Goal: Transaction & Acquisition: Purchase product/service

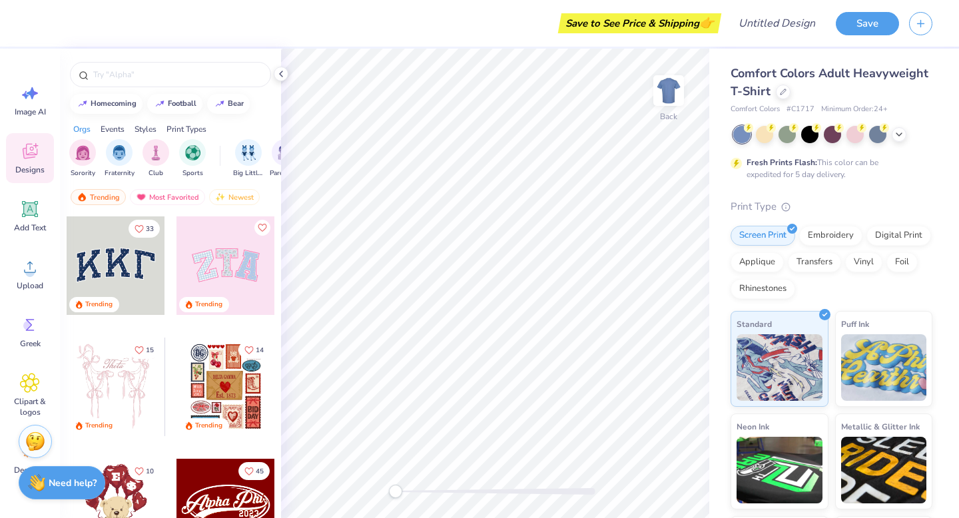
click at [788, 75] on span "Comfort Colors Adult Heavyweight T-Shirt" at bounding box center [830, 82] width 198 height 34
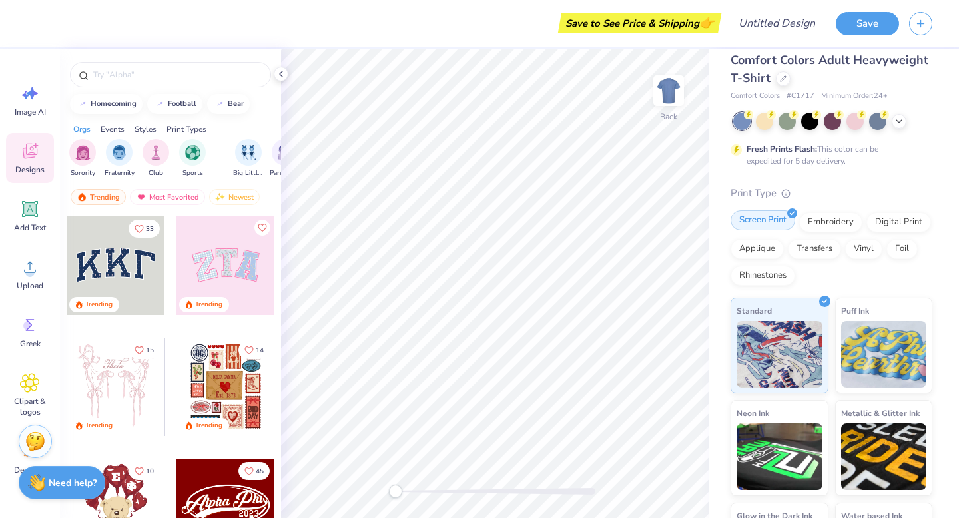
scroll to position [94, 0]
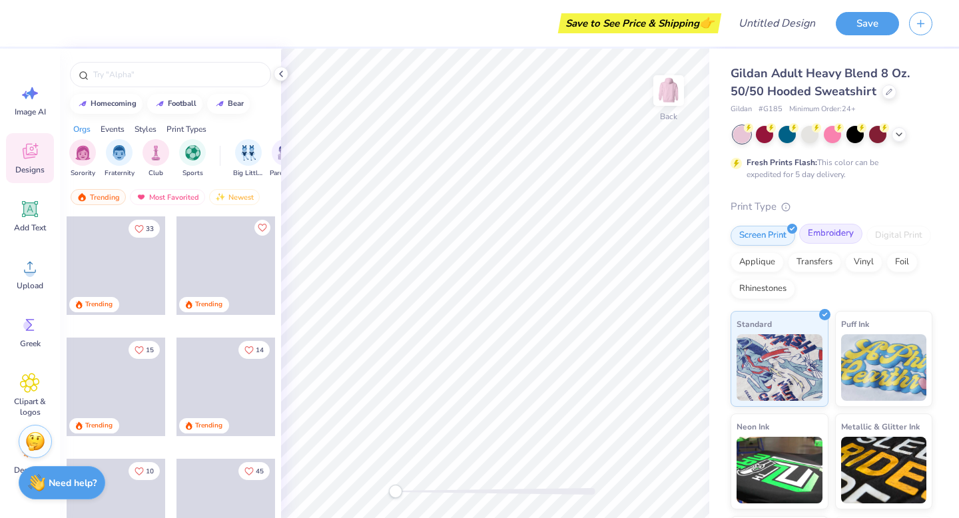
click at [811, 240] on div "Embroidery" at bounding box center [830, 234] width 63 height 20
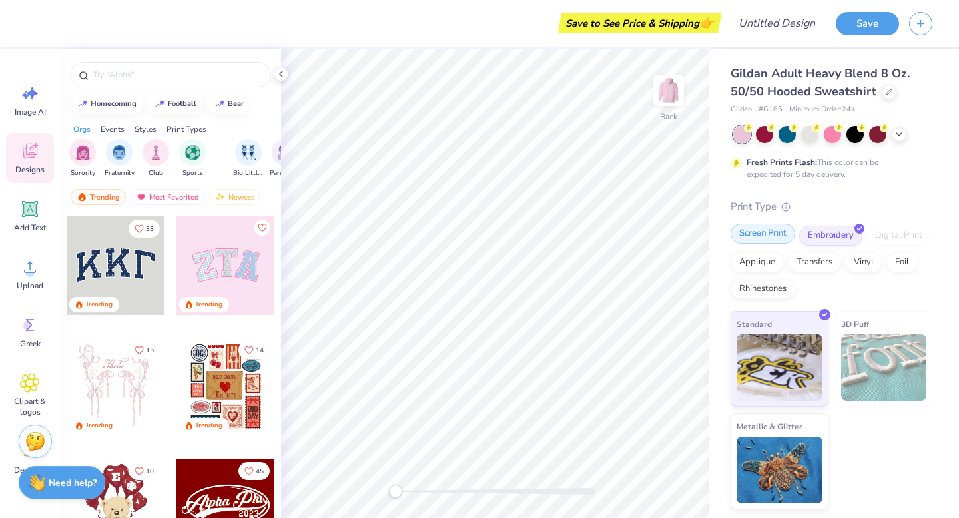
click at [765, 236] on div "Screen Print" at bounding box center [763, 234] width 65 height 20
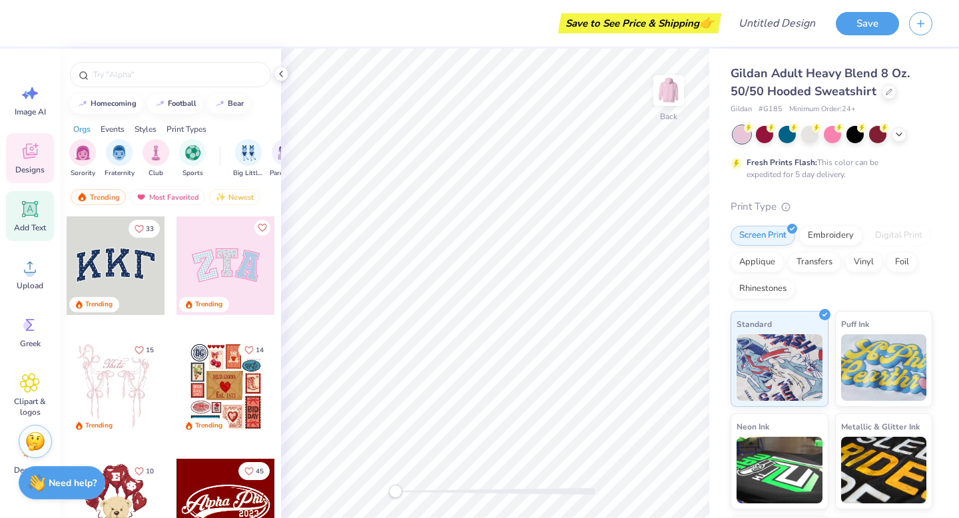
click at [25, 204] on icon at bounding box center [30, 209] width 16 height 16
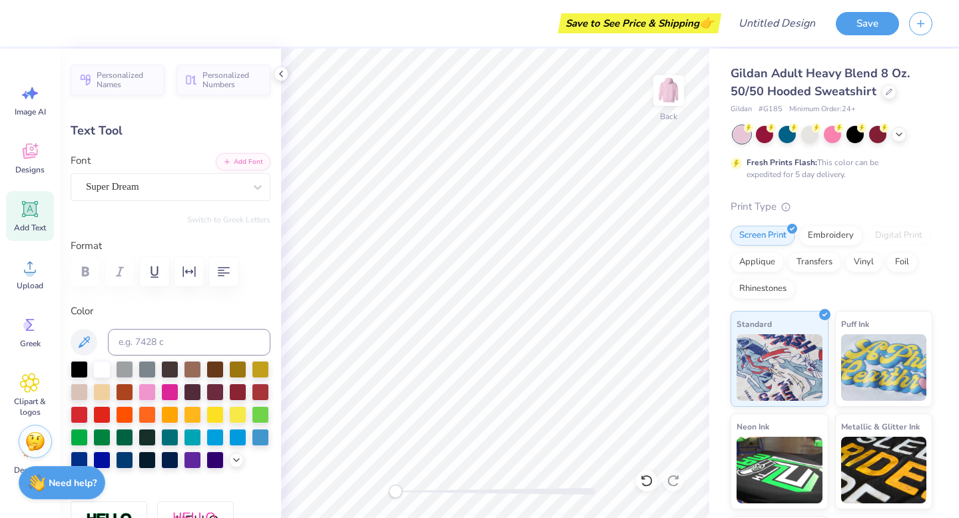
type textarea "T"
type textarea "XI OMICRON IOTA"
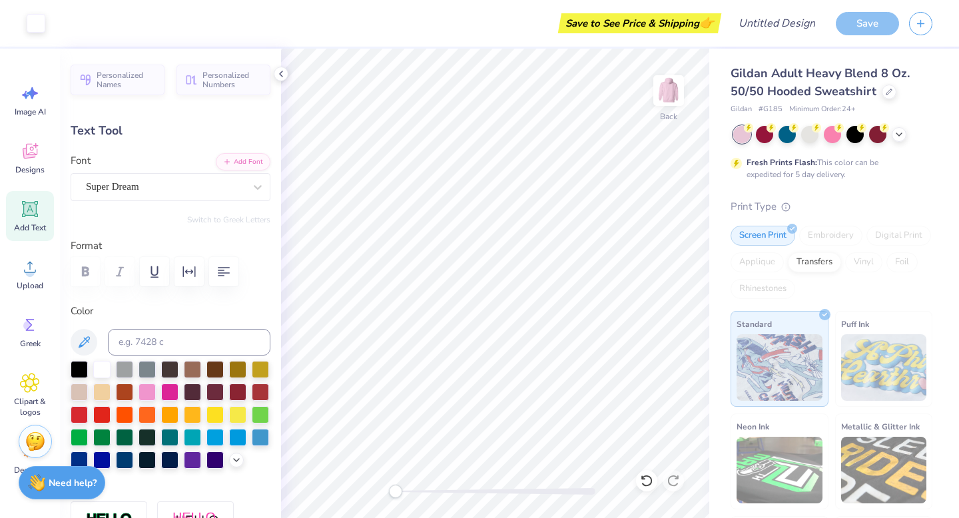
type input "15.47"
type input "1.41"
type input "6.54"
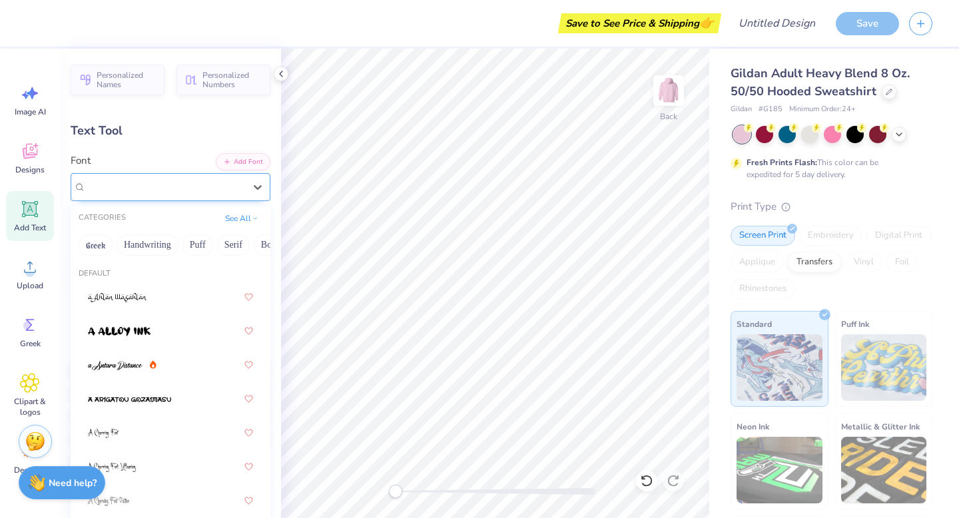
click at [156, 182] on div "Super Dream" at bounding box center [165, 186] width 161 height 21
click at [99, 244] on button "Greek" at bounding box center [96, 244] width 34 height 21
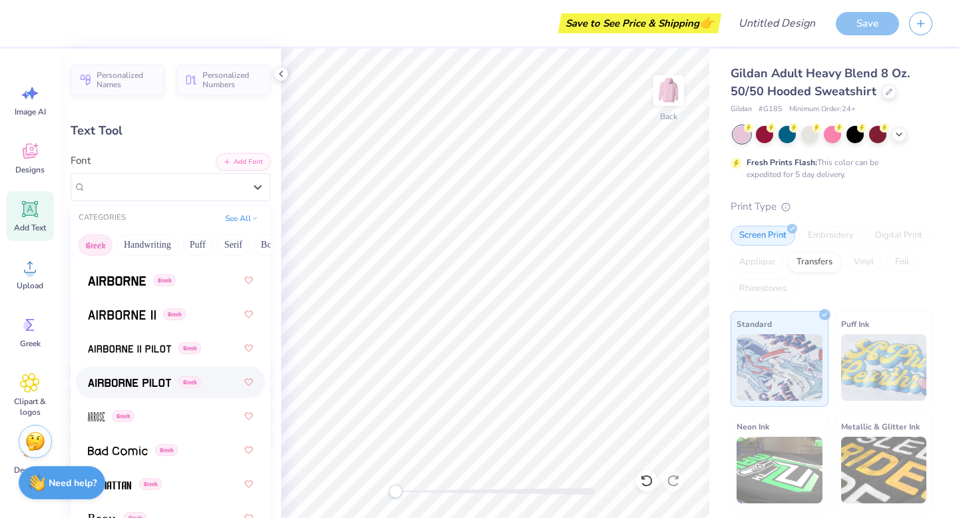
scroll to position [0, 0]
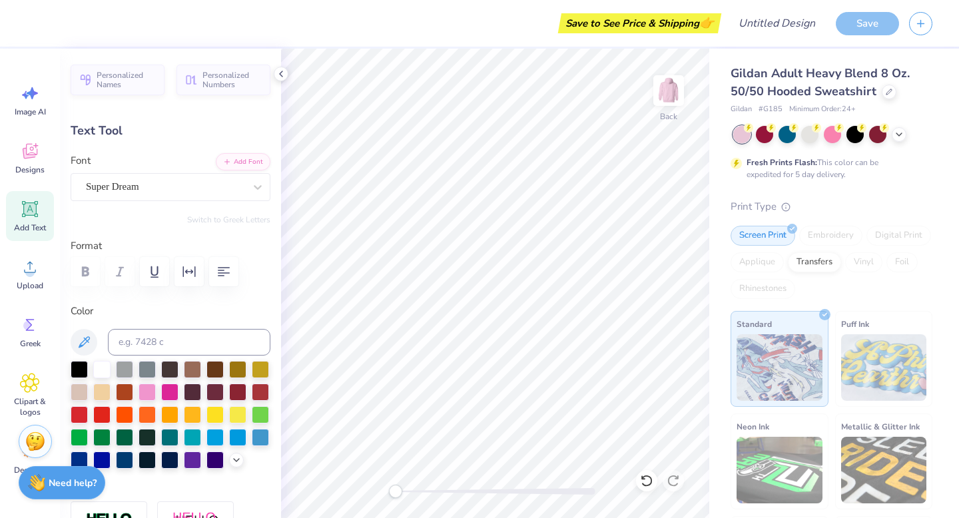
click at [184, 135] on div "Text Tool" at bounding box center [171, 131] width 200 height 18
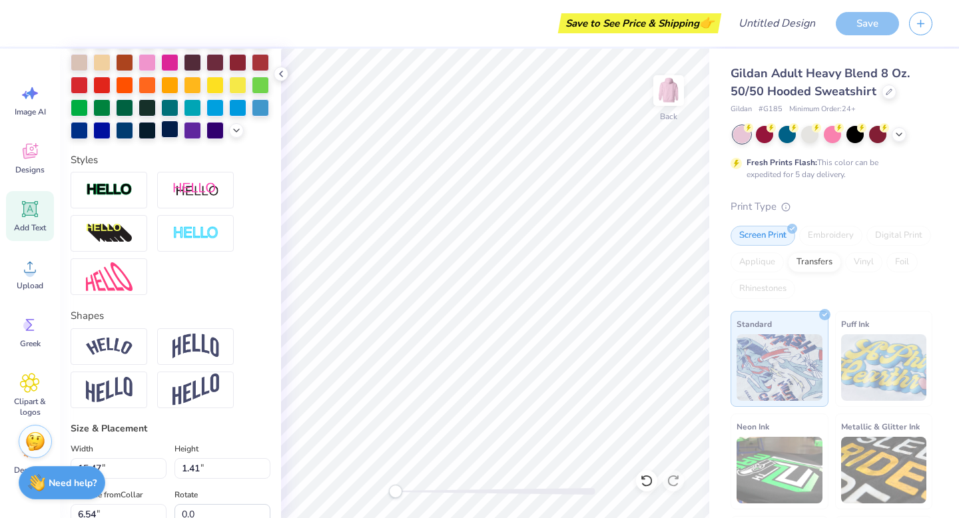
scroll to position [448, 0]
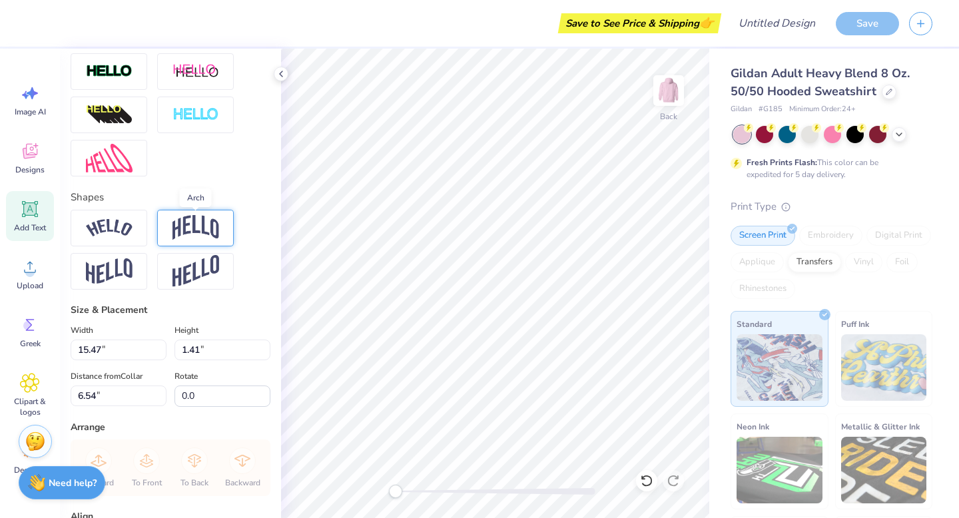
click at [191, 221] on img at bounding box center [195, 227] width 47 height 25
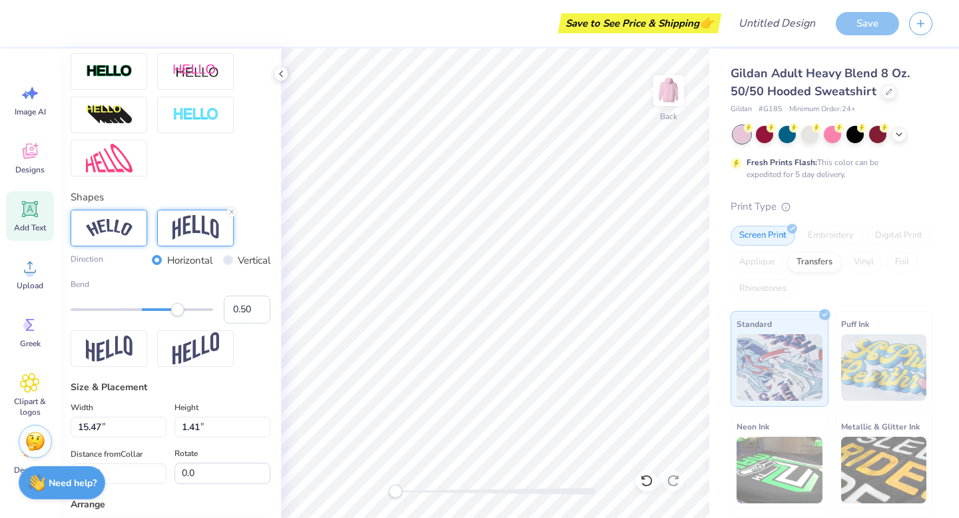
click at [112, 229] on img at bounding box center [109, 228] width 47 height 18
type input "14.06"
type input "2.97"
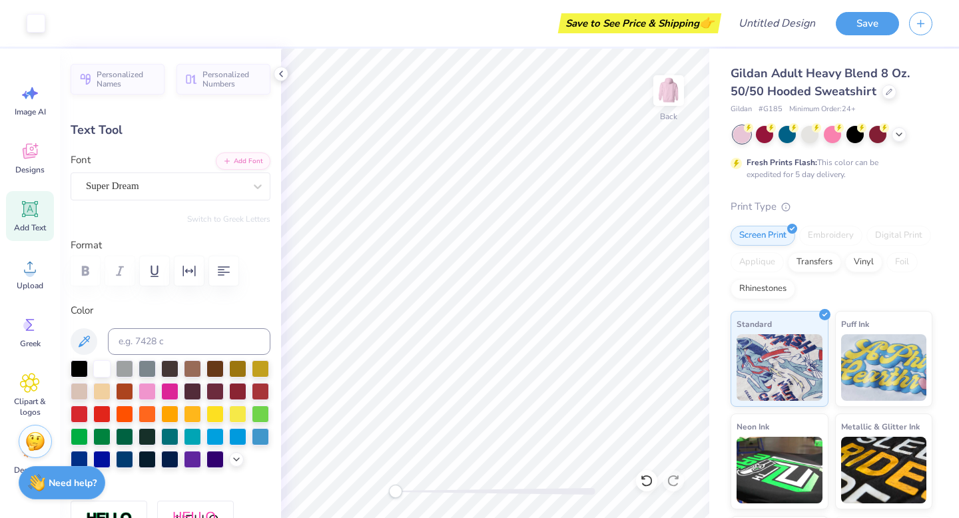
scroll to position [0, 0]
type input "5.77"
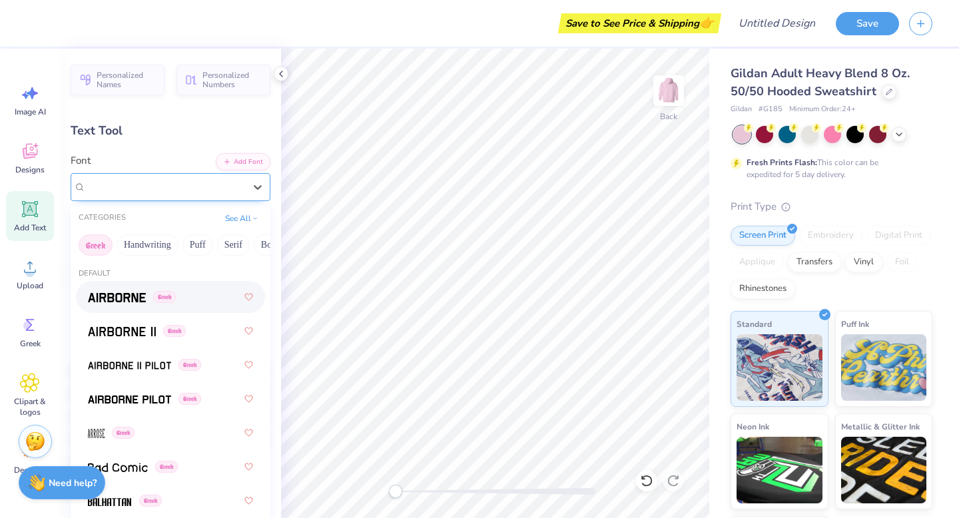
click at [184, 192] on div "Super Dream" at bounding box center [165, 186] width 161 height 21
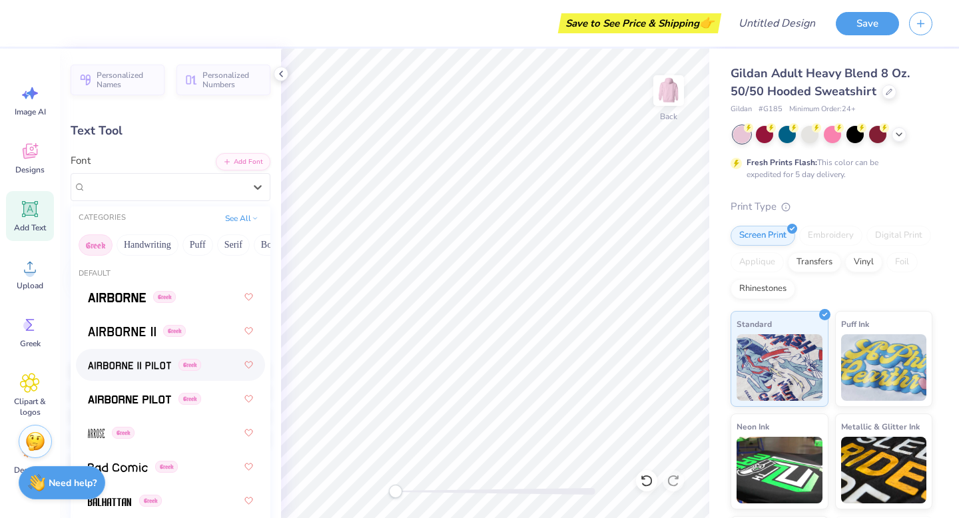
click at [131, 362] on img at bounding box center [129, 365] width 83 height 9
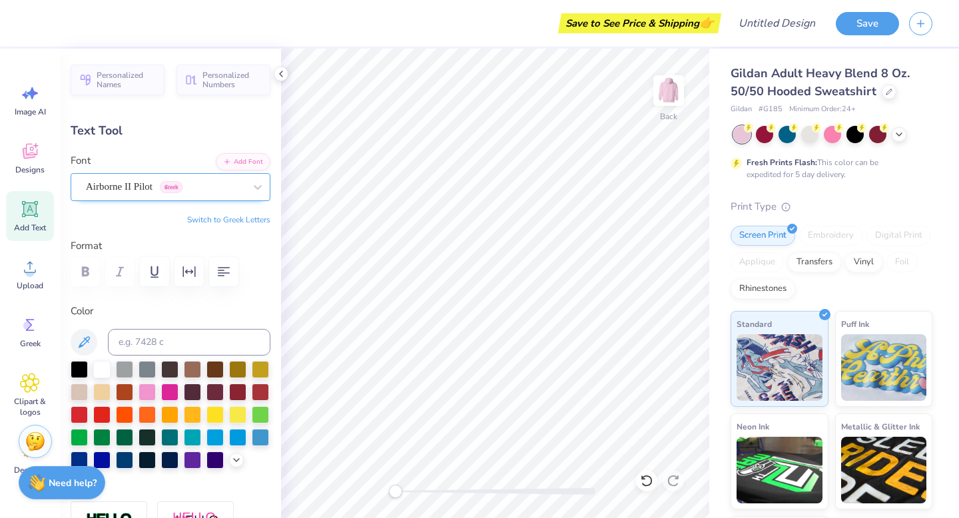
click at [178, 185] on div "Airborne II Pilot Greek" at bounding box center [165, 186] width 161 height 21
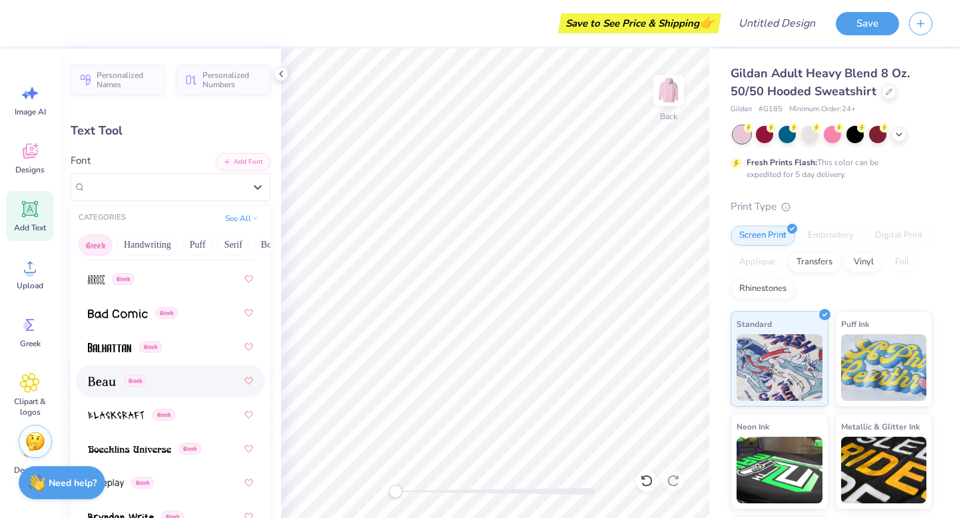
scroll to position [169, 0]
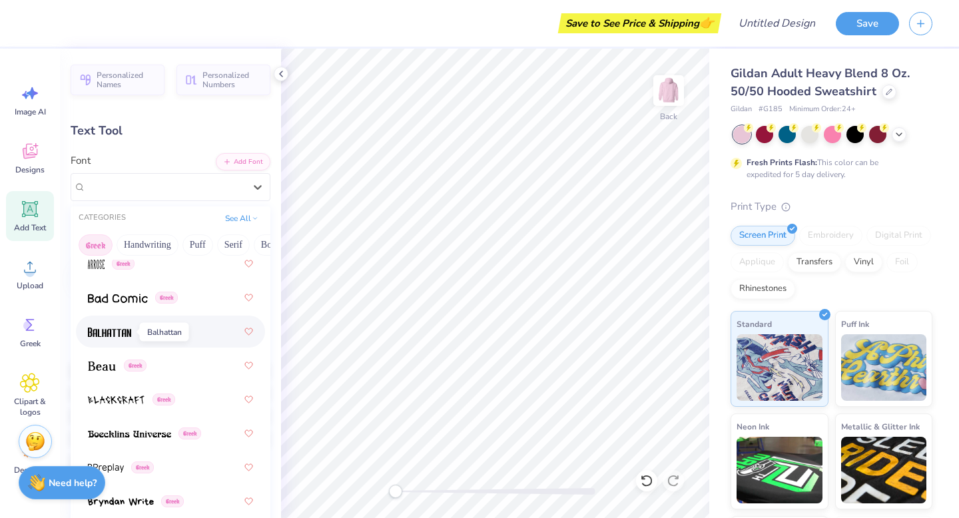
click at [126, 328] on img at bounding box center [109, 332] width 43 height 9
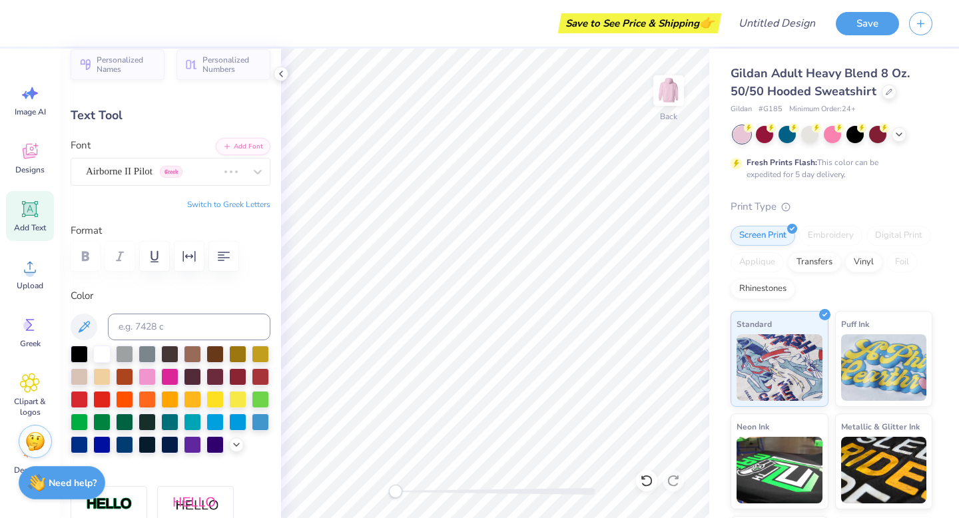
scroll to position [0, 0]
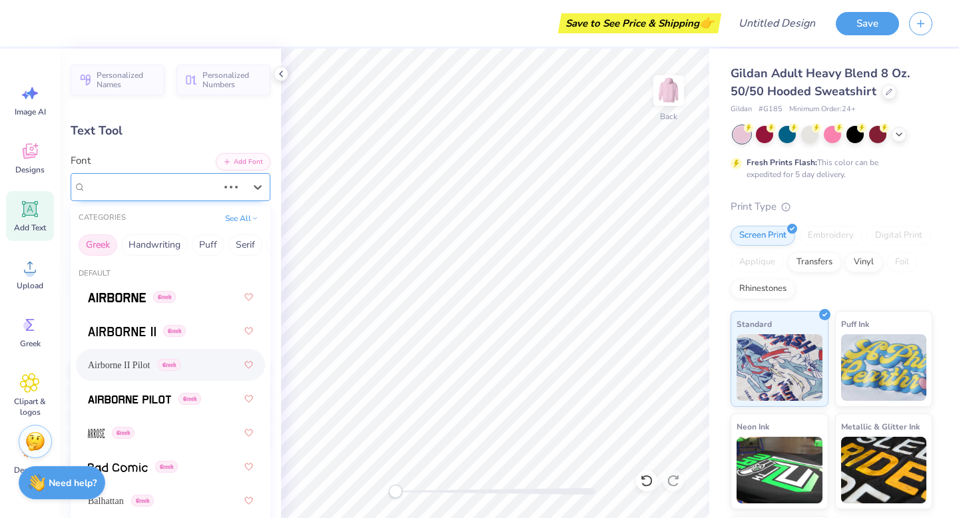
click at [147, 190] on div "Airborne II Pilot Greek" at bounding box center [152, 186] width 135 height 21
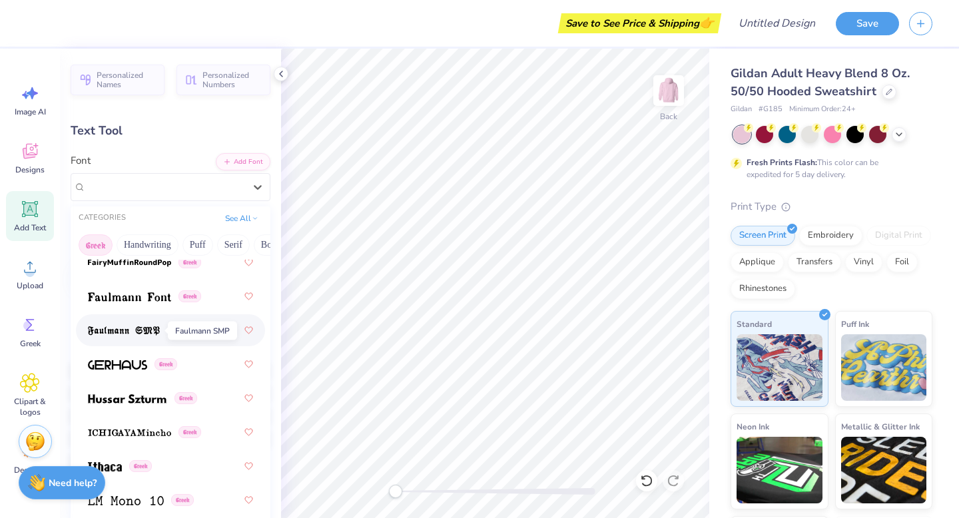
scroll to position [614, 0]
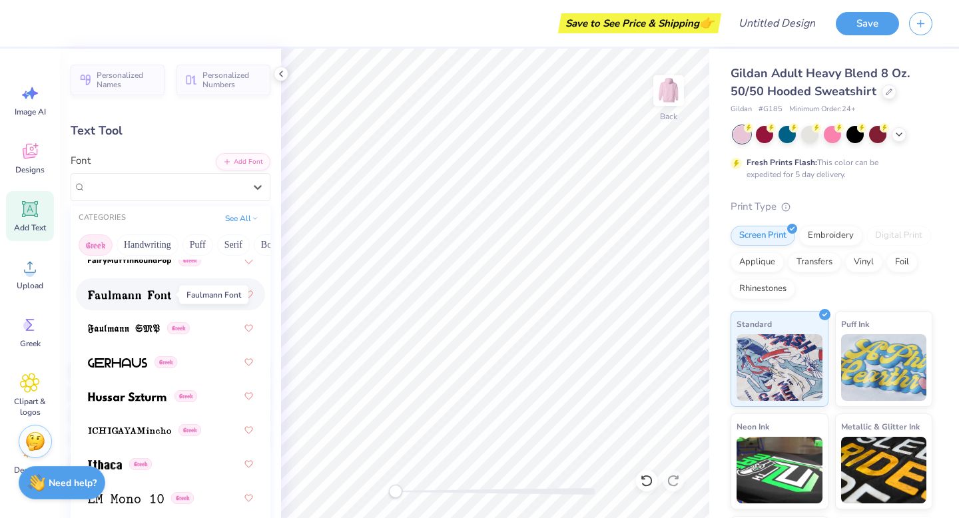
click at [149, 300] on img at bounding box center [129, 294] width 83 height 9
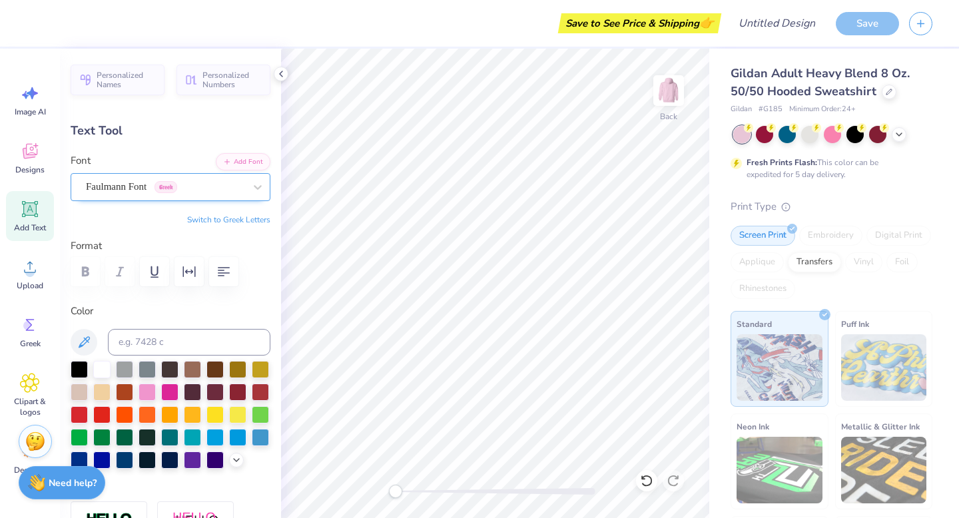
click at [156, 185] on div "Faulmann Font Greek" at bounding box center [165, 186] width 161 height 21
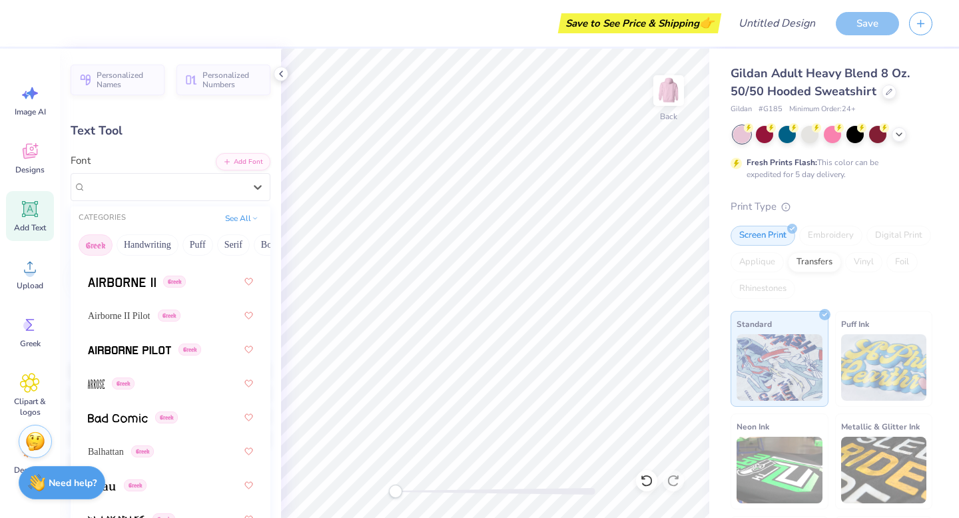
scroll to position [0, 0]
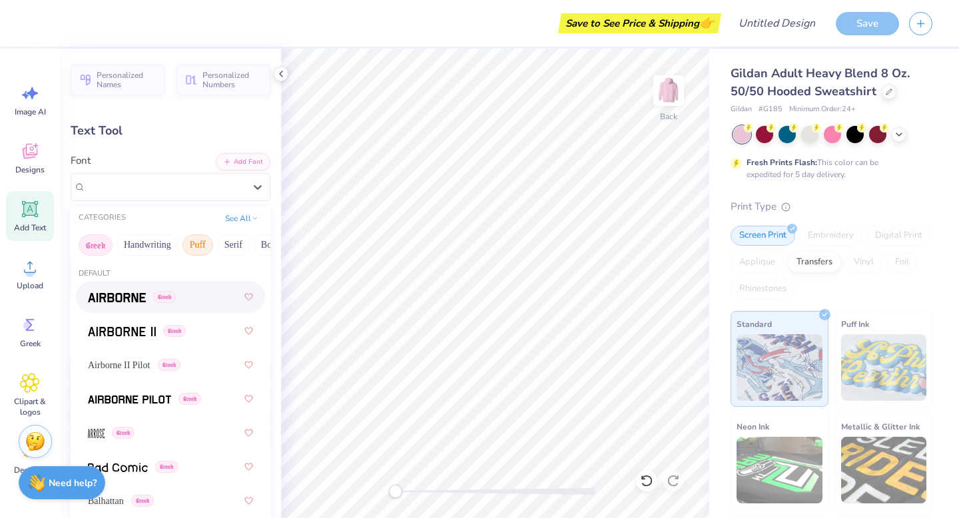
click at [200, 242] on button "Puff" at bounding box center [197, 244] width 31 height 21
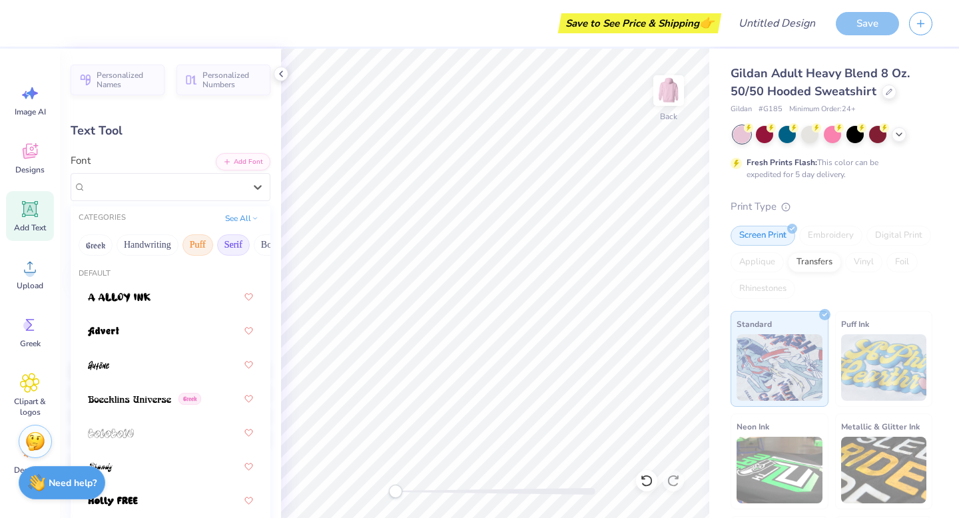
click at [231, 240] on button "Serif" at bounding box center [233, 244] width 33 height 21
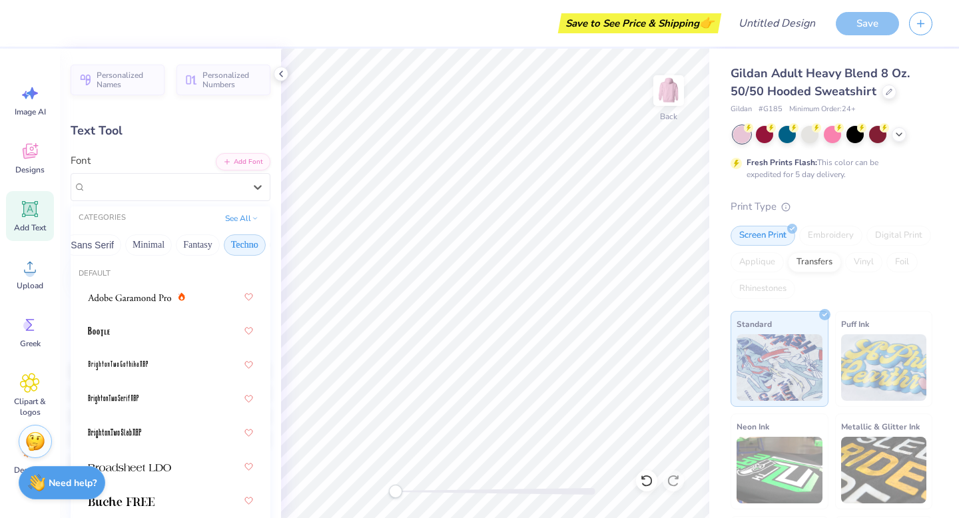
scroll to position [0, 370]
click at [236, 244] on button "Others" at bounding box center [247, 244] width 39 height 21
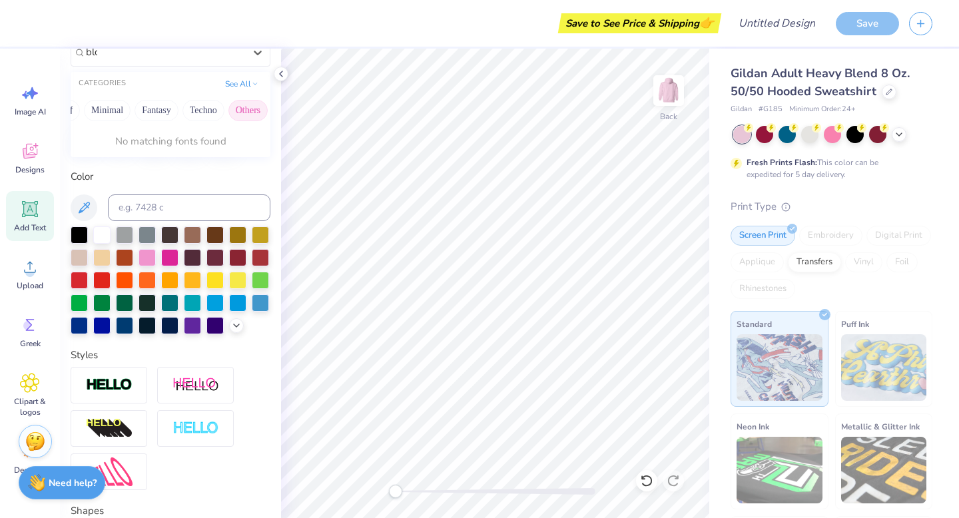
scroll to position [131, 0]
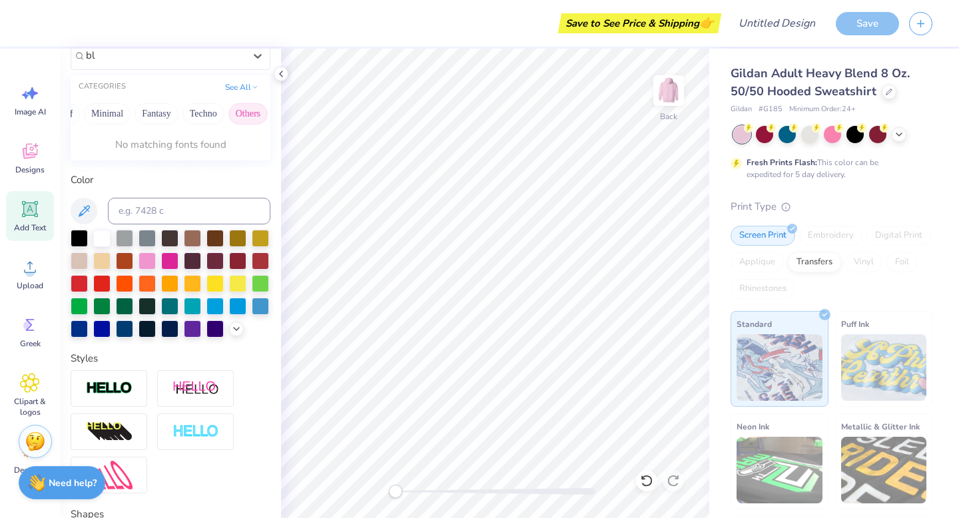
type input "b"
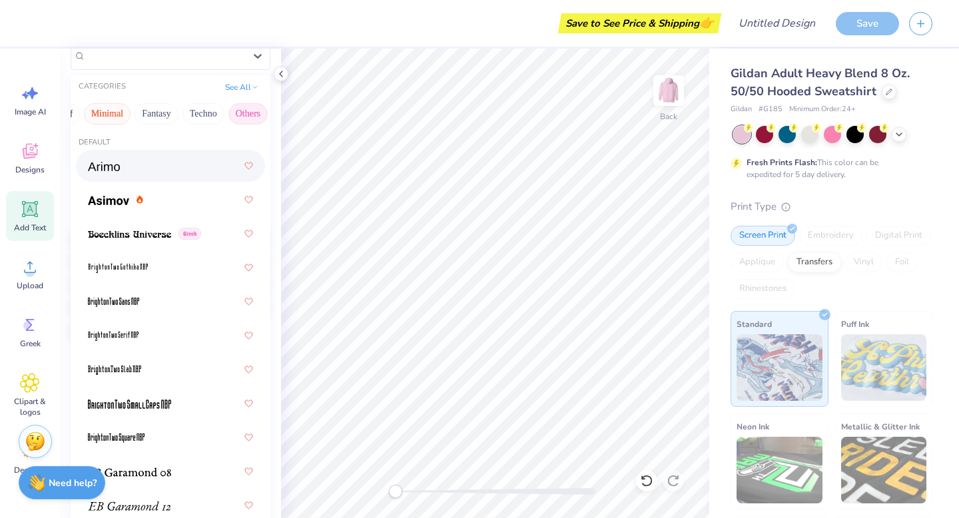
click at [105, 104] on button "Minimal" at bounding box center [107, 113] width 47 height 21
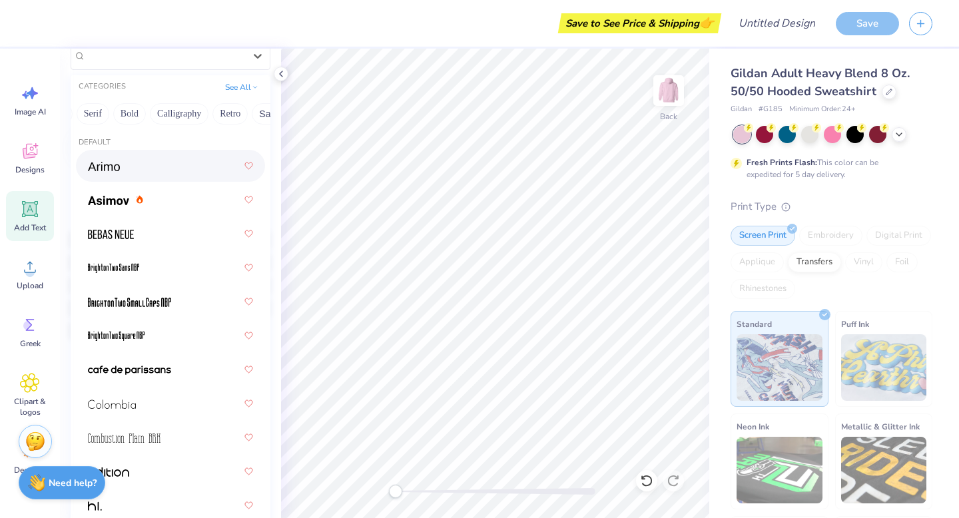
scroll to position [0, 0]
click at [103, 118] on button "Greek" at bounding box center [96, 113] width 34 height 21
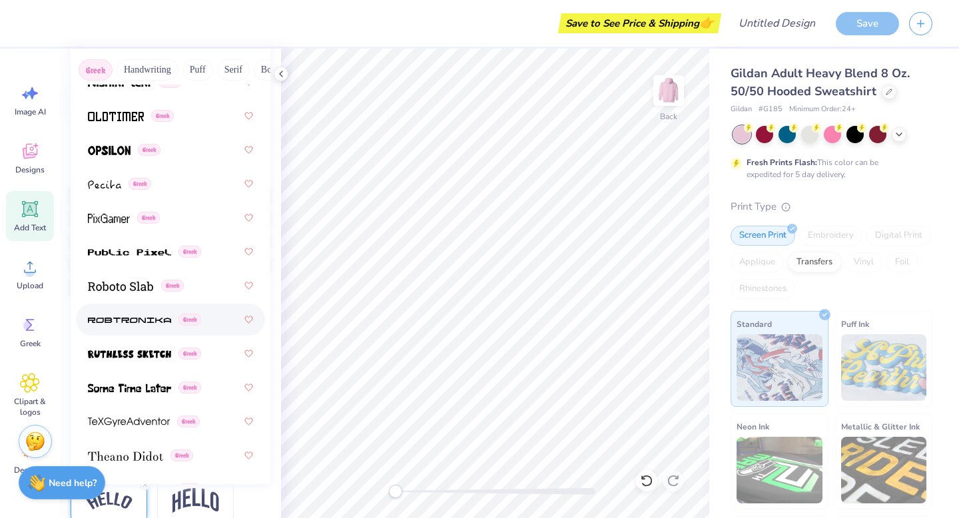
scroll to position [1028, 0]
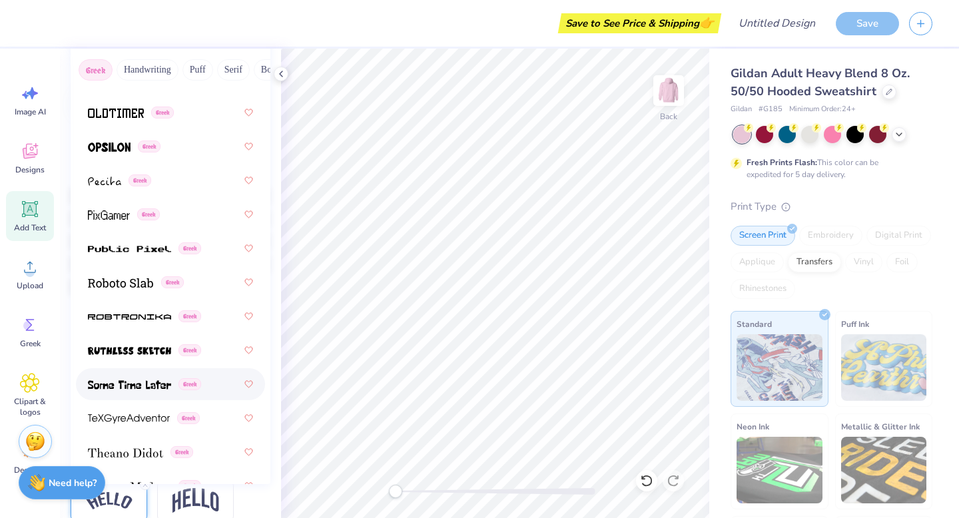
click at [149, 383] on img at bounding box center [129, 384] width 83 height 9
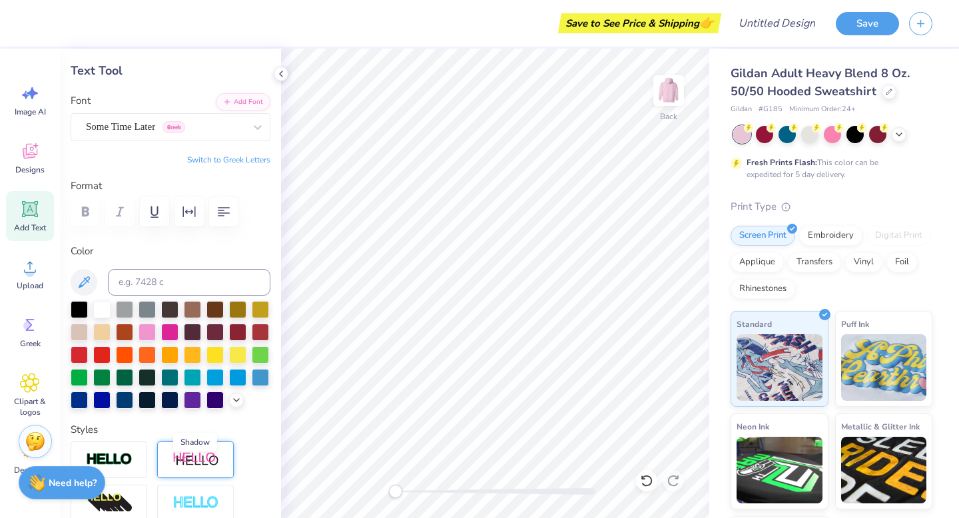
scroll to position [51, 0]
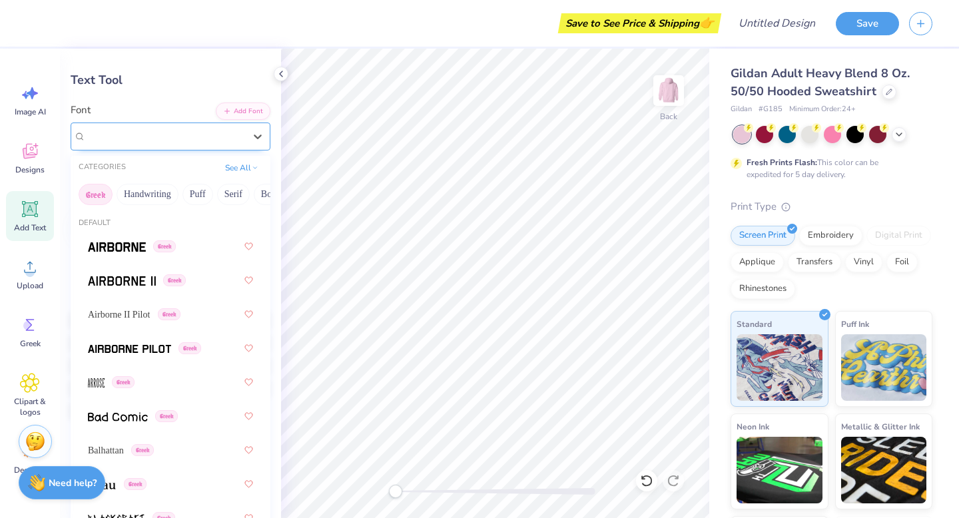
click at [152, 140] on div "Some Time Later Greek" at bounding box center [165, 136] width 161 height 21
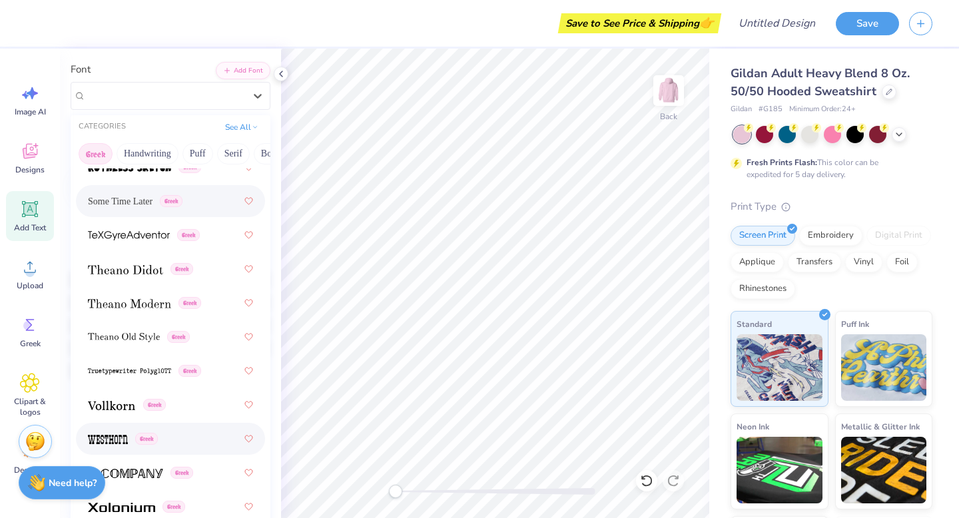
scroll to position [93, 0]
click at [139, 469] on img at bounding box center [125, 472] width 75 height 9
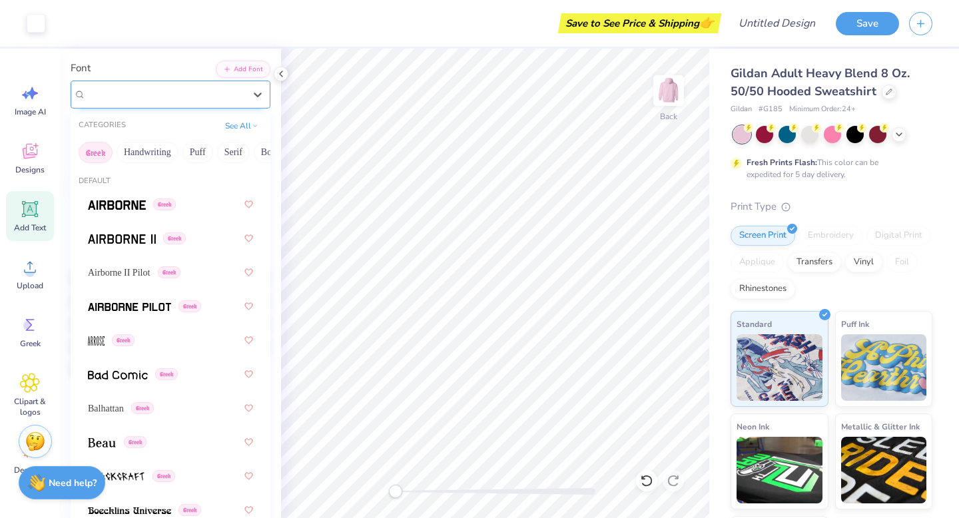
click at [207, 95] on div "X Company Greek" at bounding box center [165, 94] width 161 height 21
click at [119, 207] on img at bounding box center [117, 204] width 58 height 9
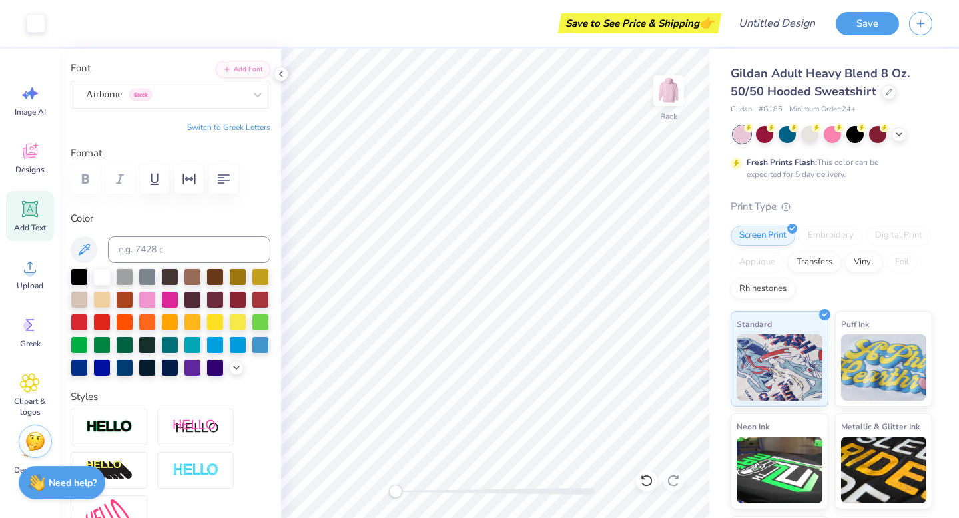
type input "12.91"
type input "2.82"
type input "5.84"
click at [29, 211] on icon at bounding box center [30, 209] width 13 height 13
type input "6.48"
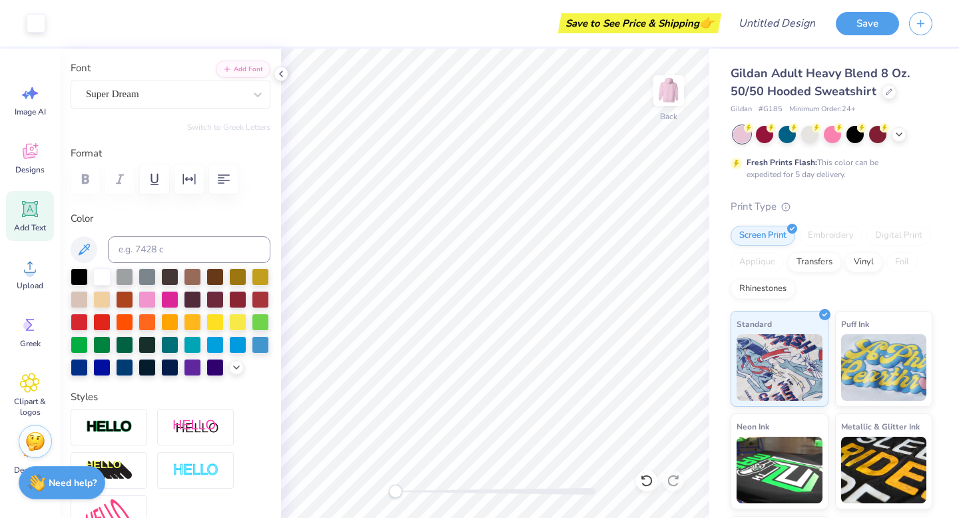
type input "1.88"
type input "6.31"
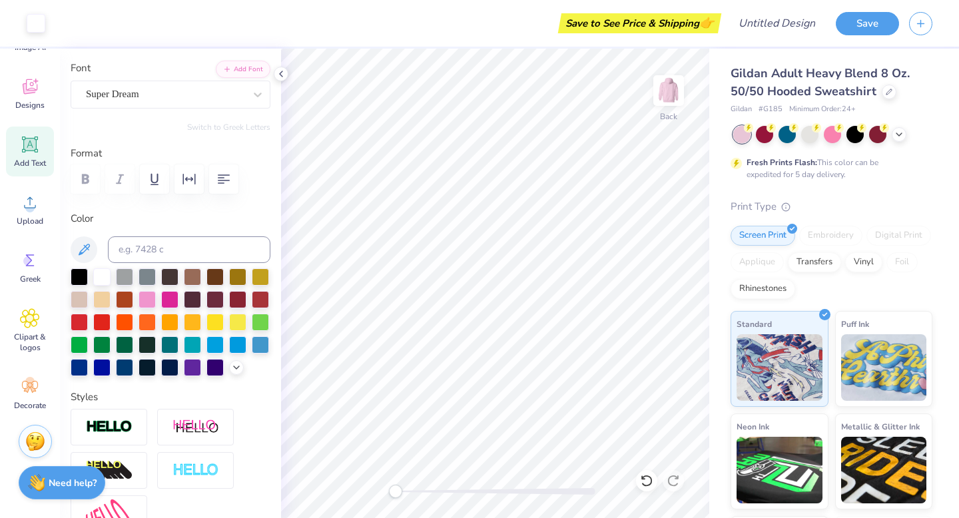
scroll to position [65, 0]
type textarea "T"
type textarea "est 2002"
type input "11.22"
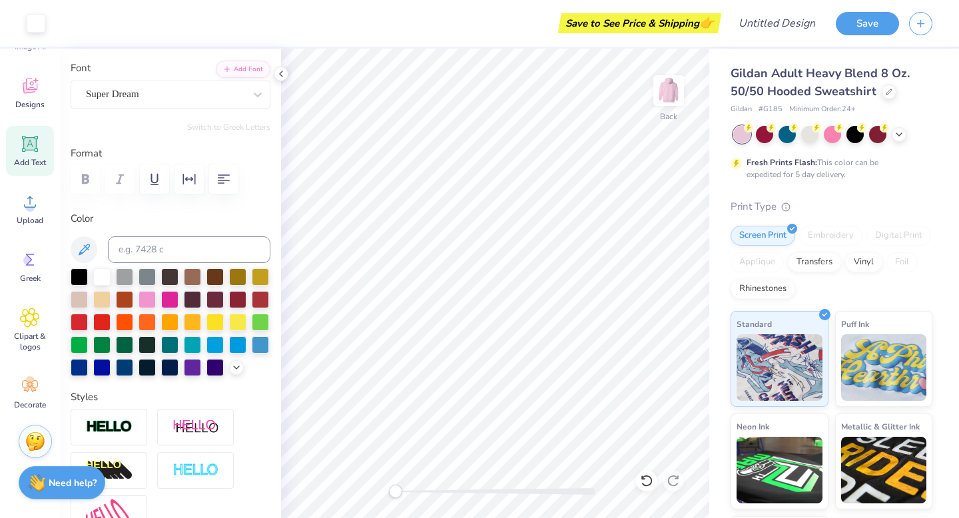
type input "1.87"
type input "8.25"
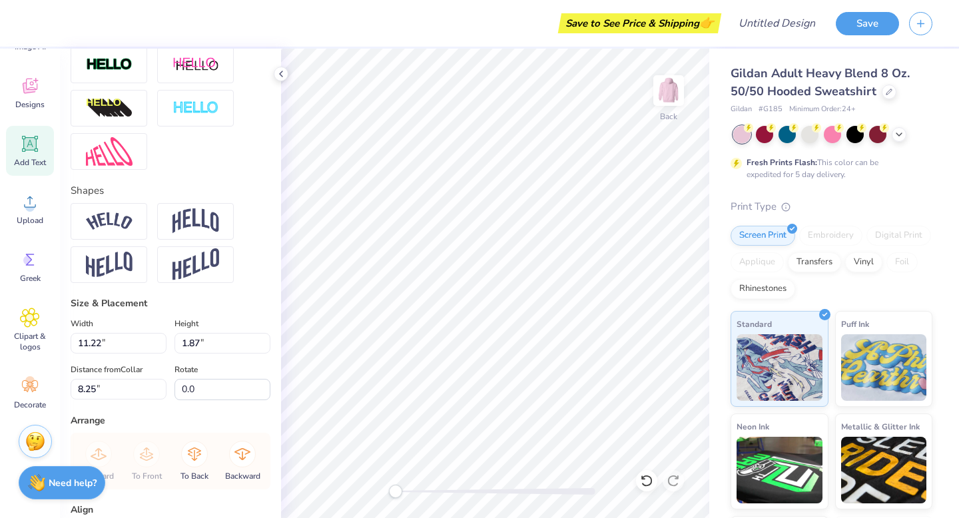
scroll to position [457, 0]
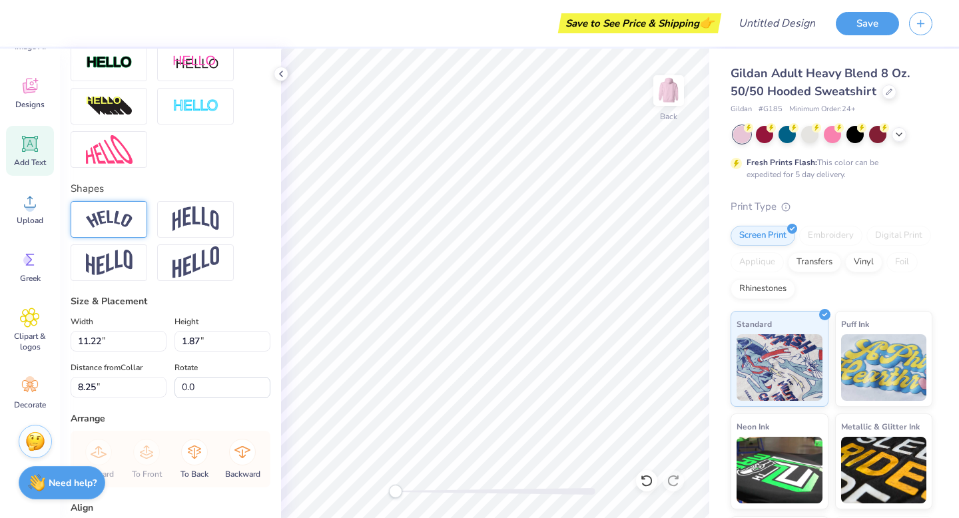
click at [115, 225] on img at bounding box center [109, 219] width 47 height 18
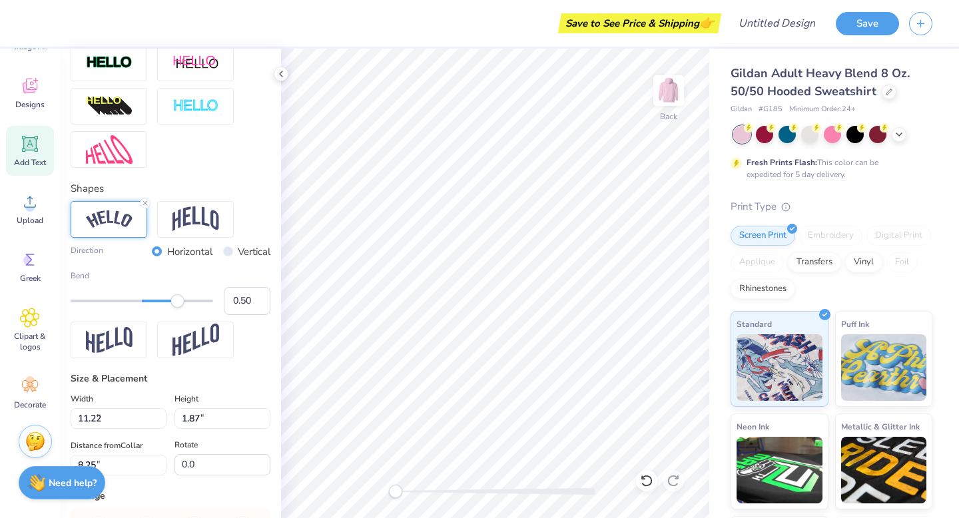
type input "5.39"
type input "1.44"
type input "9.47"
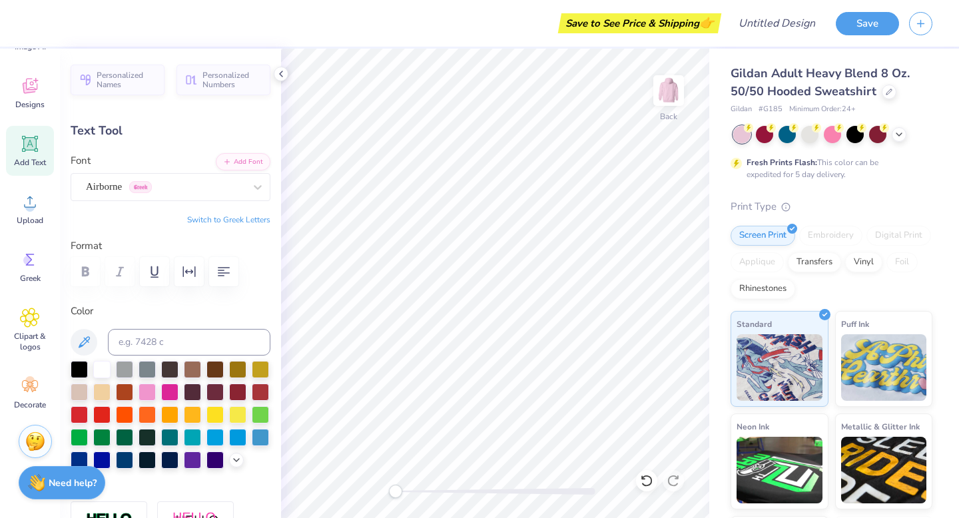
type input "12.91"
type input "2.82"
type input "5.84"
click at [223, 183] on div "Airborne Greek" at bounding box center [165, 186] width 161 height 21
type input "super"
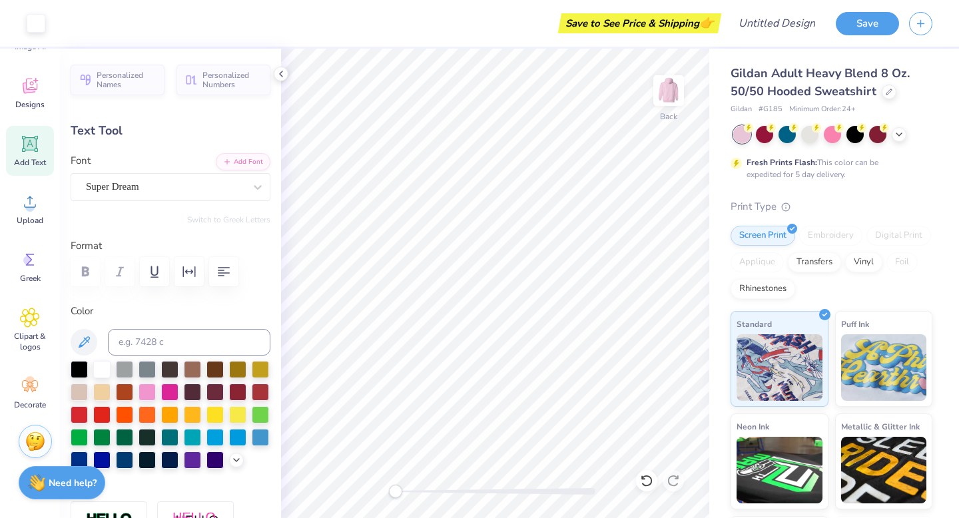
type input "5.39"
type input "1.44"
type input "8.23"
type input "12.91"
type input "2.82"
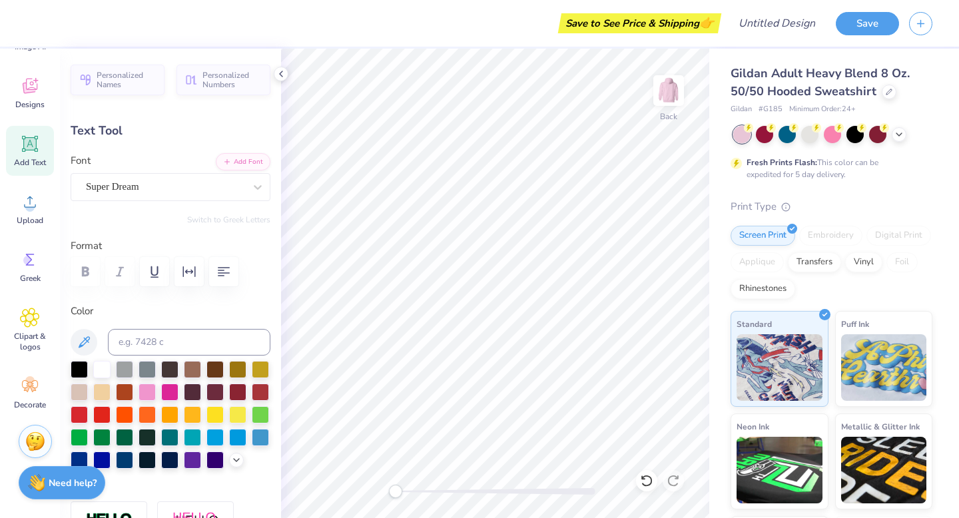
type input "5.84"
click at [188, 190] on div "Airborne Greek" at bounding box center [165, 186] width 161 height 21
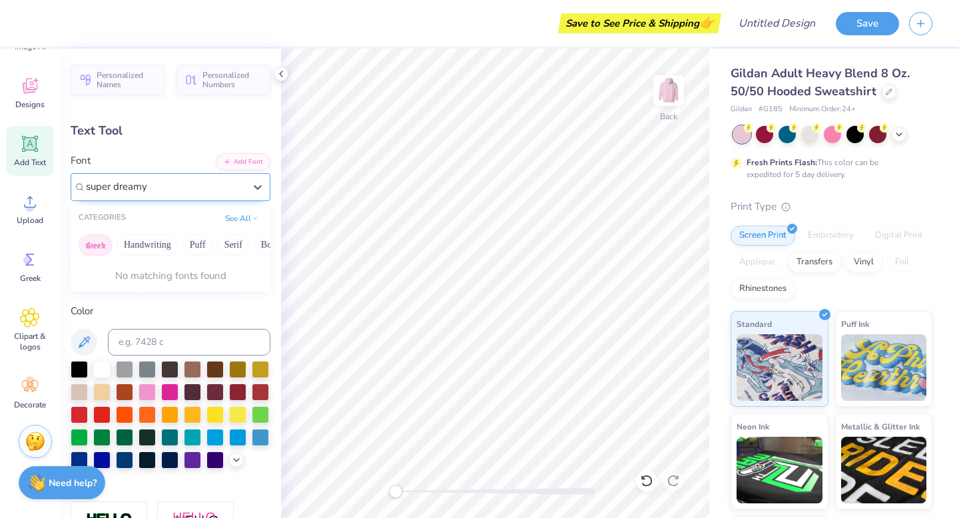
type input "super dreamy"
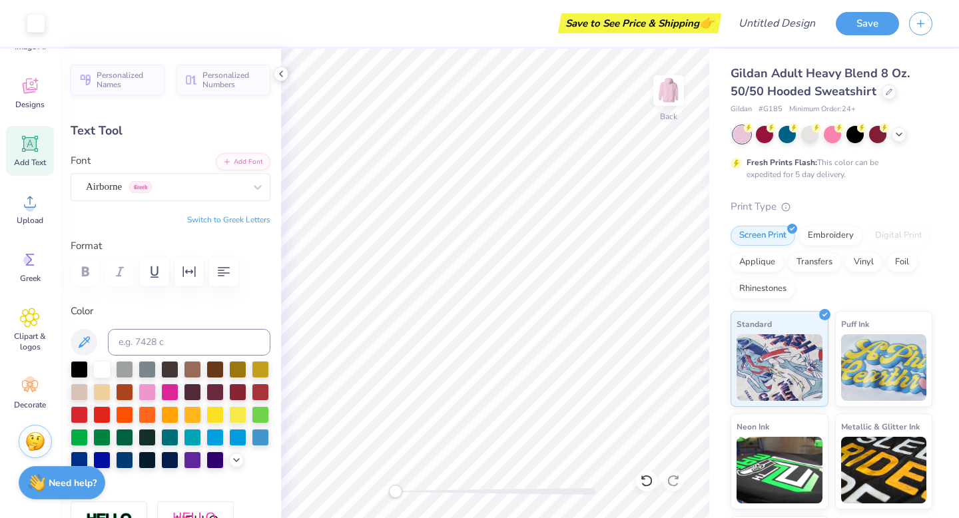
click at [30, 136] on icon at bounding box center [30, 144] width 20 height 20
type input "6.48"
type input "1.88"
type input "6.31"
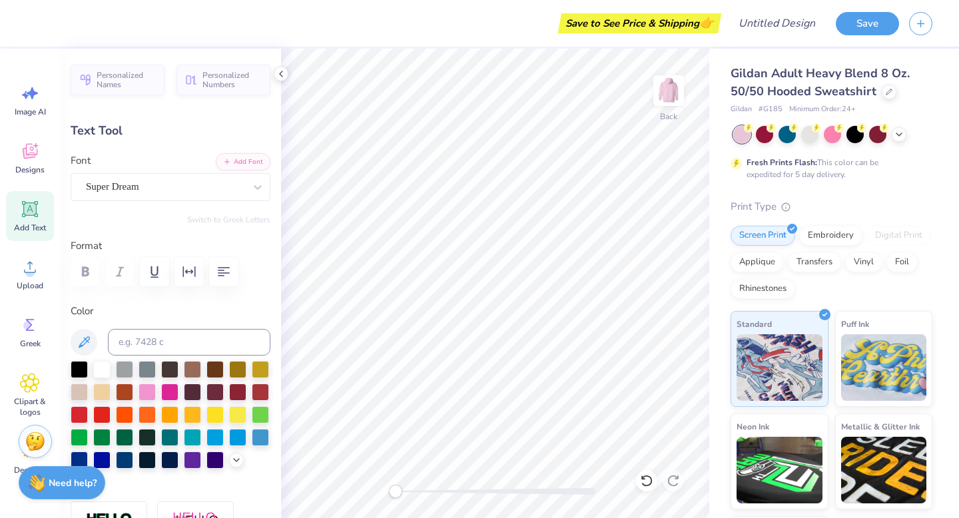
type textarea "T"
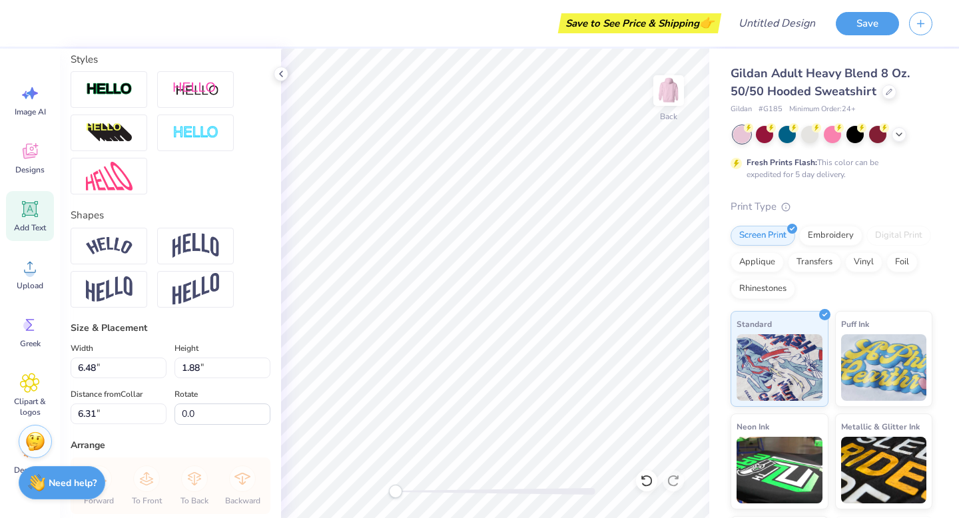
scroll to position [415, 0]
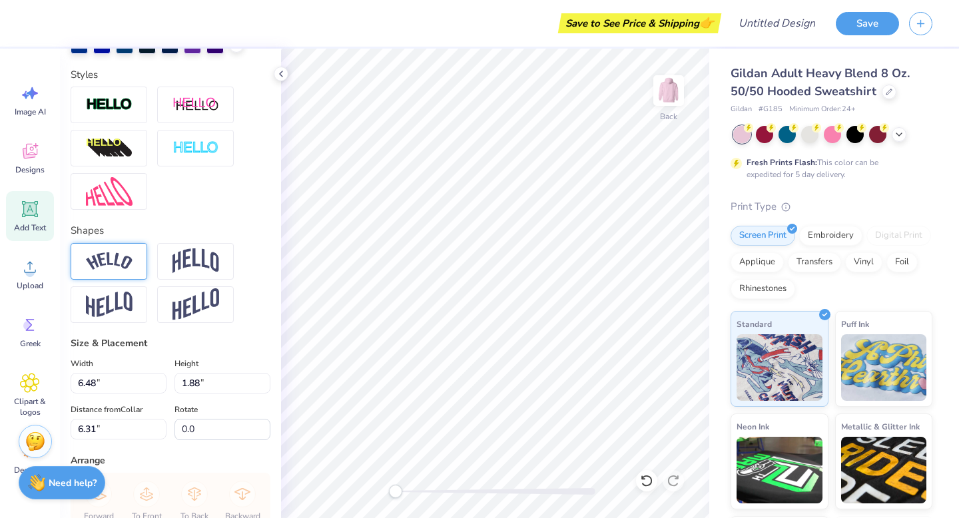
type textarea "XI OMICRON IOTA"
click at [128, 254] on img at bounding box center [109, 261] width 47 height 18
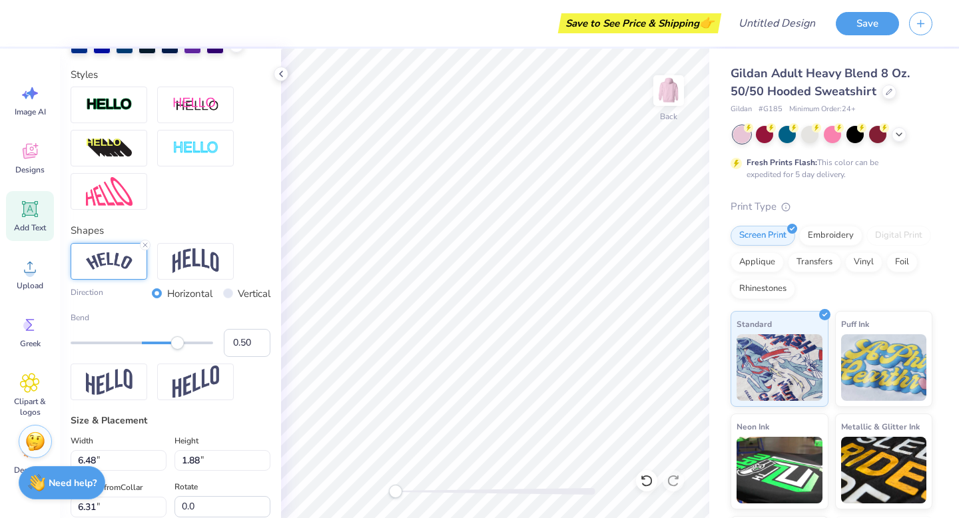
click at [109, 268] on img at bounding box center [109, 261] width 47 height 18
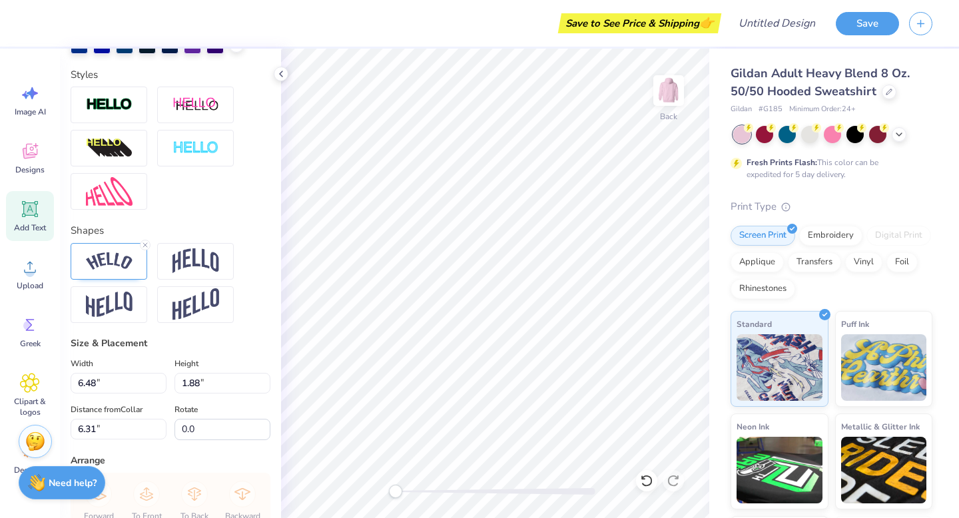
scroll to position [0, 2]
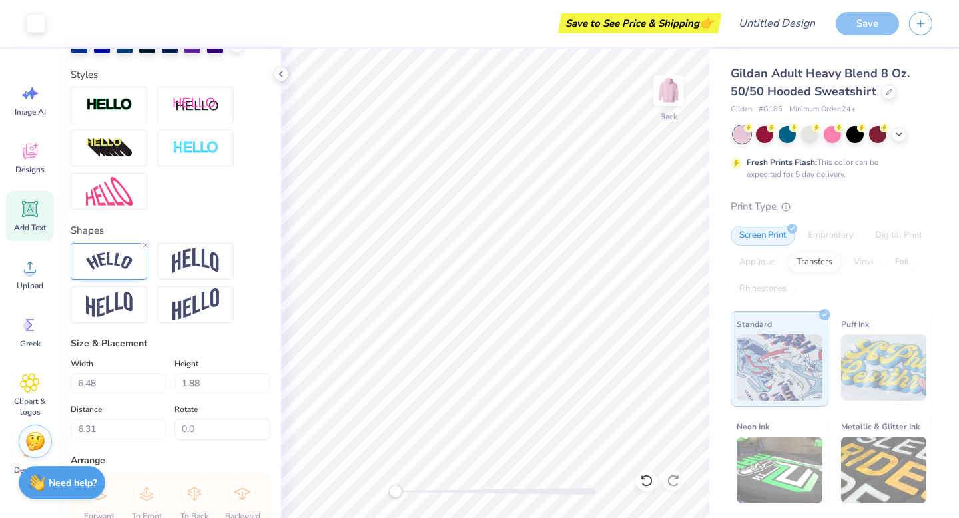
type input "15.47"
type input "3.27"
type input "5.62"
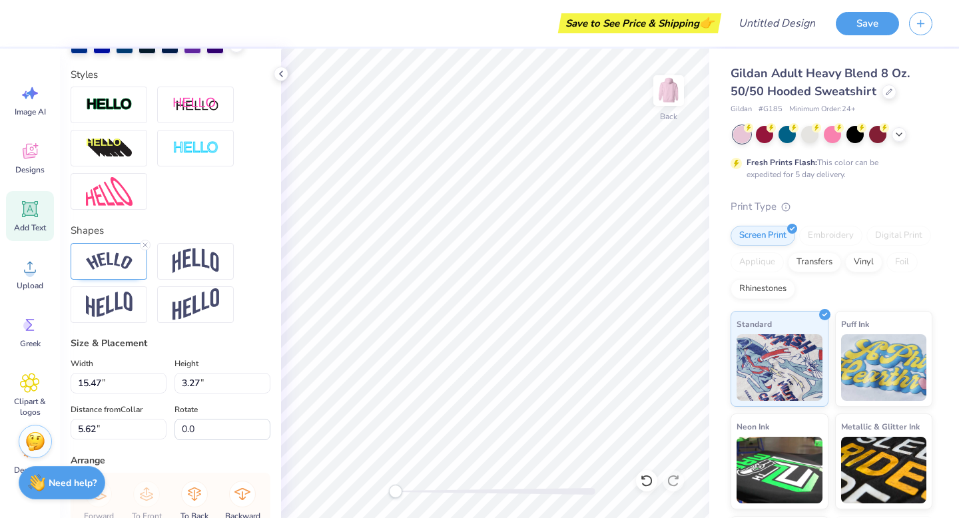
type input "12.93"
type input "2.73"
type input "6.15"
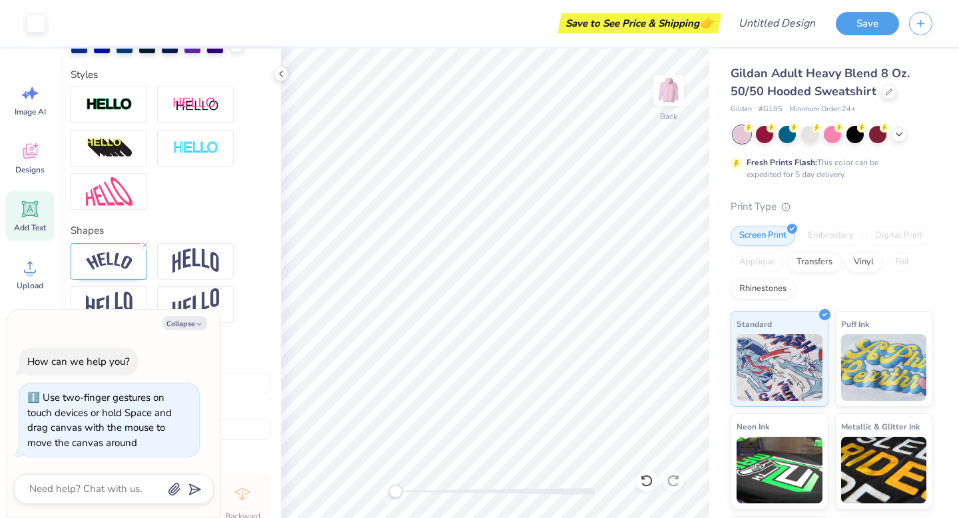
click at [294, 517] on div "Back" at bounding box center [495, 284] width 428 height 470
click at [20, 151] on icon at bounding box center [30, 151] width 20 height 20
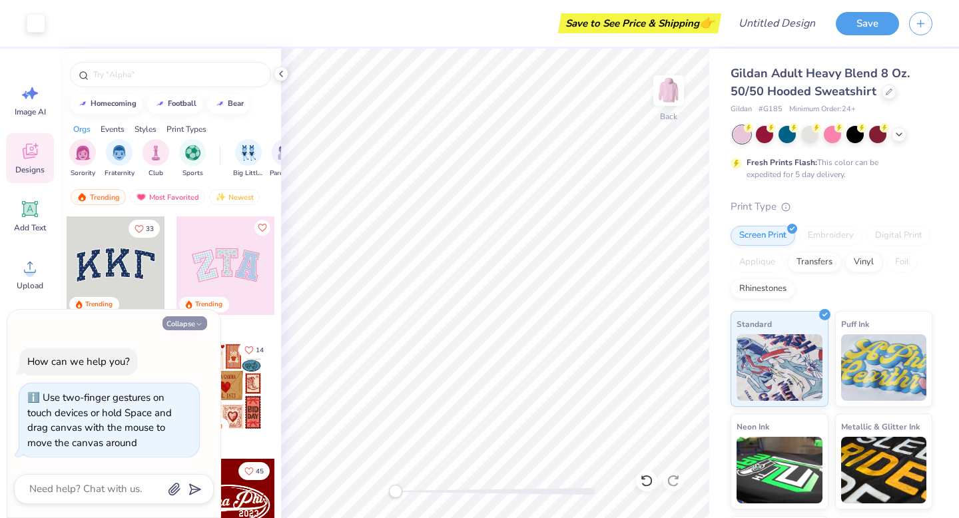
click at [198, 324] on icon "button" at bounding box center [199, 324] width 8 height 8
type textarea "x"
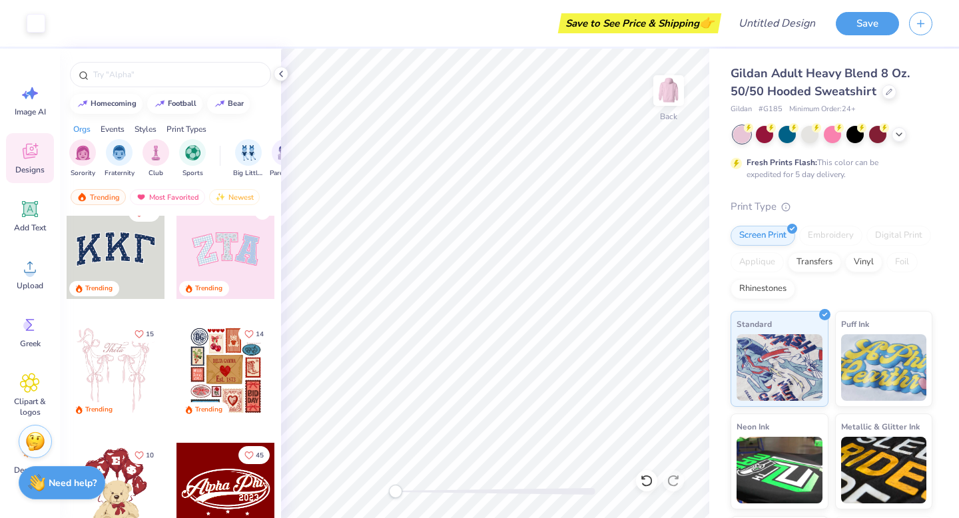
scroll to position [21, 0]
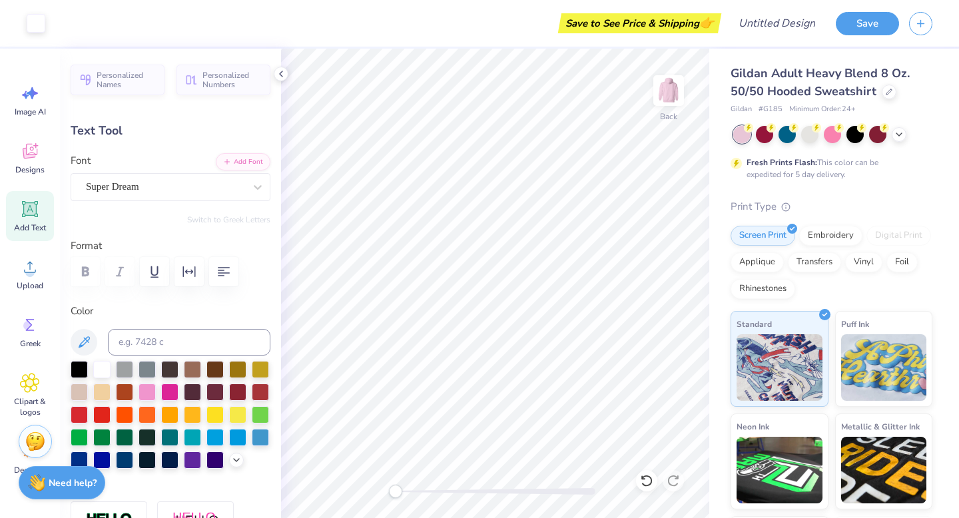
type input "5.39"
type input "1.44"
type input "8.23"
click at [20, 339] on span "Greek" at bounding box center [30, 343] width 21 height 11
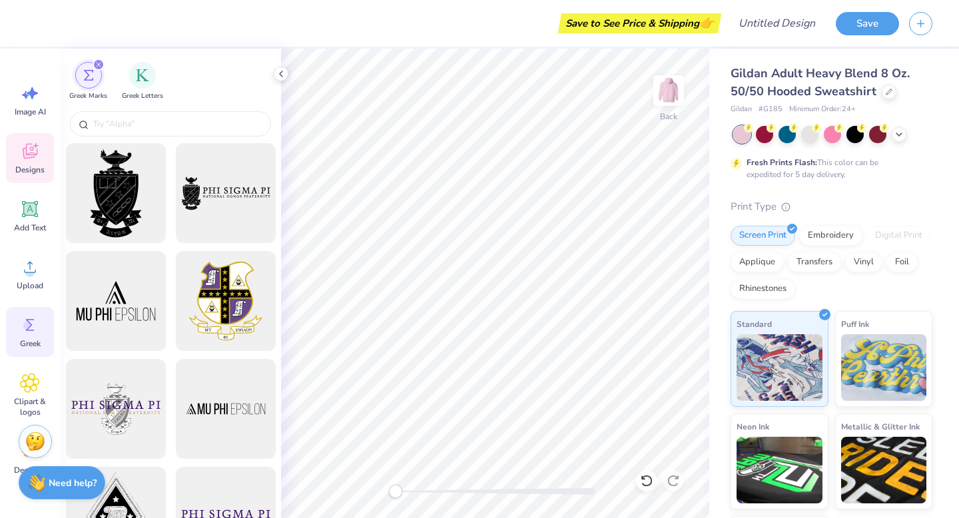
click at [32, 155] on icon at bounding box center [30, 151] width 15 height 15
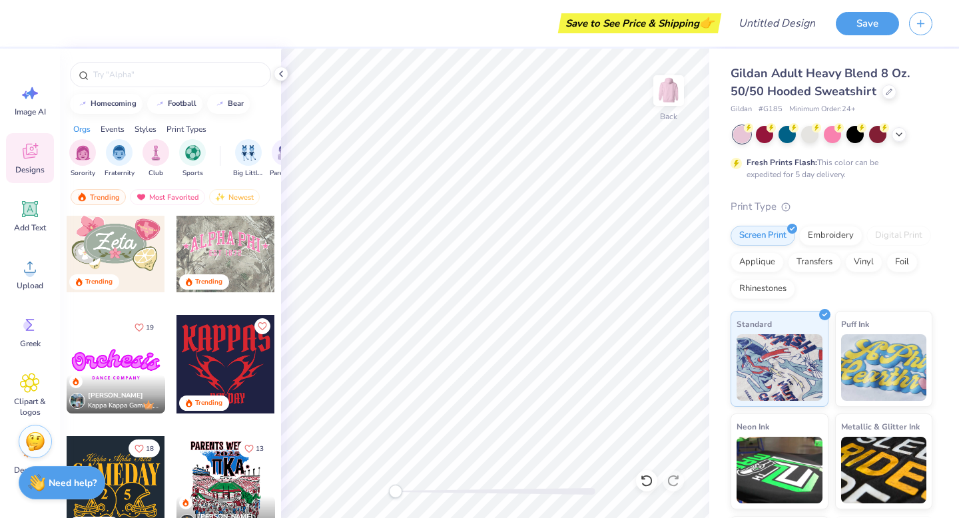
scroll to position [761, 0]
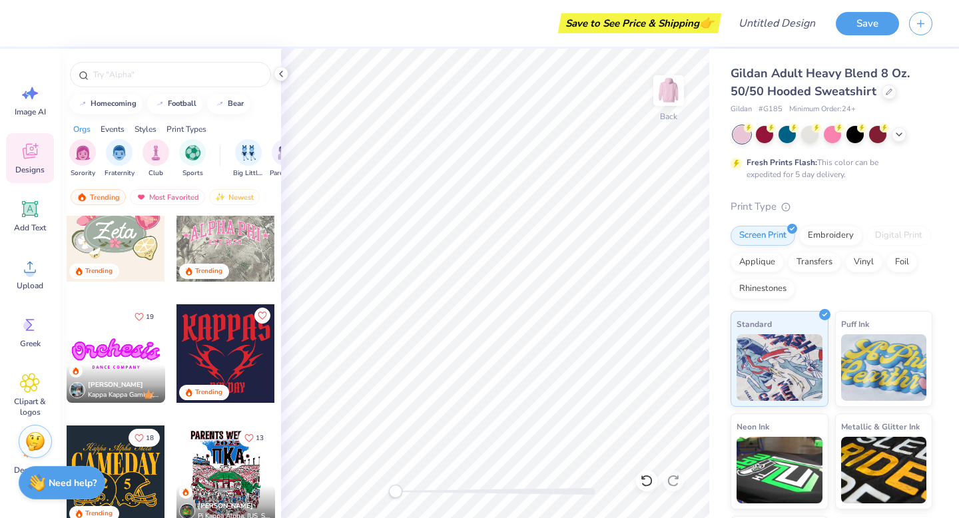
click at [219, 236] on div at bounding box center [225, 232] width 99 height 99
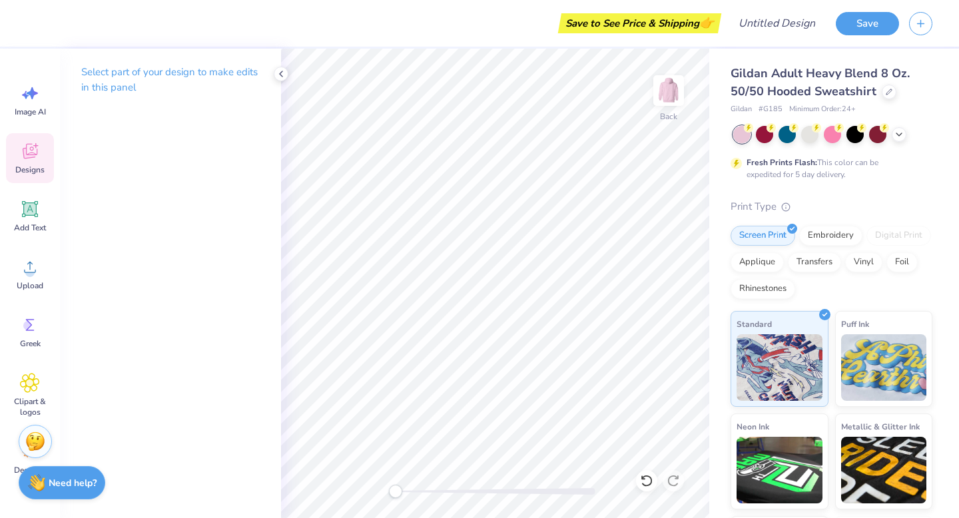
click at [27, 155] on icon at bounding box center [29, 153] width 13 height 11
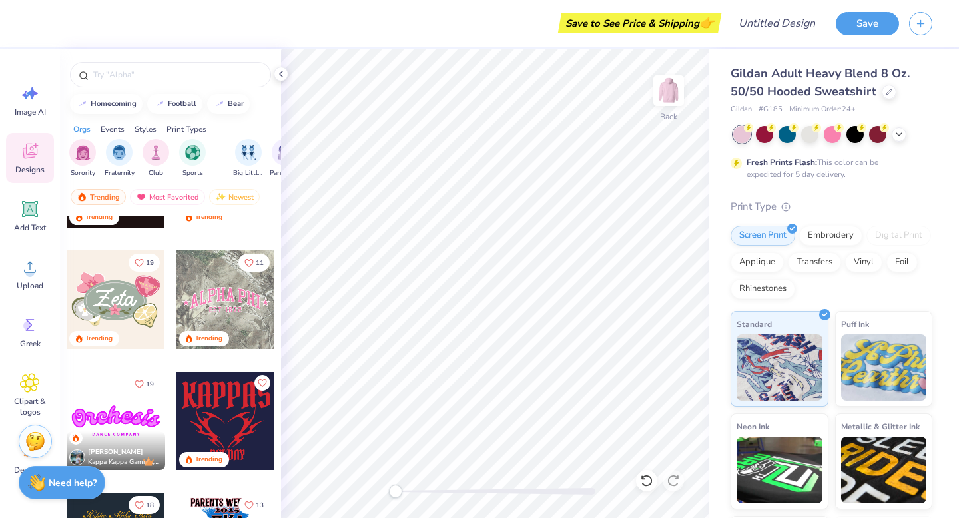
scroll to position [698, 0]
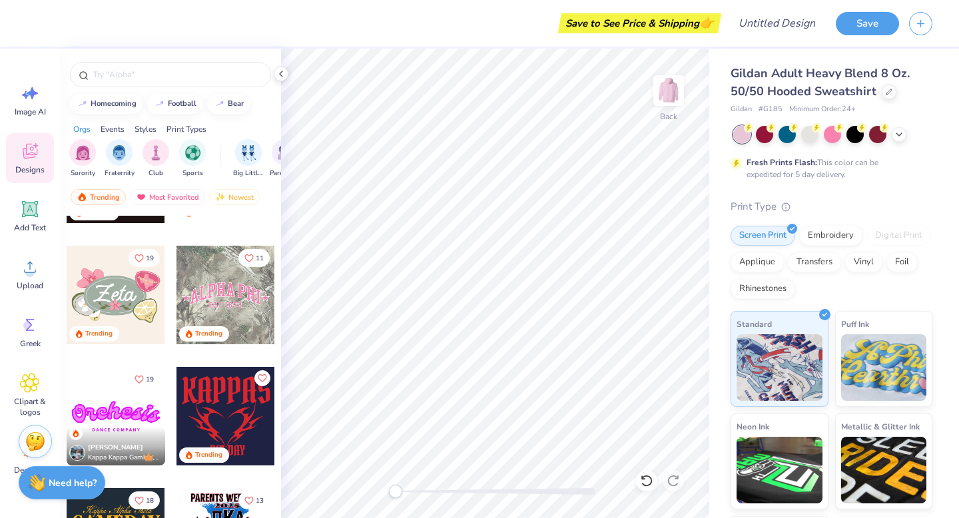
click at [216, 294] on div at bounding box center [225, 295] width 99 height 99
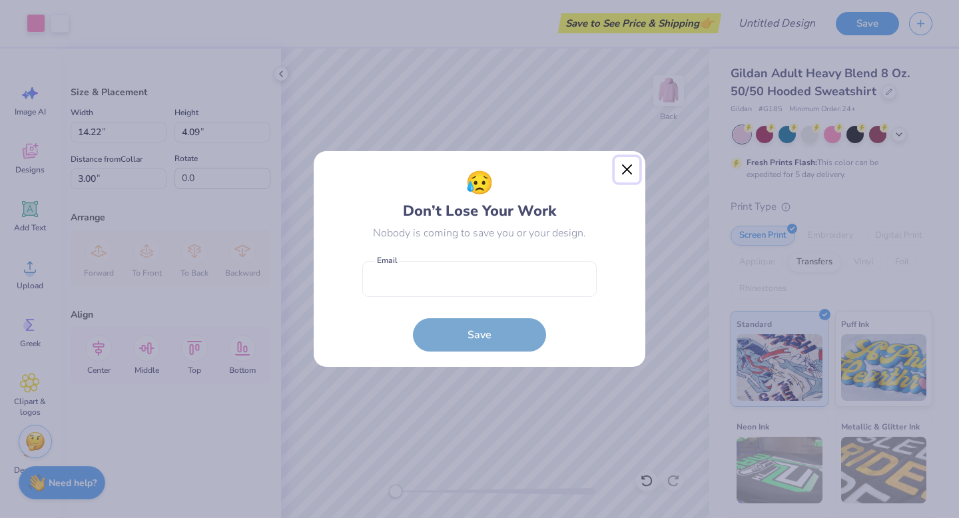
click at [625, 167] on button "Close" at bounding box center [627, 169] width 25 height 25
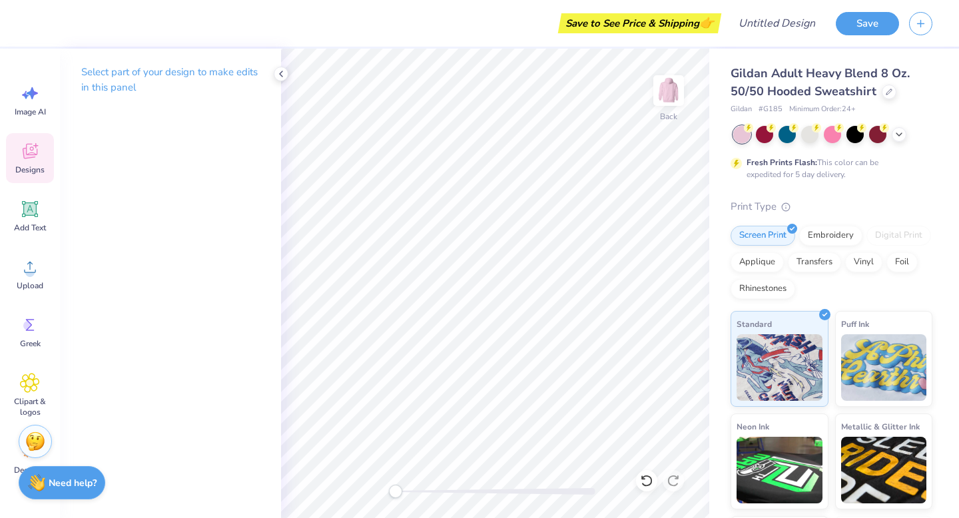
click at [37, 159] on icon at bounding box center [30, 151] width 20 height 20
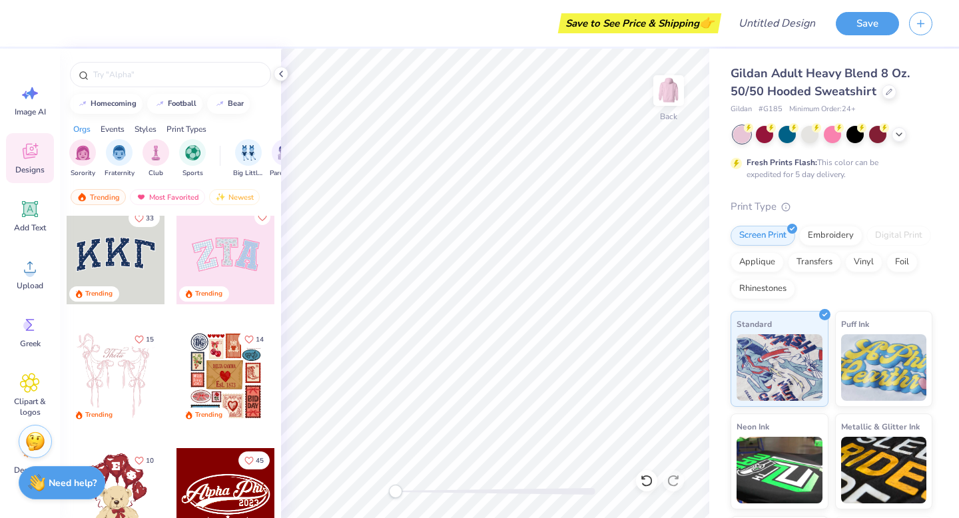
scroll to position [11, 0]
click at [129, 242] on div at bounding box center [116, 254] width 99 height 99
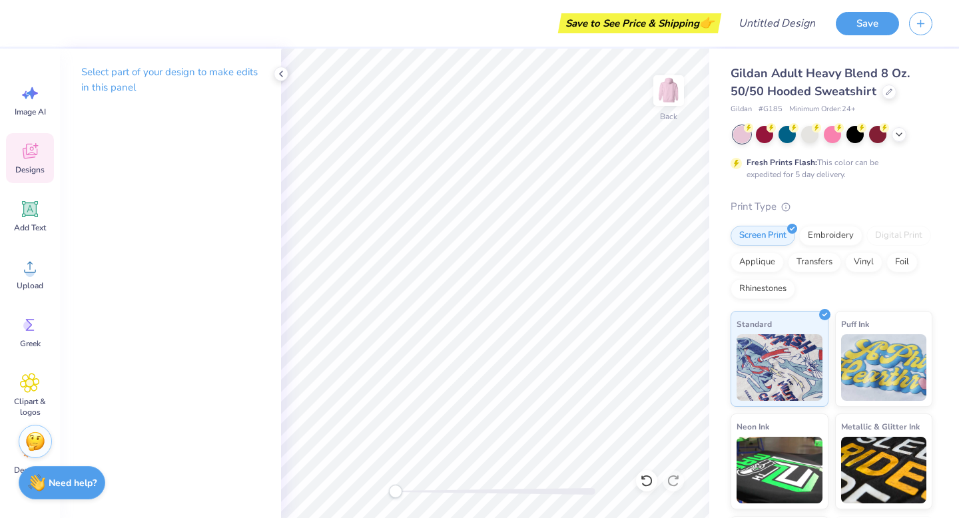
click at [24, 167] on span "Designs" at bounding box center [29, 169] width 29 height 11
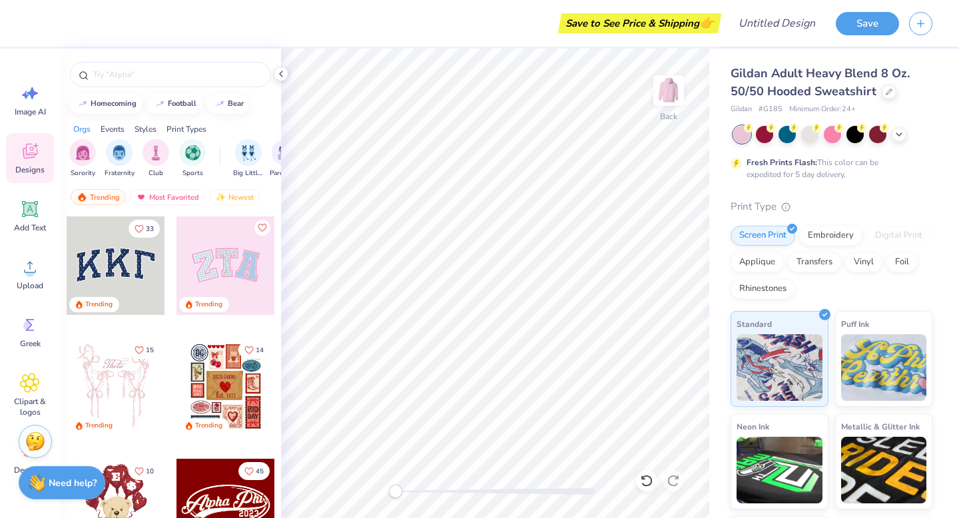
click at [226, 284] on div at bounding box center [225, 265] width 99 height 99
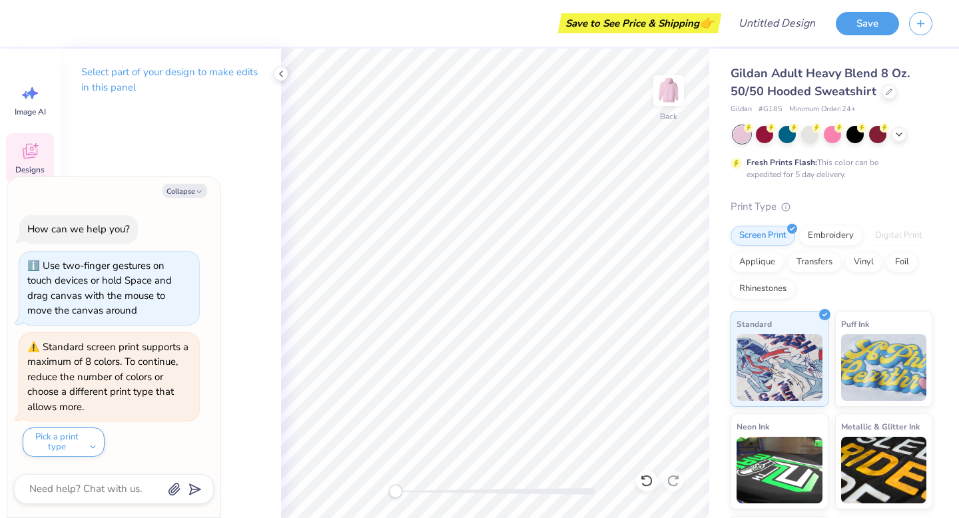
click at [27, 155] on icon at bounding box center [30, 151] width 15 height 15
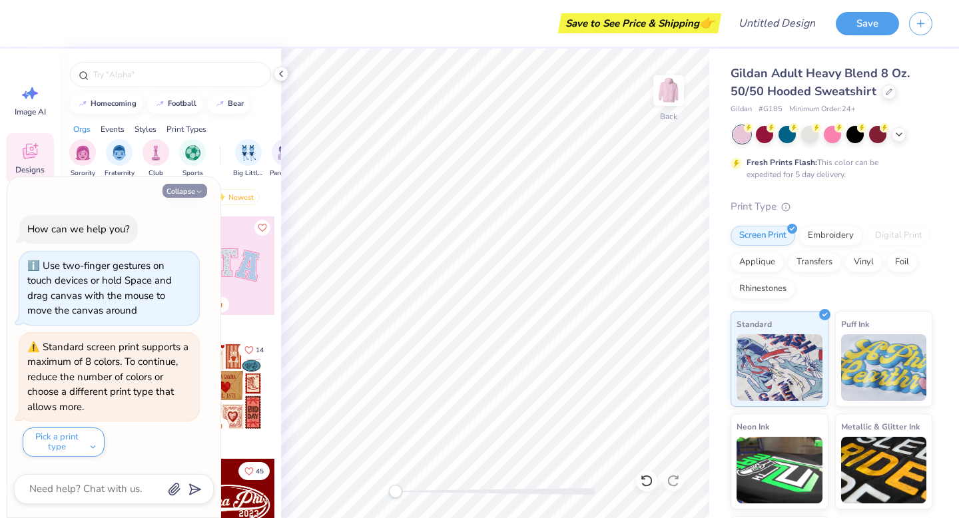
click at [200, 190] on icon "button" at bounding box center [199, 192] width 8 height 8
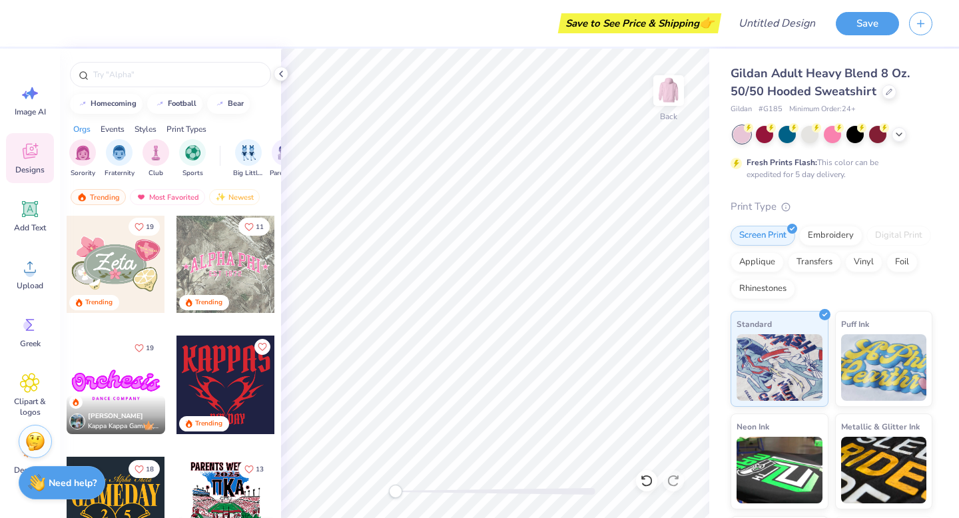
scroll to position [707, 0]
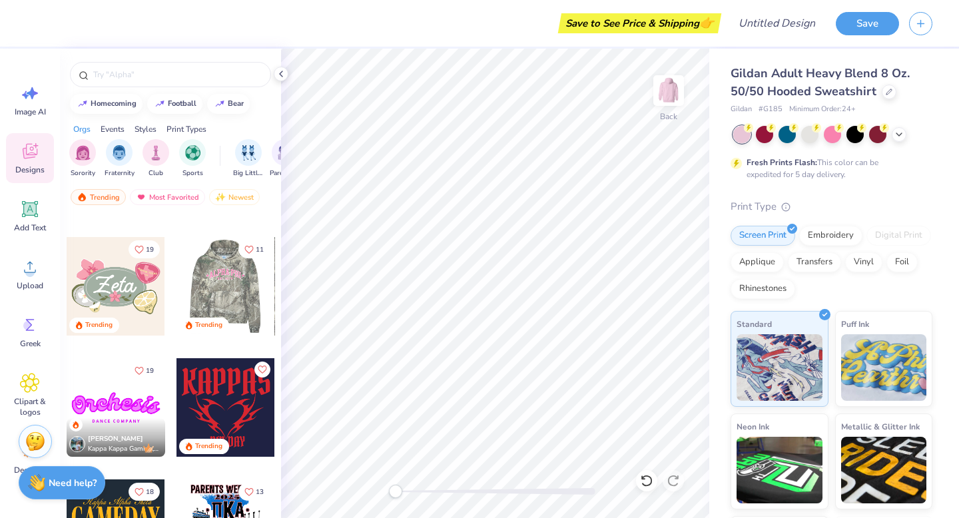
click at [224, 281] on div at bounding box center [225, 286] width 99 height 99
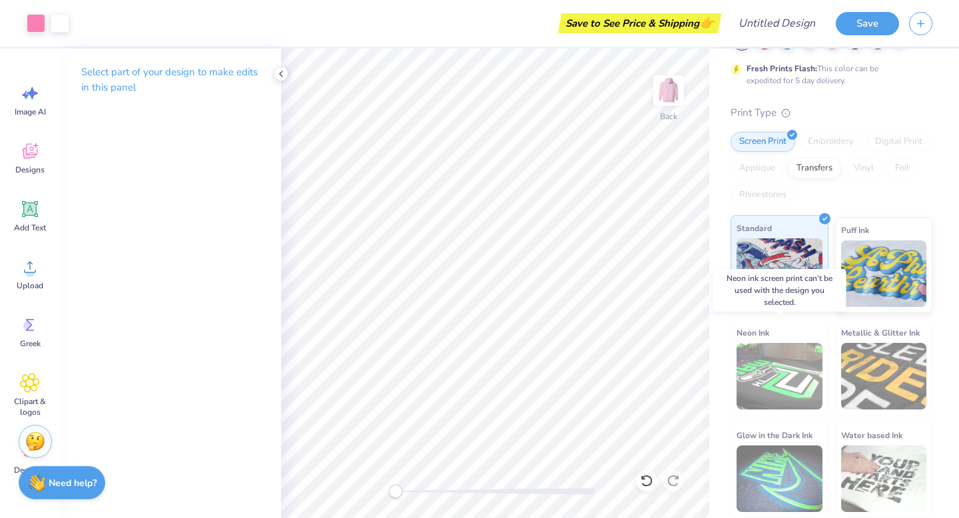
scroll to position [0, 0]
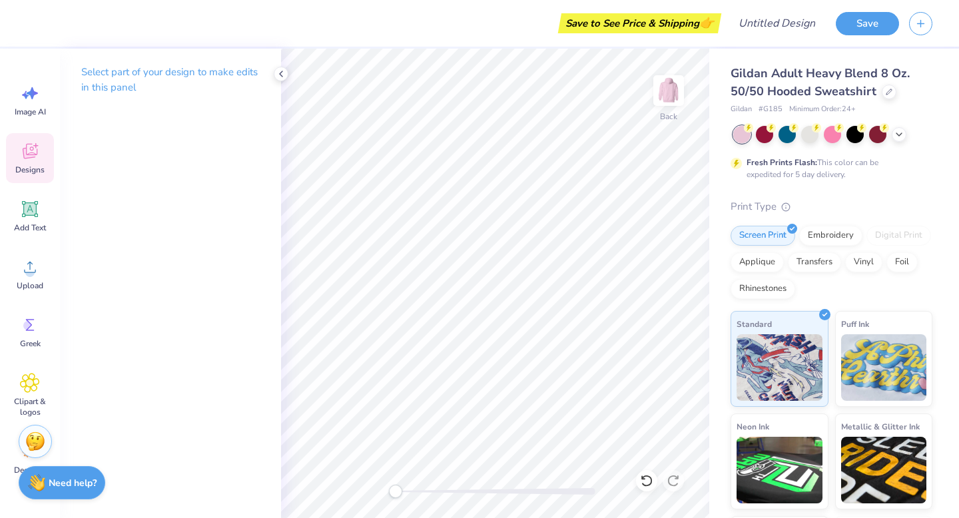
click at [27, 172] on span "Designs" at bounding box center [29, 169] width 29 height 11
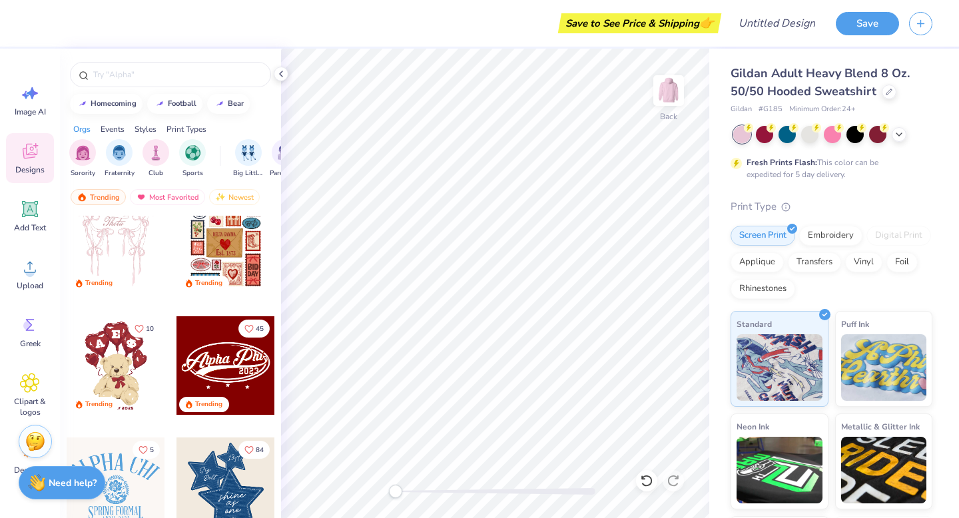
scroll to position [94, 0]
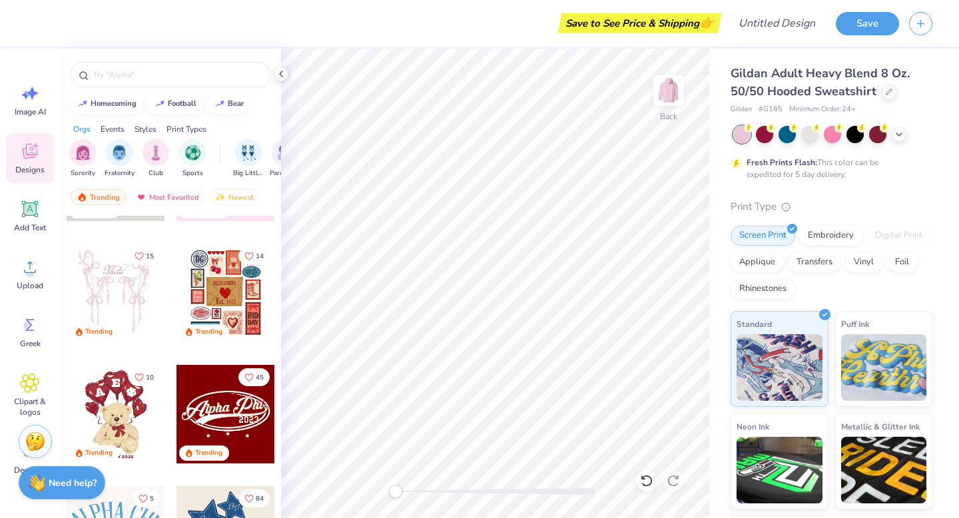
click at [111, 283] on div at bounding box center [116, 293] width 99 height 99
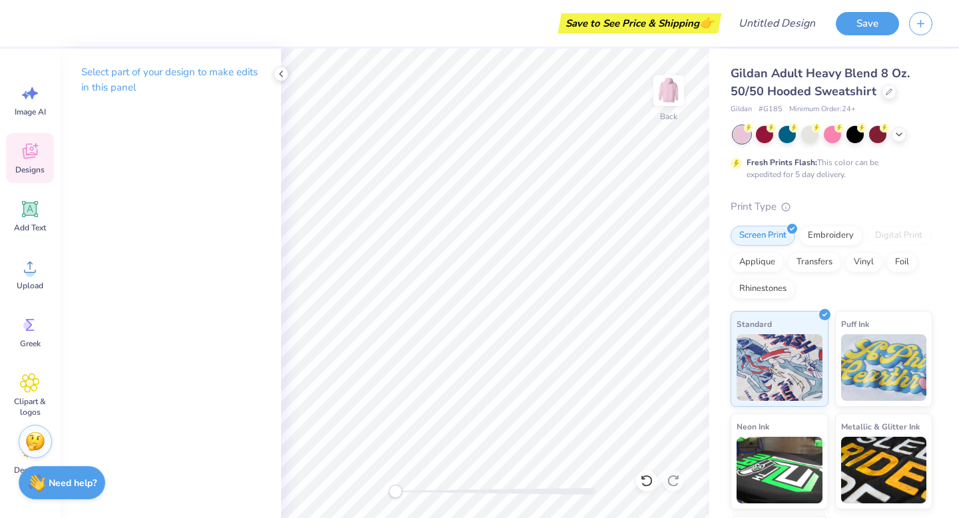
click at [29, 157] on icon at bounding box center [29, 153] width 13 height 11
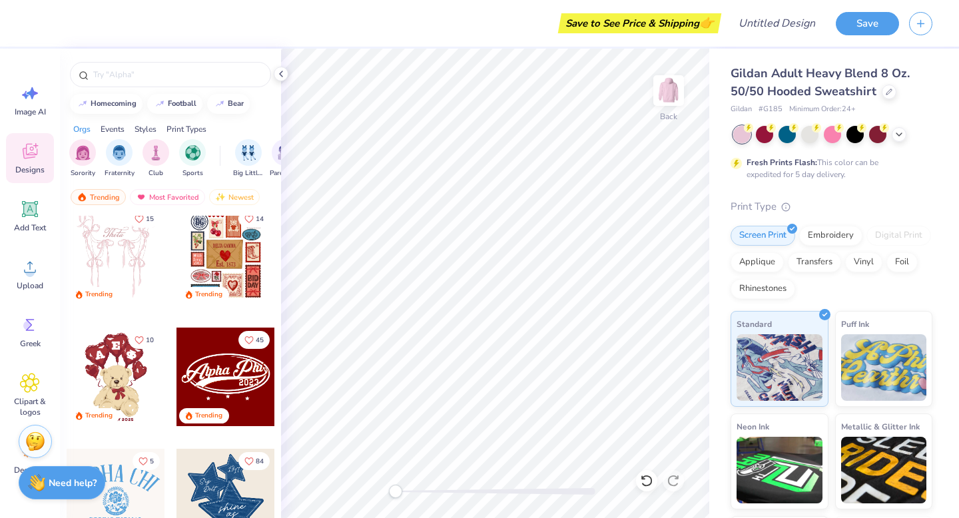
scroll to position [120, 0]
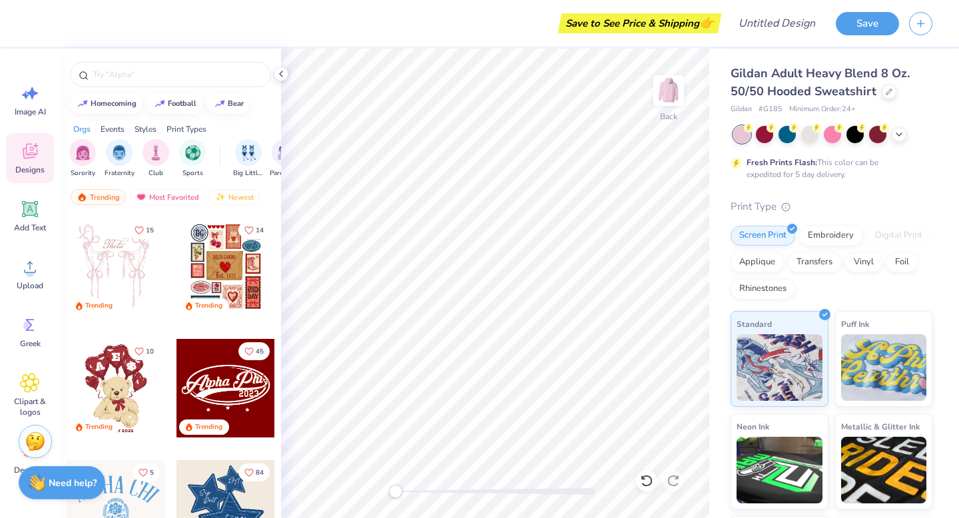
click at [221, 275] on div at bounding box center [225, 267] width 99 height 99
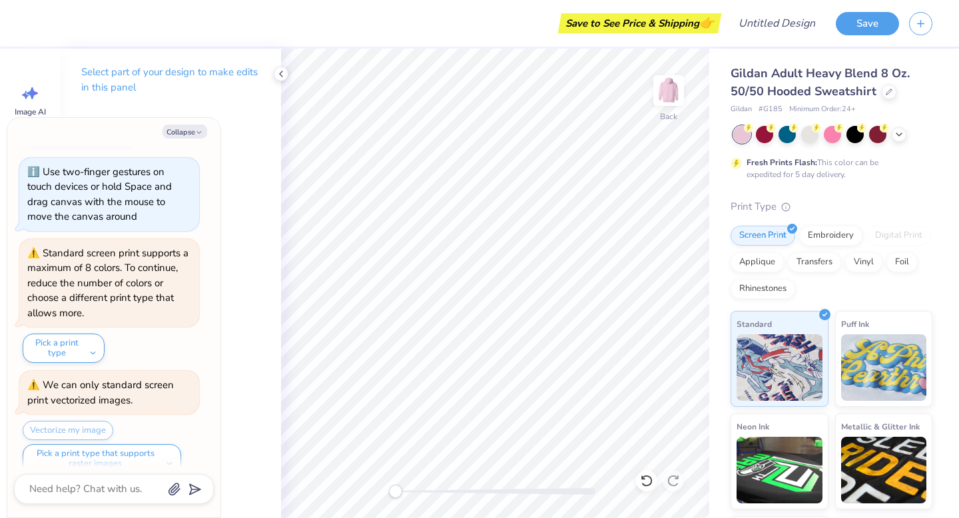
scroll to position [0, 0]
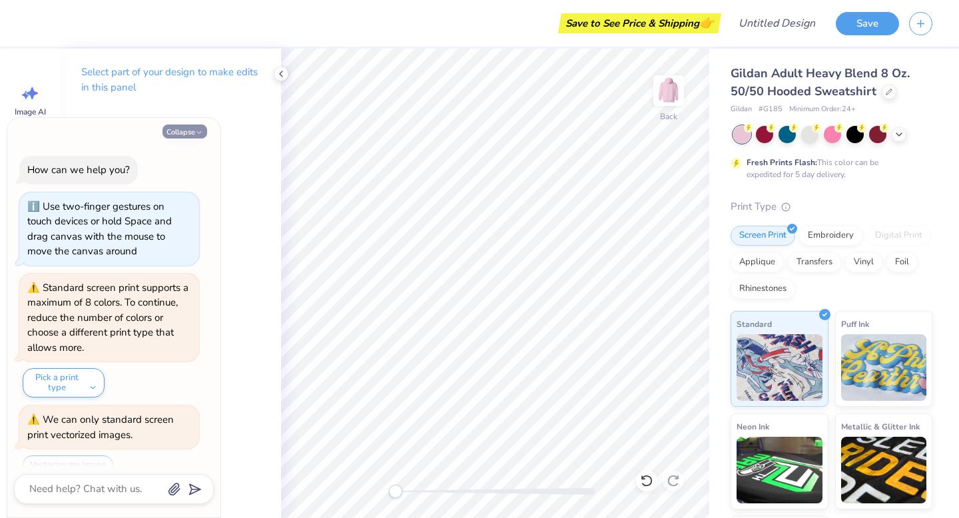
click at [200, 130] on icon "button" at bounding box center [199, 133] width 8 height 8
type textarea "x"
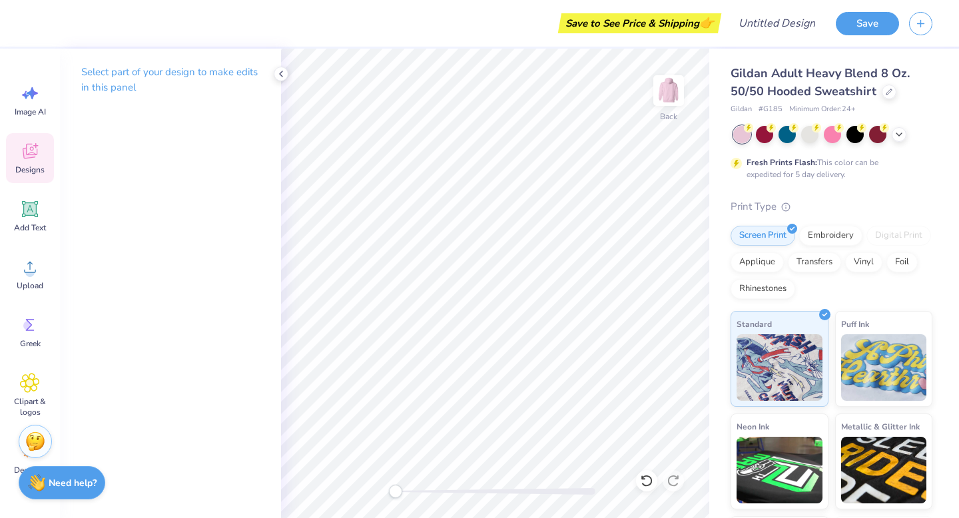
click at [28, 155] on icon at bounding box center [29, 153] width 13 height 11
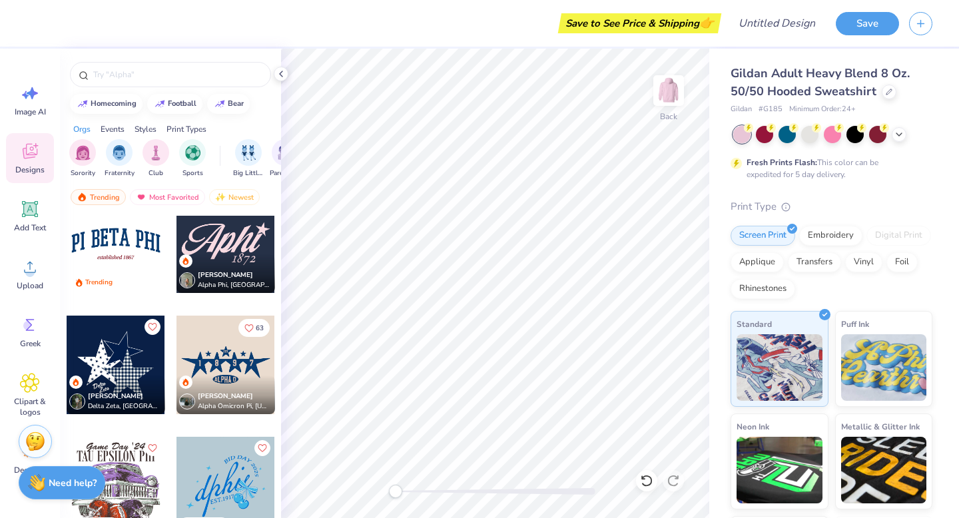
scroll to position [1837, 0]
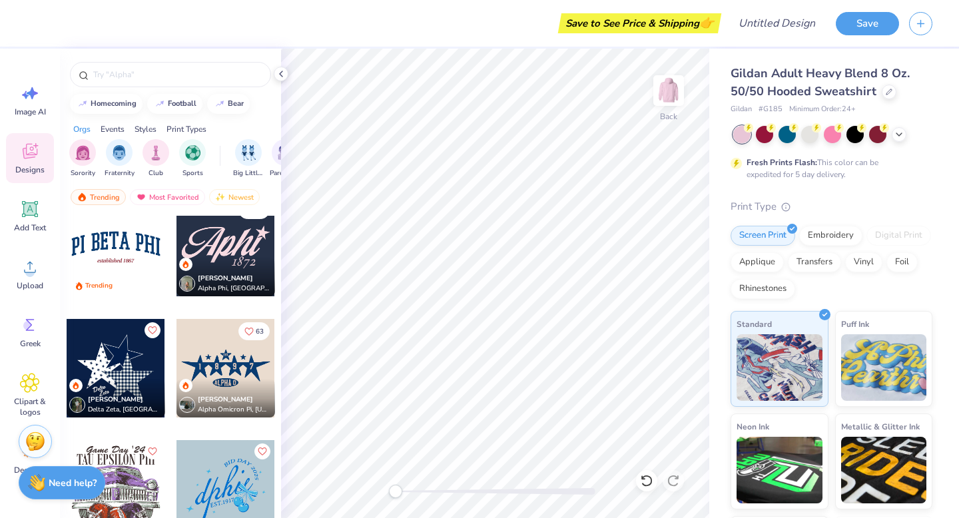
click at [109, 270] on div at bounding box center [116, 247] width 99 height 99
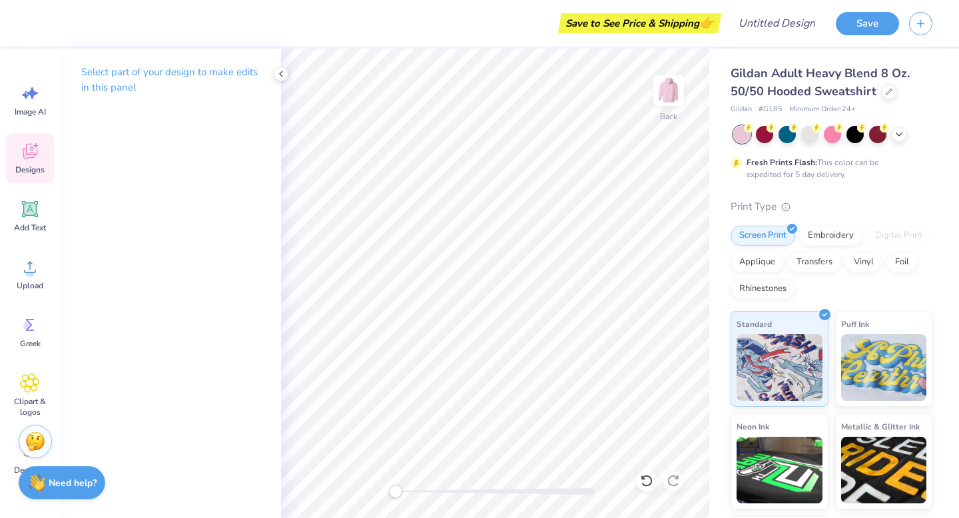
click at [28, 153] on icon at bounding box center [30, 151] width 20 height 20
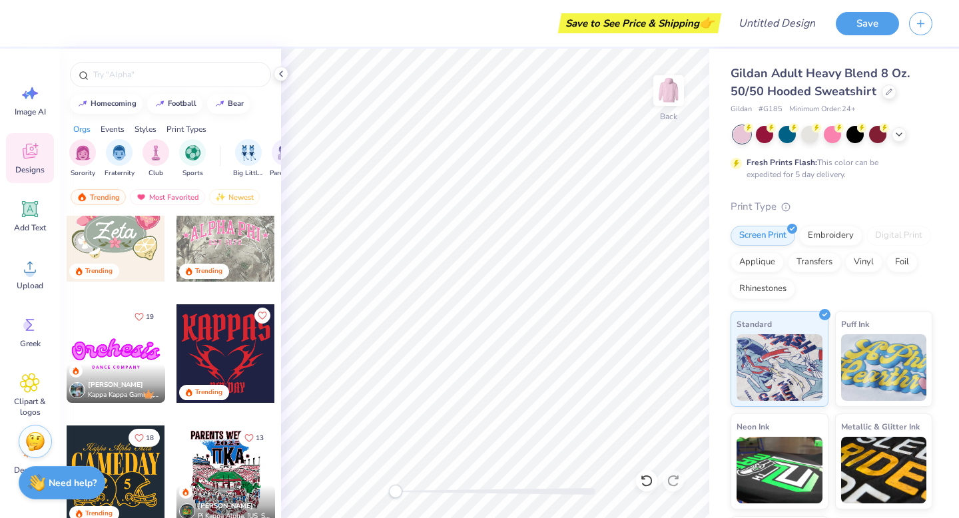
scroll to position [761, 0]
click at [211, 240] on div at bounding box center [225, 231] width 99 height 99
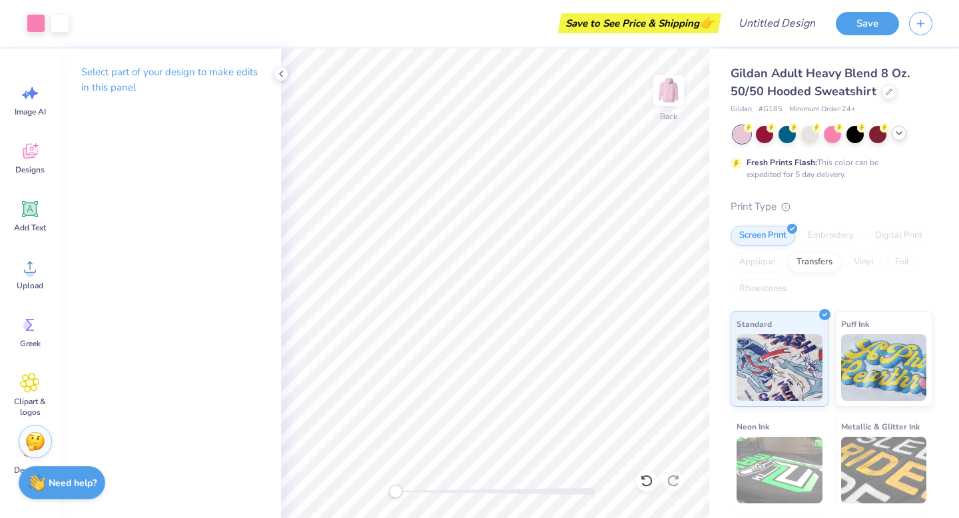
click at [898, 137] on icon at bounding box center [899, 133] width 11 height 11
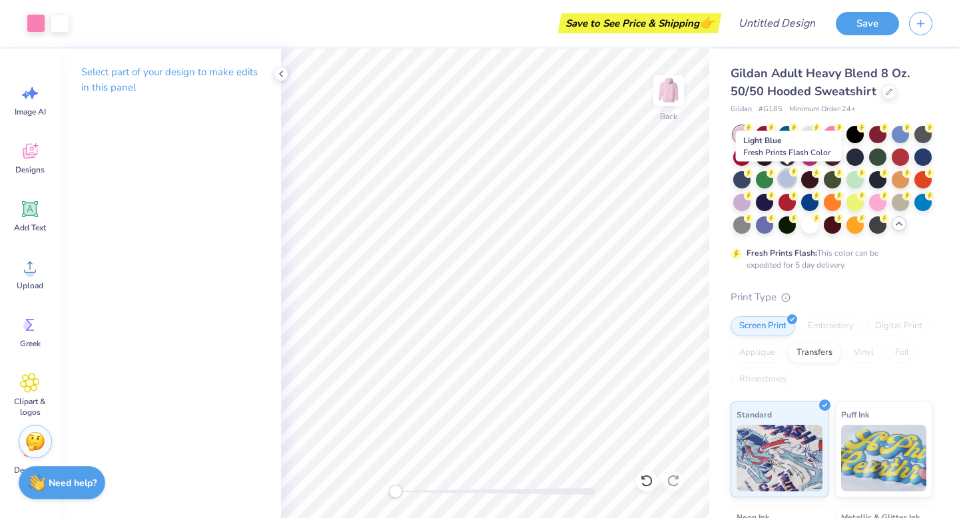
click at [785, 176] on div at bounding box center [787, 178] width 17 height 17
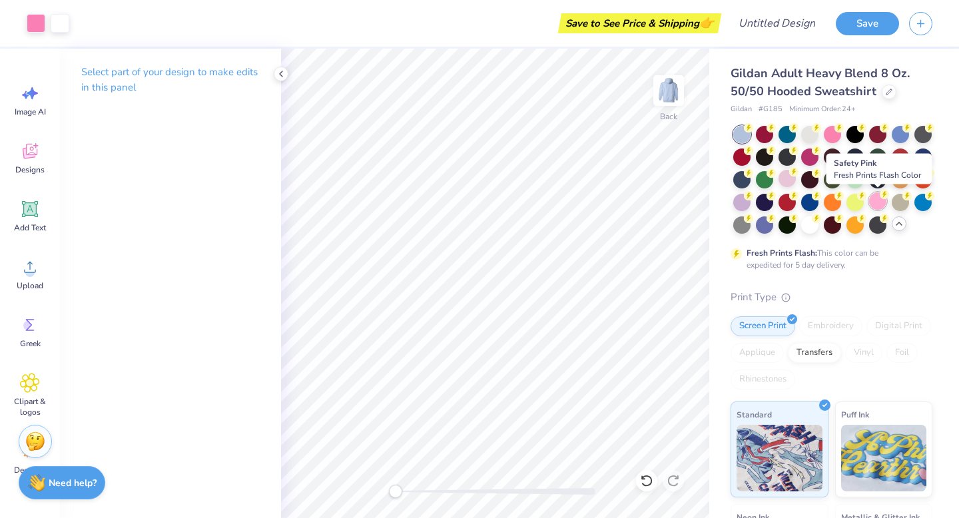
click at [878, 205] on div at bounding box center [877, 200] width 17 height 17
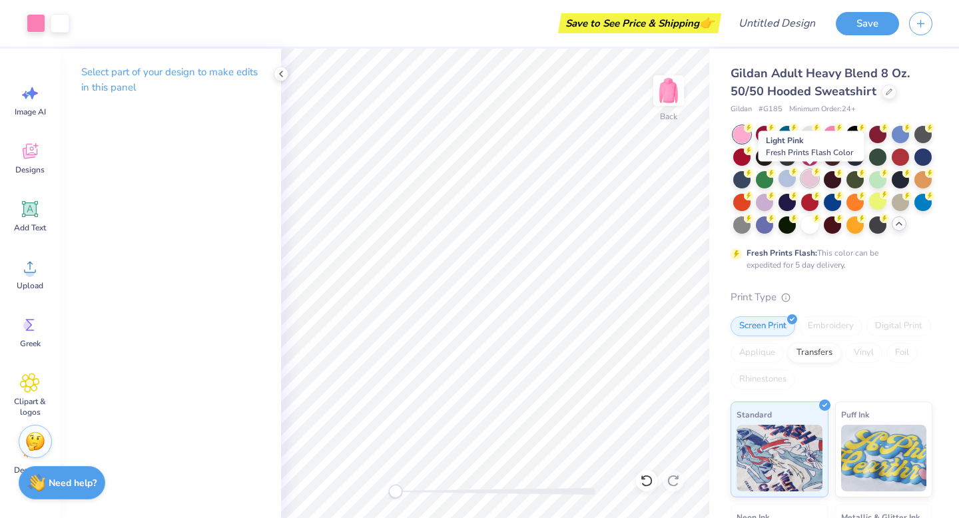
click at [813, 172] on circle at bounding box center [816, 171] width 9 height 9
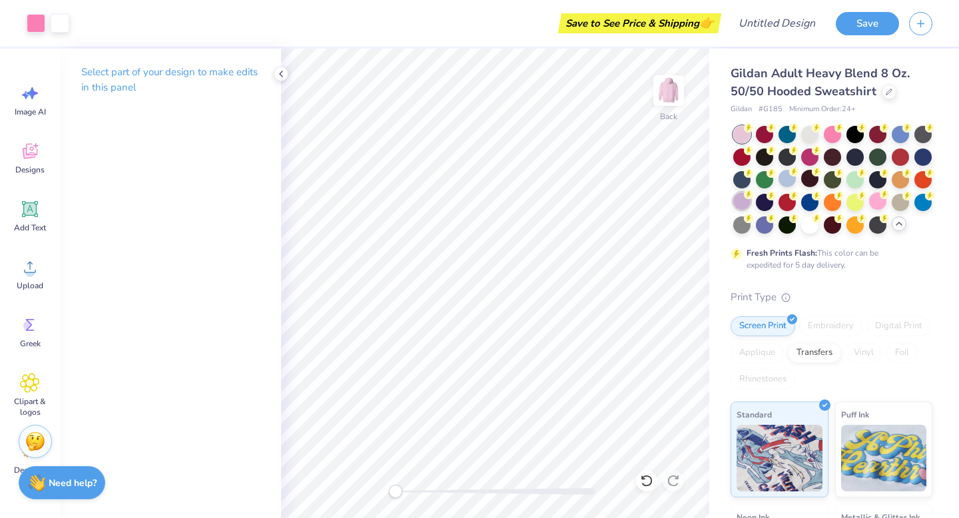
click at [741, 198] on div at bounding box center [741, 200] width 17 height 17
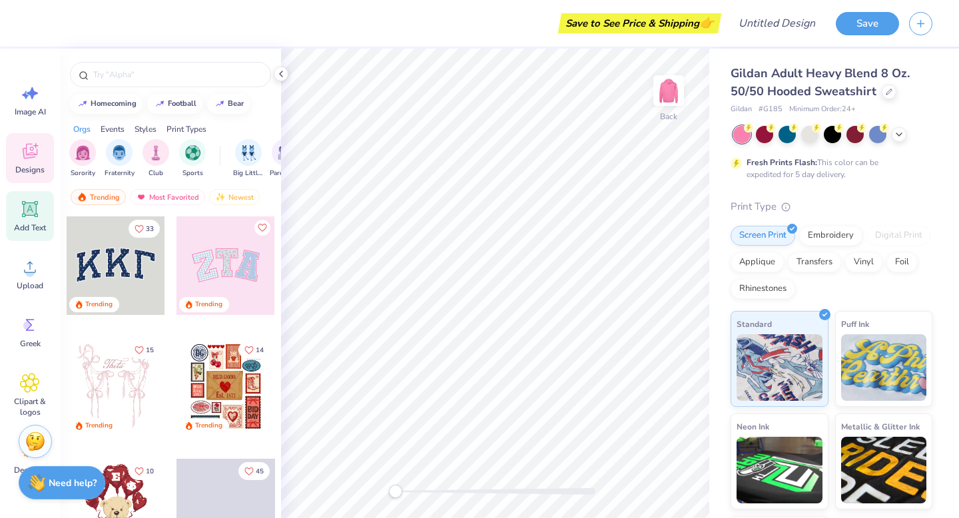
click at [26, 212] on icon at bounding box center [30, 209] width 13 height 13
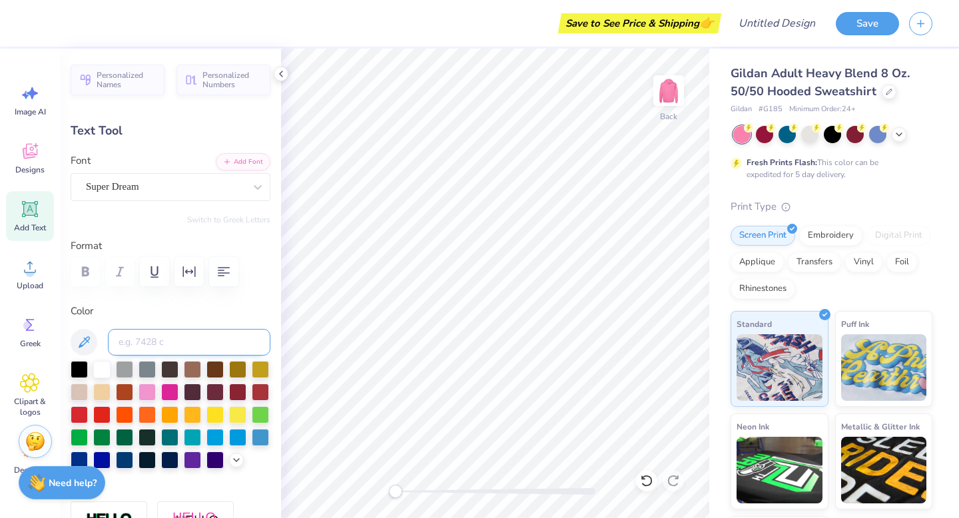
click at [147, 341] on input at bounding box center [189, 342] width 162 height 27
type input "XI OMICRON IOTA"
click at [198, 337] on input "XI OMICRON IOTA" at bounding box center [189, 342] width 162 height 27
drag, startPoint x: 228, startPoint y: 339, endPoint x: 28, endPoint y: 339, distance: 200.5
click at [28, 339] on div "Art colors Save to See Price & Shipping 👉 Design Title Save Image AI Designs Ad…" at bounding box center [479, 259] width 959 height 518
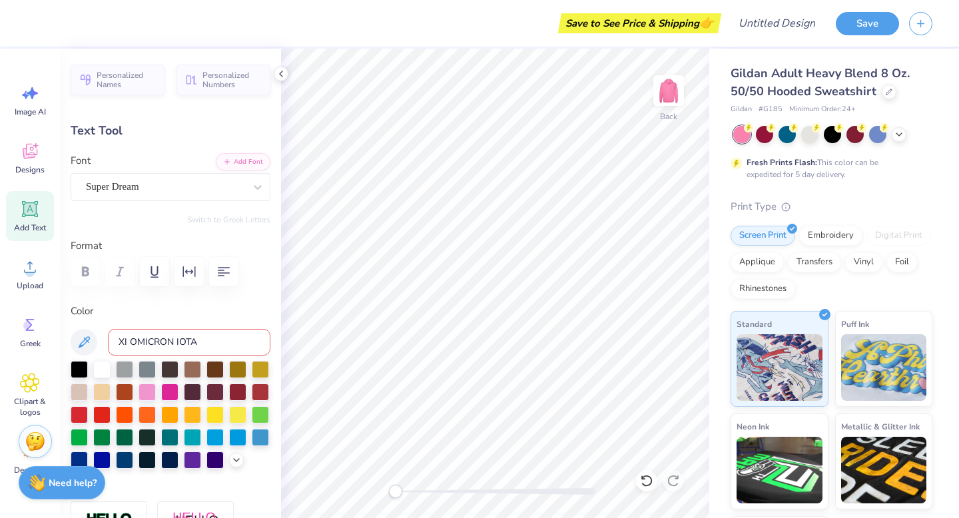
type textarea "T"
type textarea "XI OMICRON IOTA"
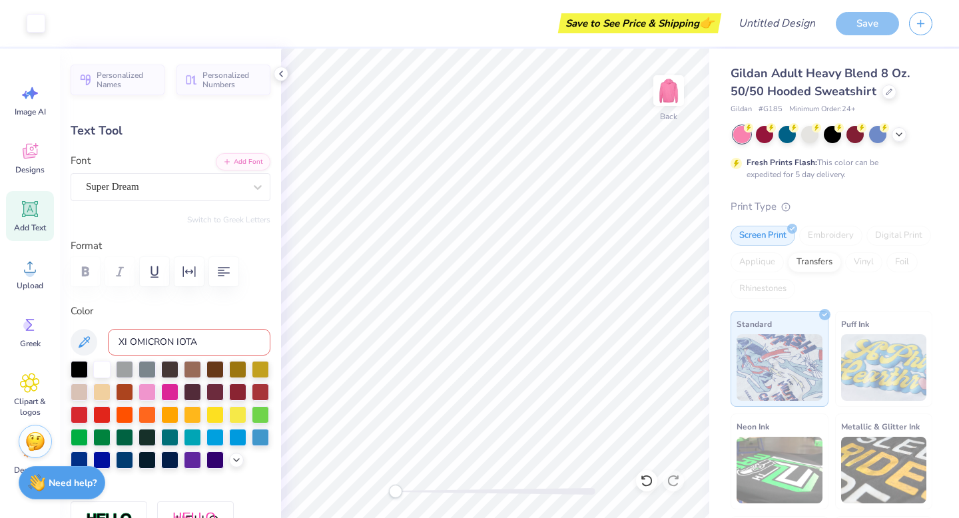
type input "15.47"
type input "1.41"
type input "6.54"
type textarea "XI OMICRON IOTA"
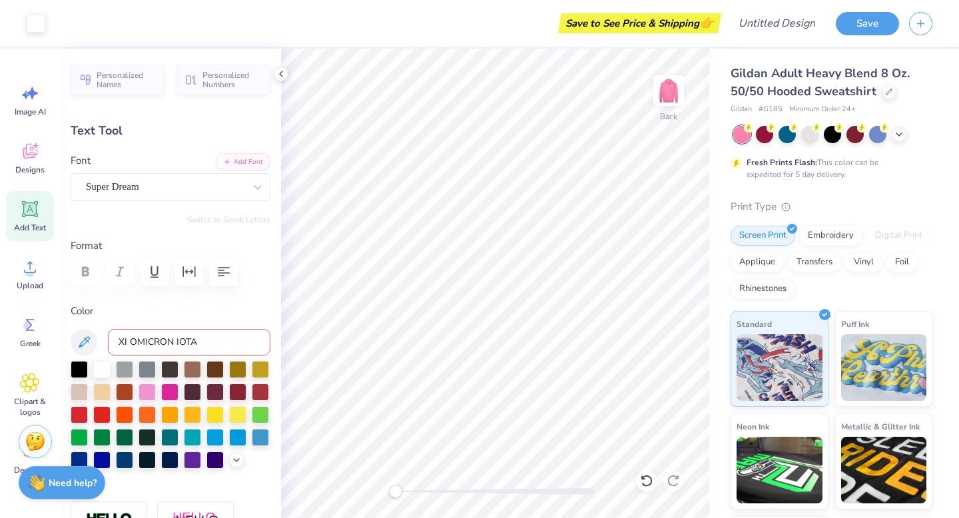
type input "10.80"
type input "3.84"
type input "5.33"
type input "4.63"
type input "1.65"
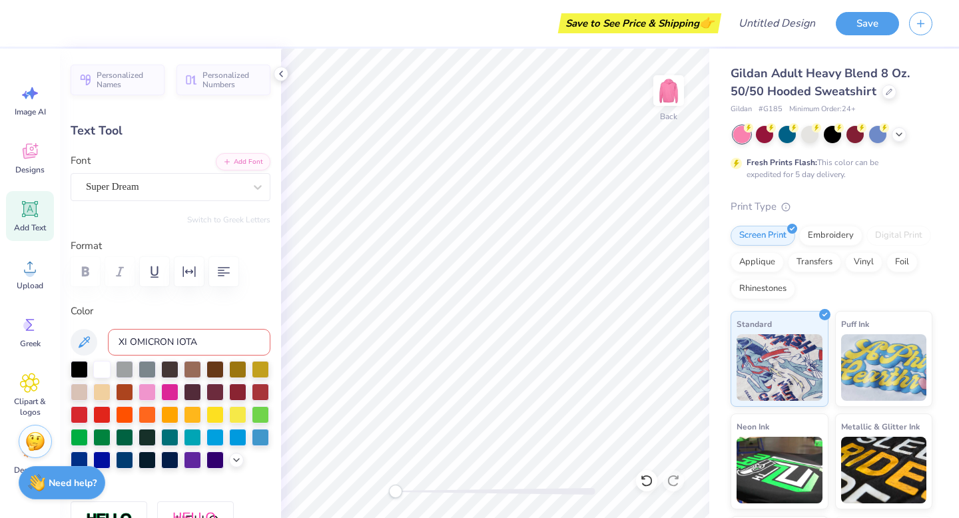
type input "7.52"
click at [28, 216] on icon at bounding box center [30, 209] width 20 height 20
type input "6.48"
type input "1.88"
type input "6.31"
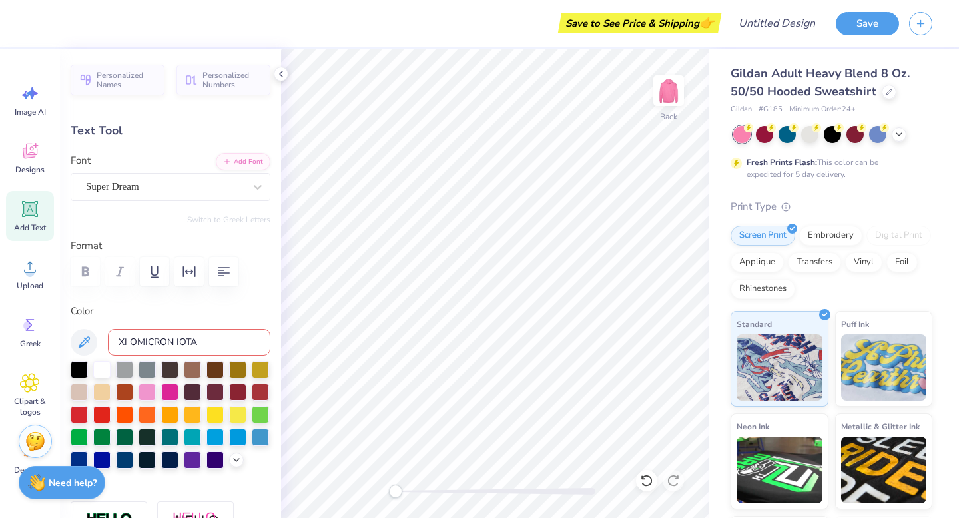
type textarea "T"
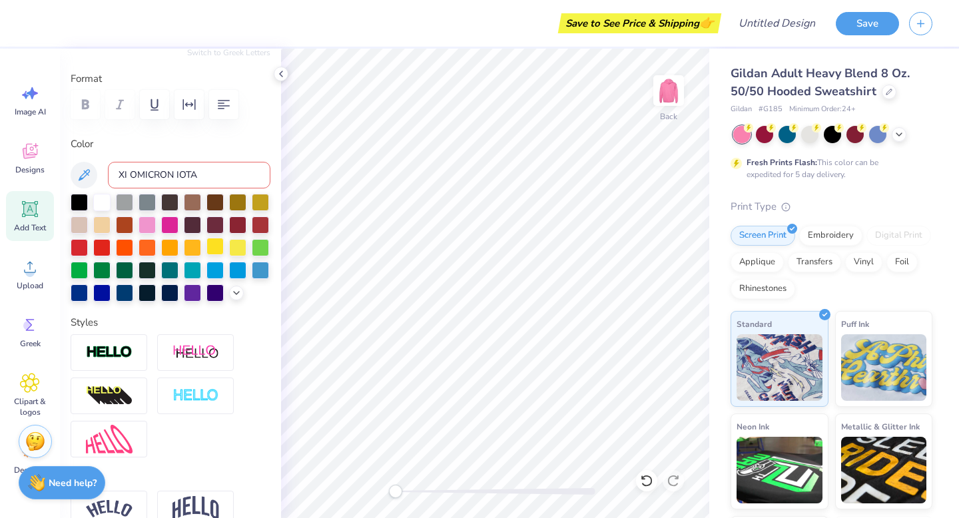
scroll to position [321, 0]
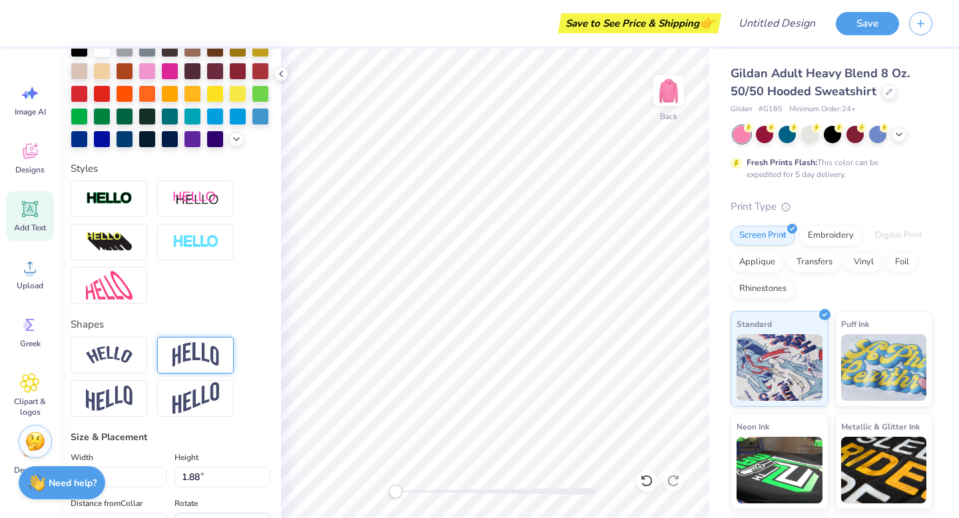
type textarea "since 2002"
click at [184, 354] on img at bounding box center [195, 354] width 47 height 25
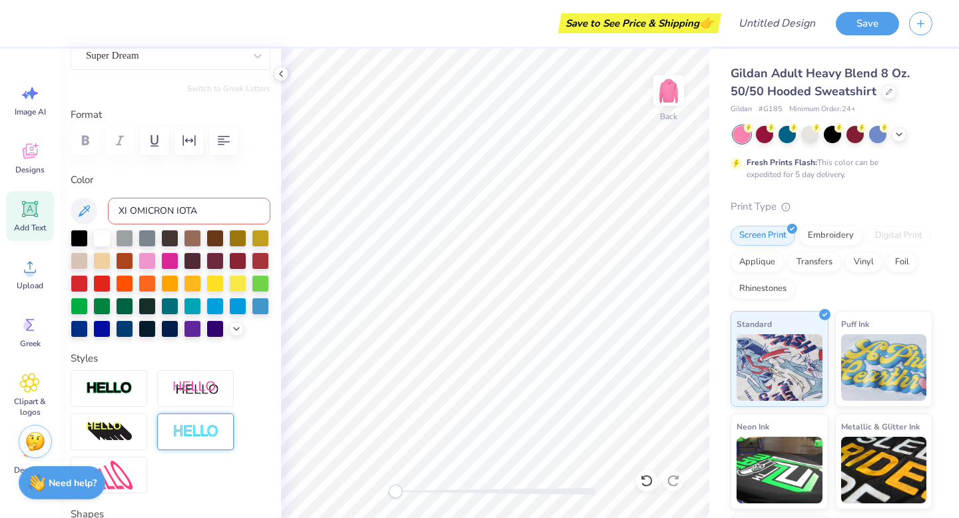
scroll to position [0, 0]
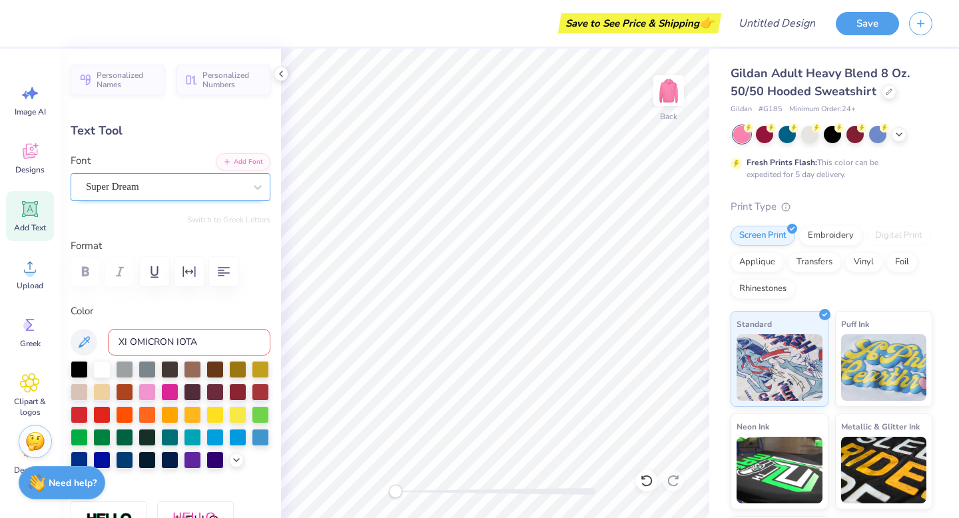
click at [210, 188] on div "Super Dream" at bounding box center [165, 186] width 161 height 21
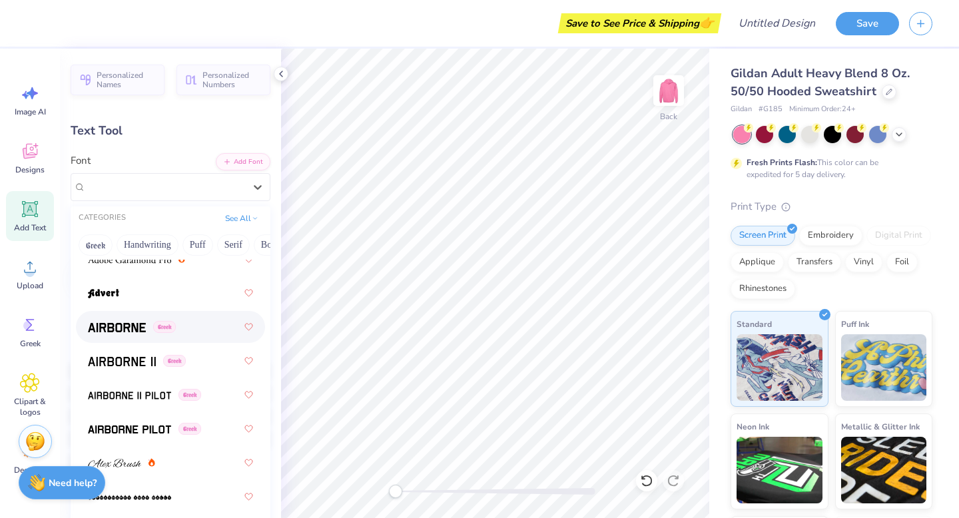
scroll to position [283, 0]
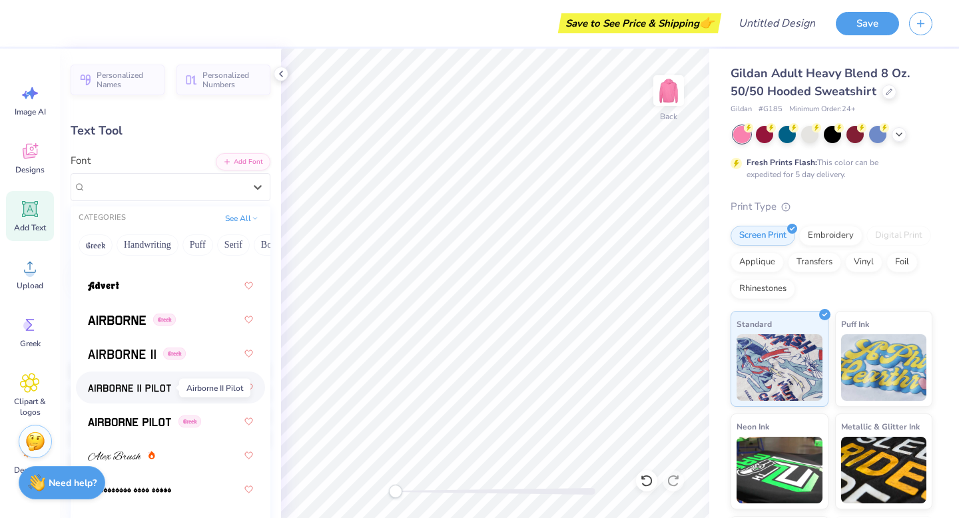
click at [134, 385] on img at bounding box center [129, 388] width 83 height 9
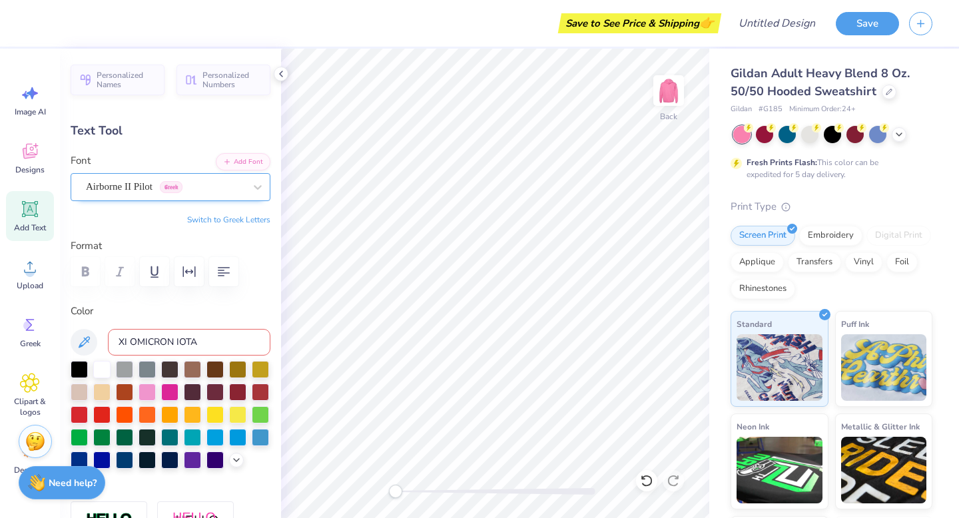
click at [126, 185] on div "Airborne II Pilot Greek" at bounding box center [165, 186] width 161 height 21
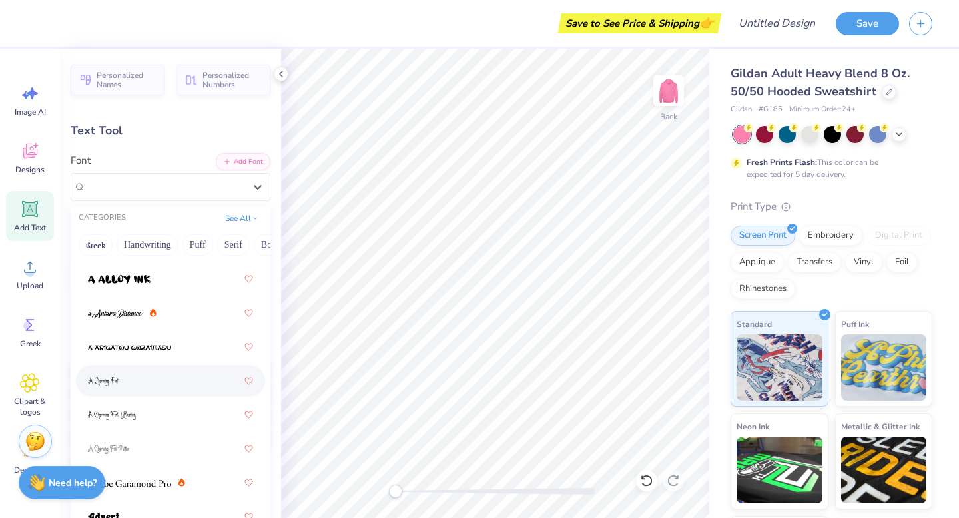
scroll to position [287, 0]
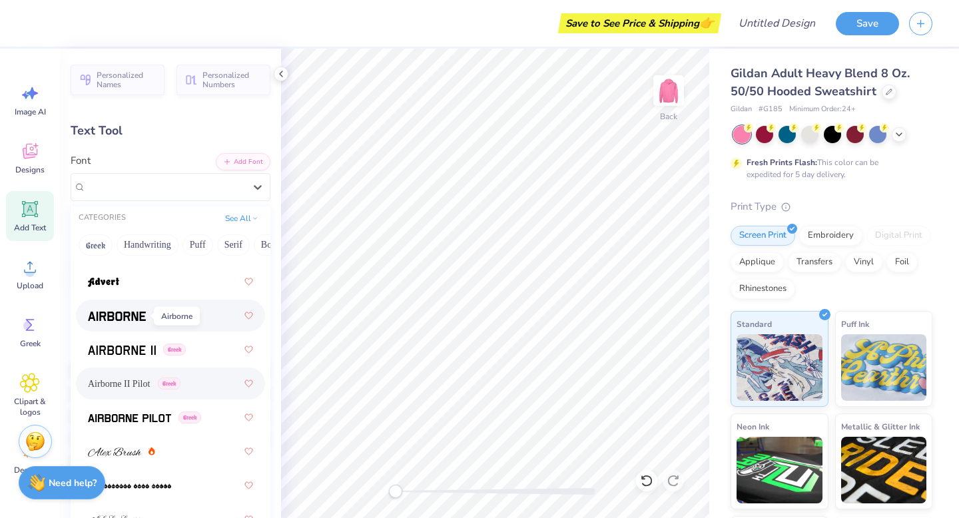
click at [115, 316] on img at bounding box center [117, 316] width 58 height 9
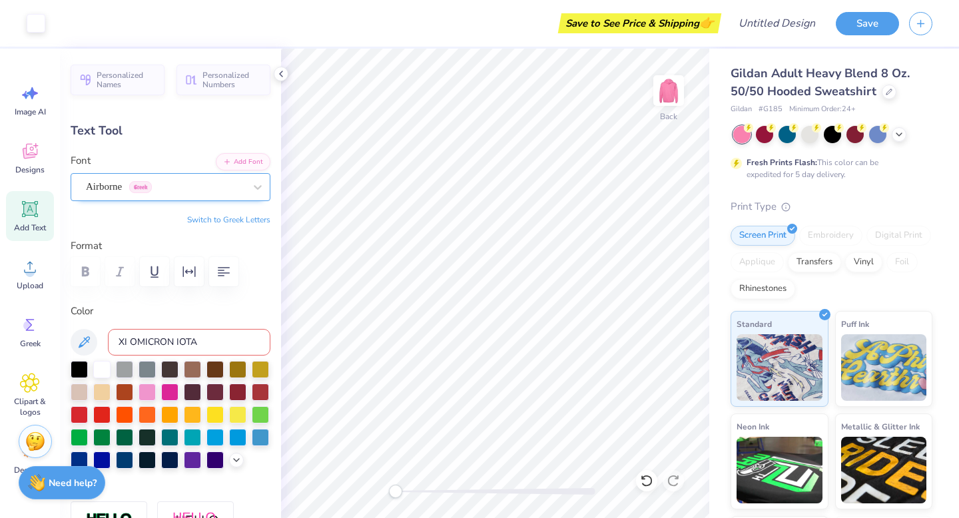
click at [161, 180] on div "Airborne Greek" at bounding box center [165, 186] width 161 height 21
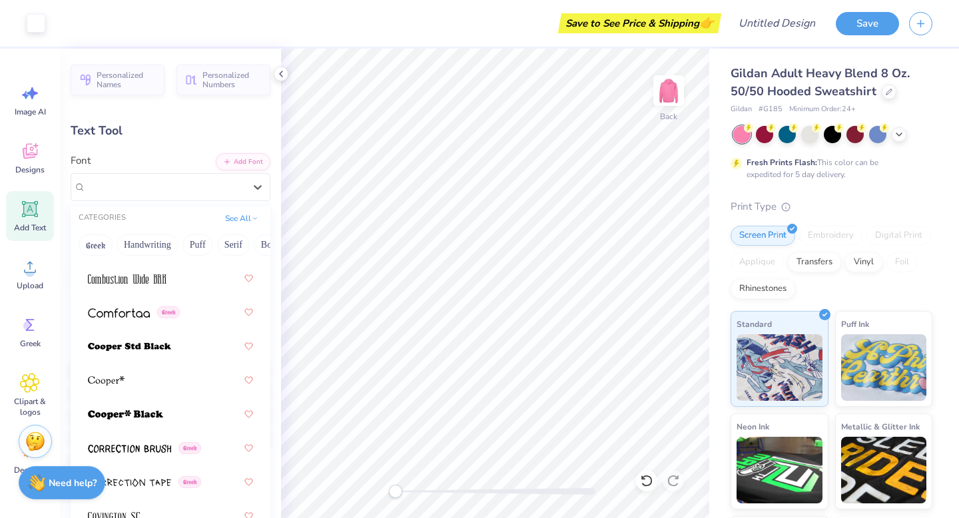
scroll to position [2762, 0]
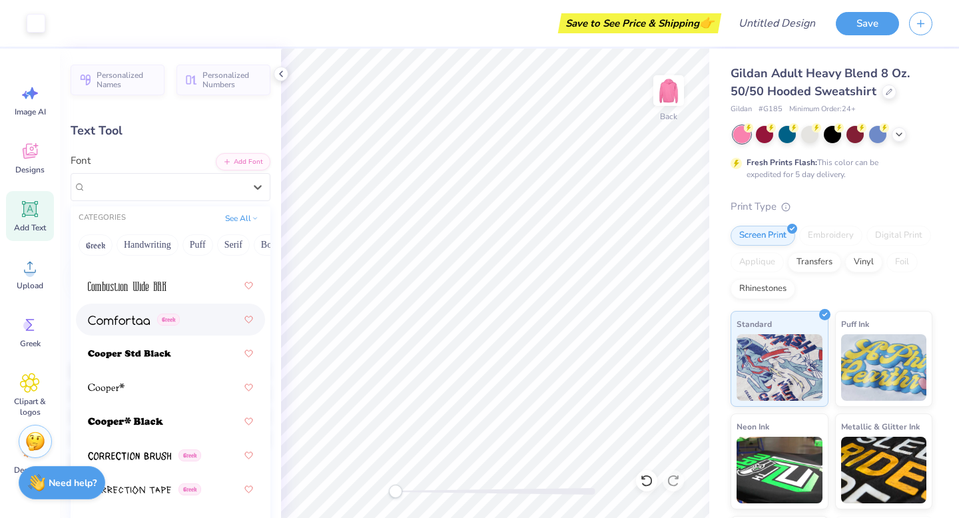
click at [111, 320] on img at bounding box center [119, 320] width 62 height 9
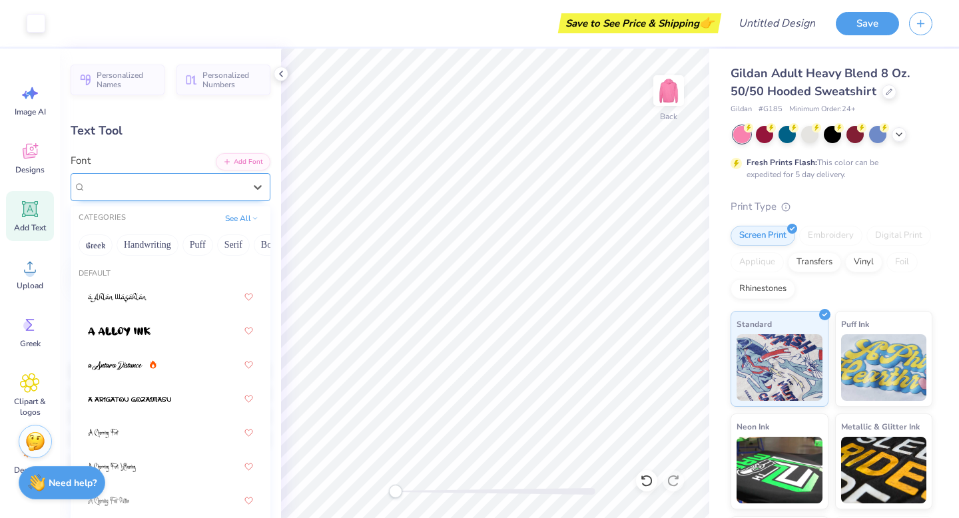
click at [142, 185] on div "Comfortaa Greek" at bounding box center [165, 186] width 161 height 21
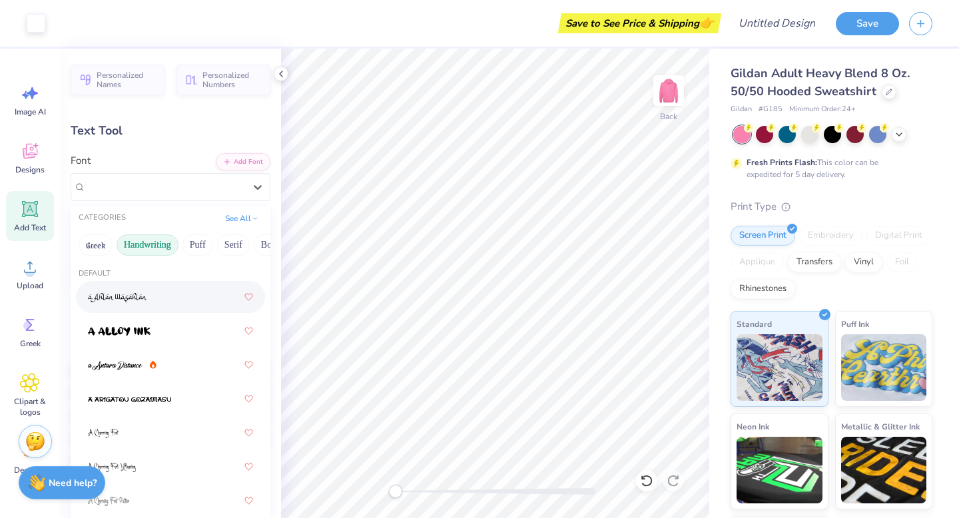
click at [153, 246] on button "Handwriting" at bounding box center [148, 244] width 62 height 21
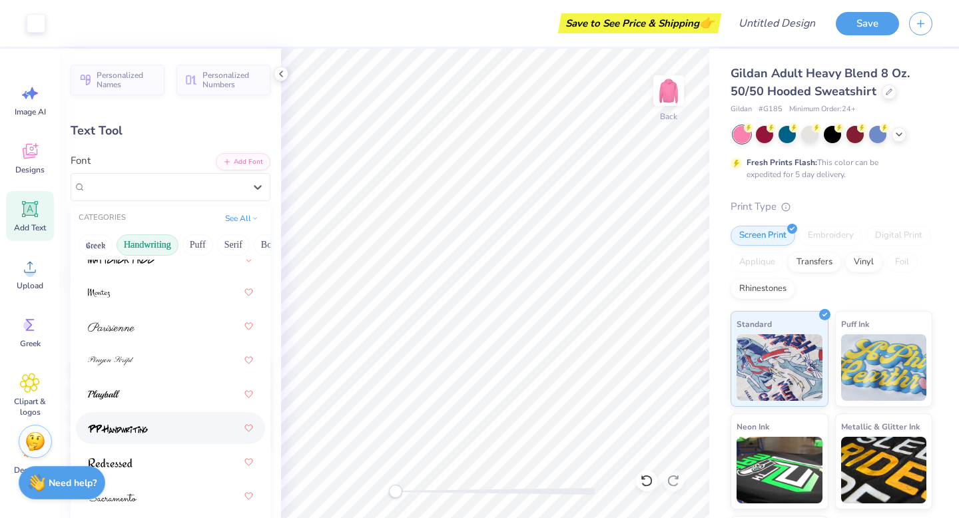
scroll to position [582, 0]
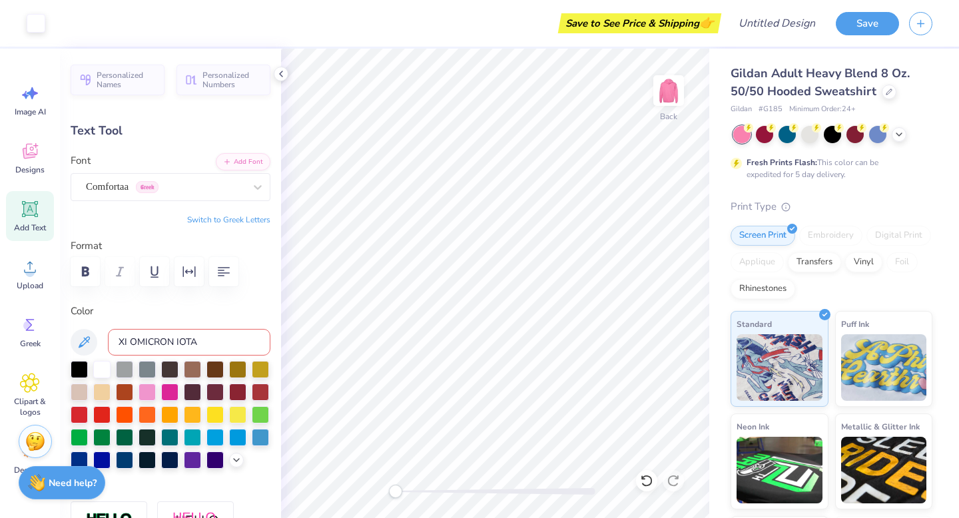
type input "13.16"
type input "4.63"
type input "4.93"
click at [223, 188] on div "Comfortaa Greek" at bounding box center [165, 186] width 161 height 21
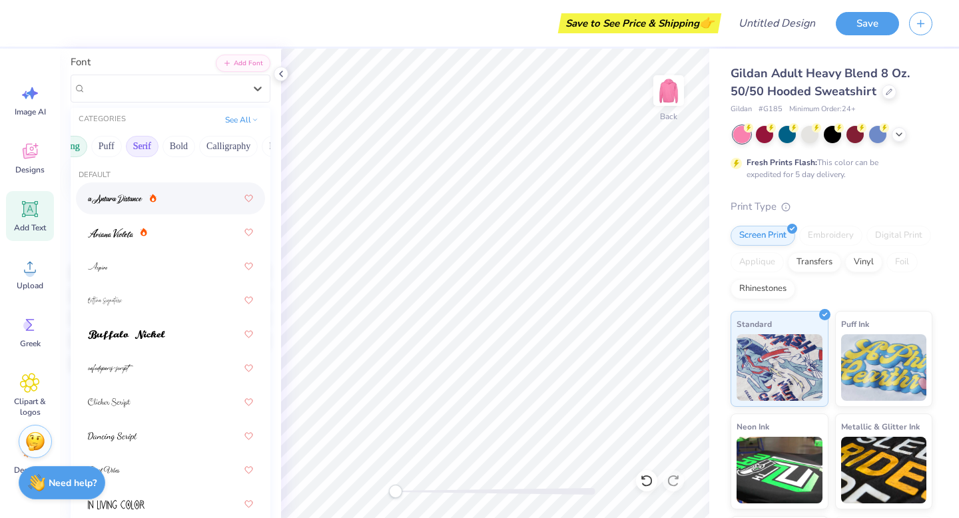
scroll to position [0, 92]
click at [111, 146] on button "Puff" at bounding box center [106, 146] width 31 height 21
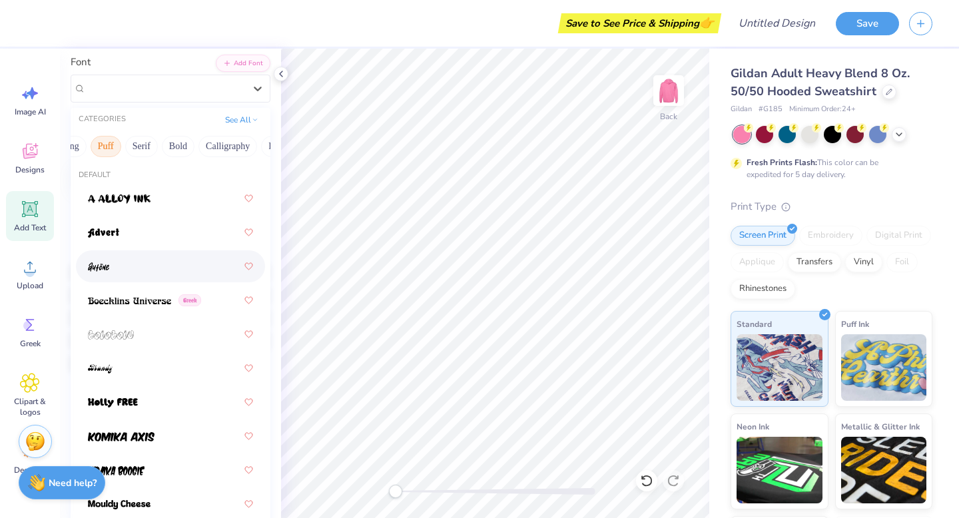
scroll to position [9, 0]
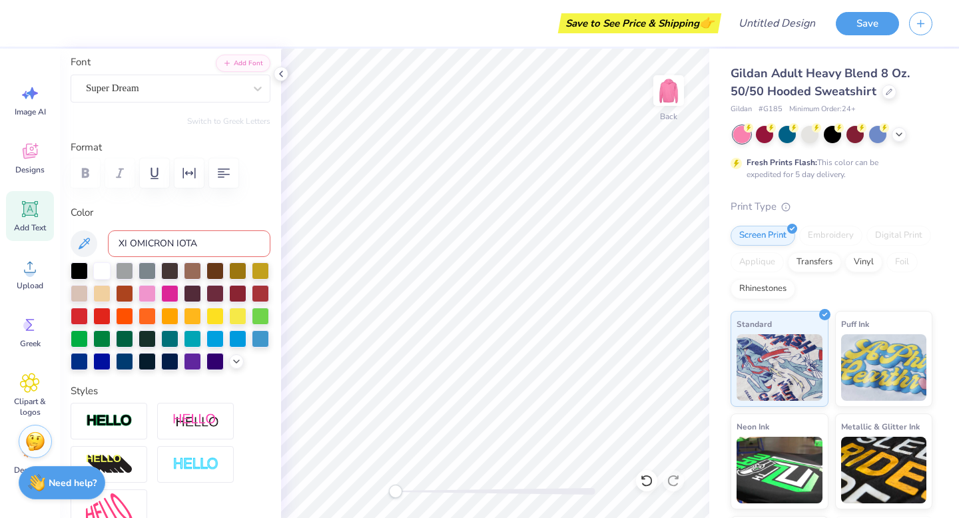
type input "4.63"
type input "1.65"
type input "4.19"
click at [198, 95] on div at bounding box center [165, 88] width 159 height 18
type input "13.16"
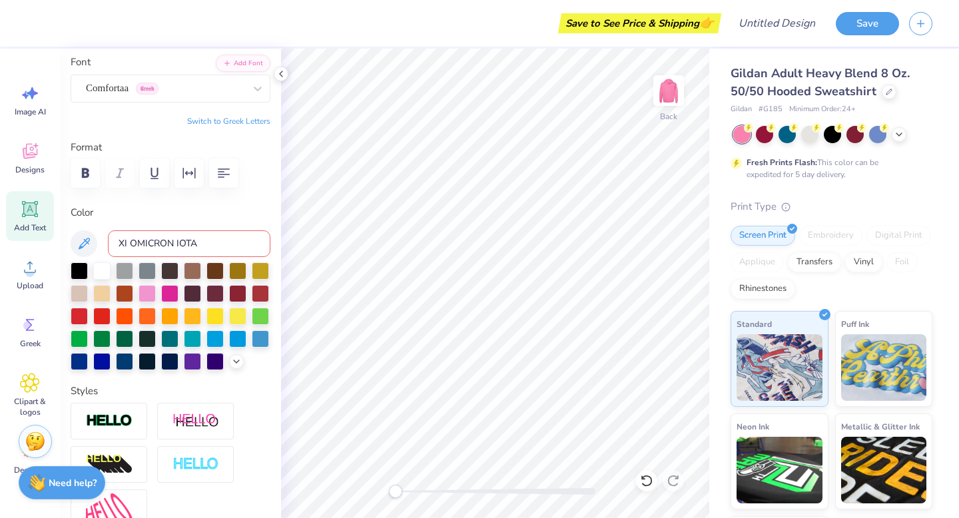
type input "4.63"
type input "4.93"
type input "11.08"
type input "3.90"
type input "8.36"
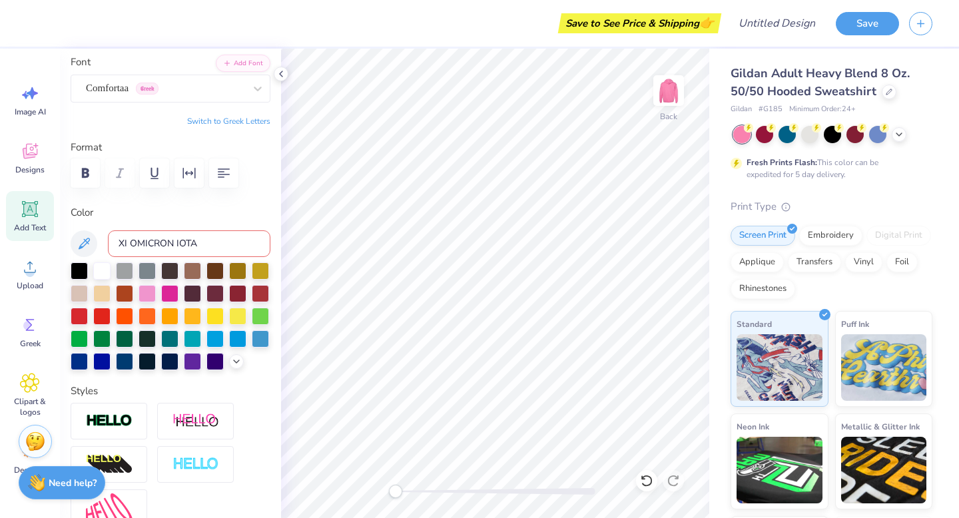
type input "4.85"
type input "1.71"
type input "10.56"
type input "4.63"
type input "1.65"
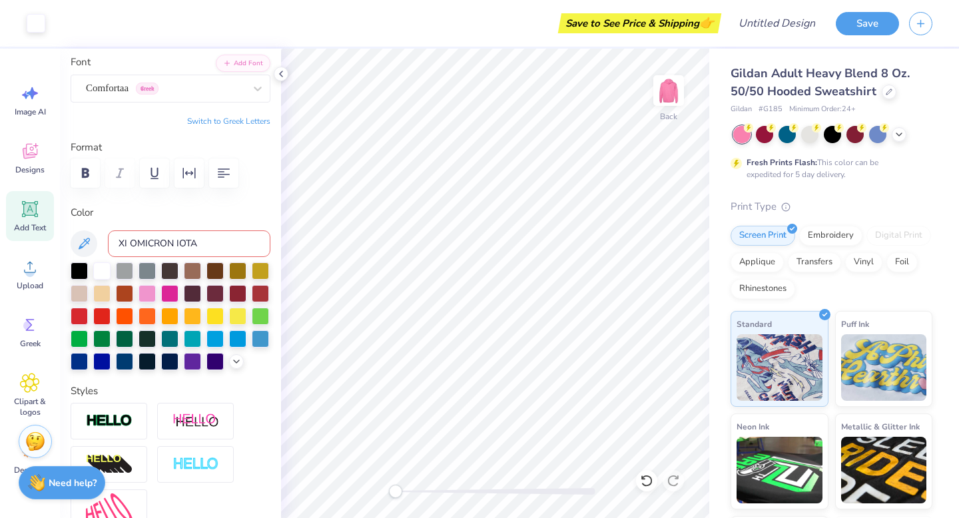
type input "4.11"
click at [208, 95] on div "Super Dream" at bounding box center [165, 88] width 161 height 21
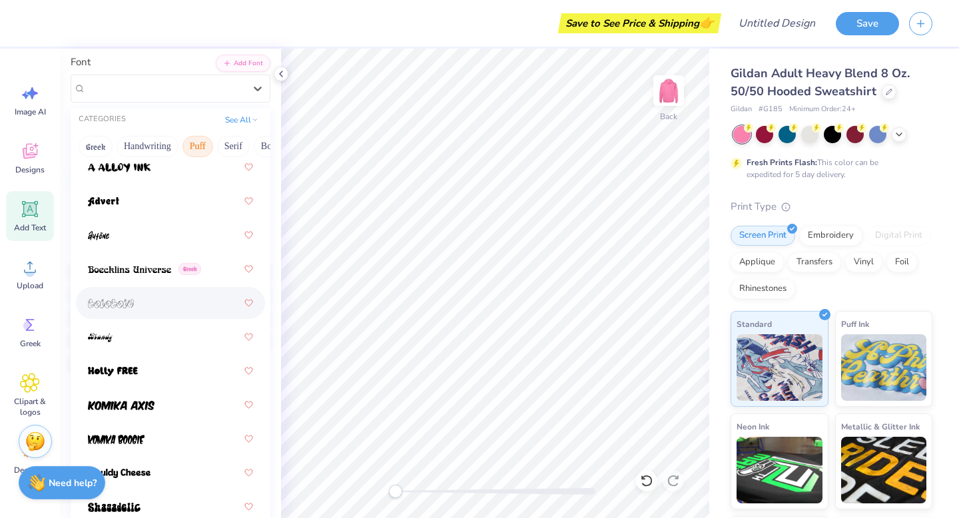
scroll to position [0, 0]
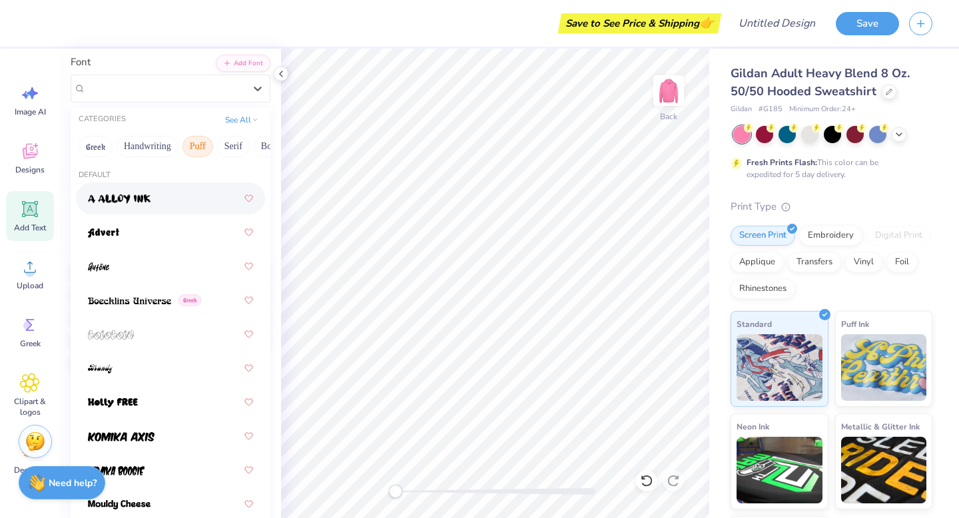
click at [169, 194] on div at bounding box center [170, 198] width 165 height 24
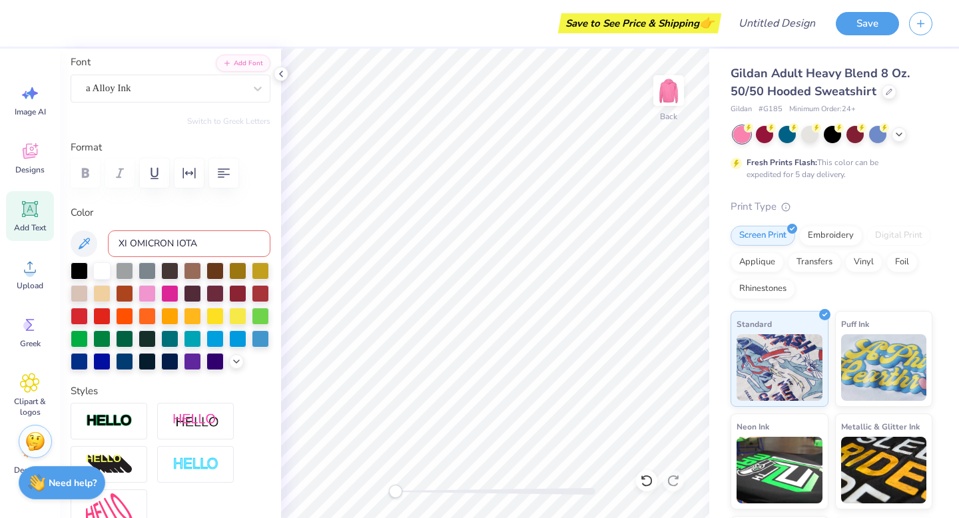
type input "14.36"
type input "5.24"
type input "4.05"
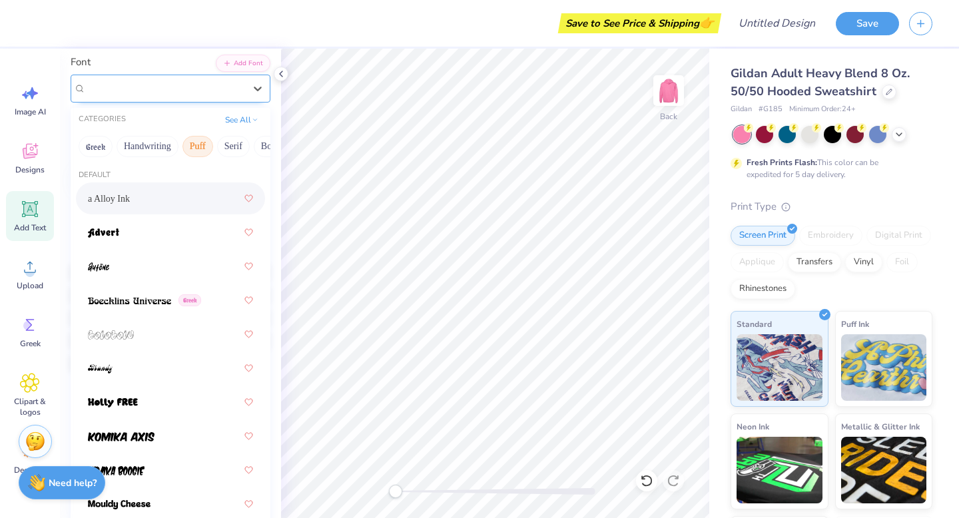
click at [177, 87] on div "a Alloy Ink" at bounding box center [165, 88] width 161 height 21
click at [168, 233] on div at bounding box center [170, 232] width 165 height 24
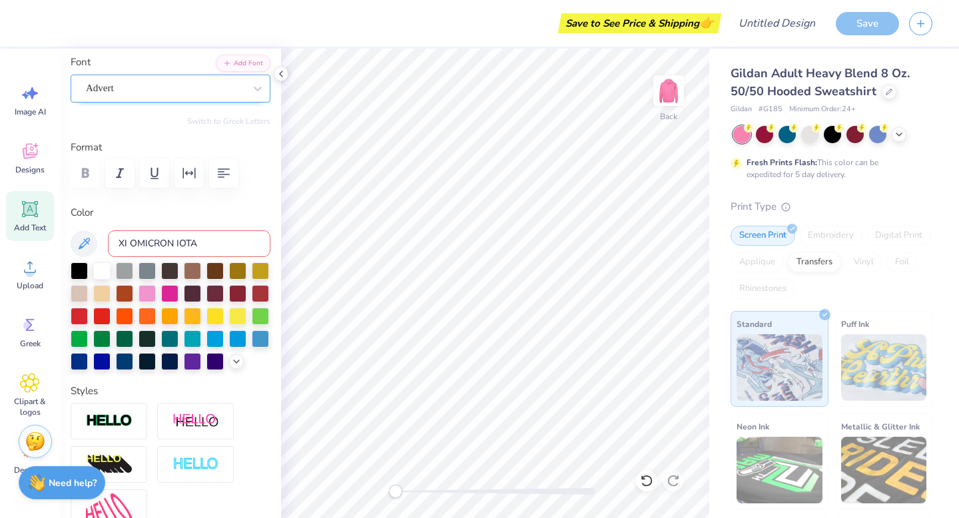
click at [159, 98] on div "Advert" at bounding box center [171, 89] width 200 height 28
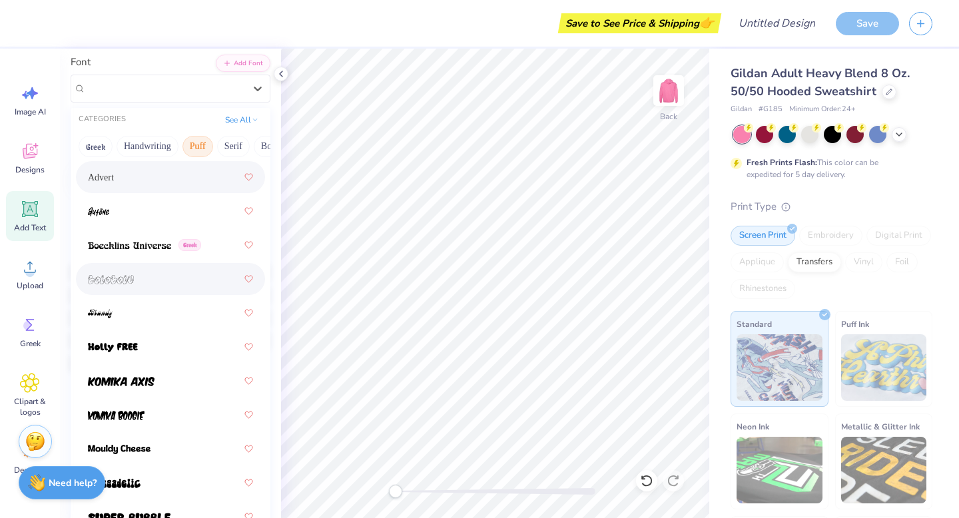
scroll to position [57, 0]
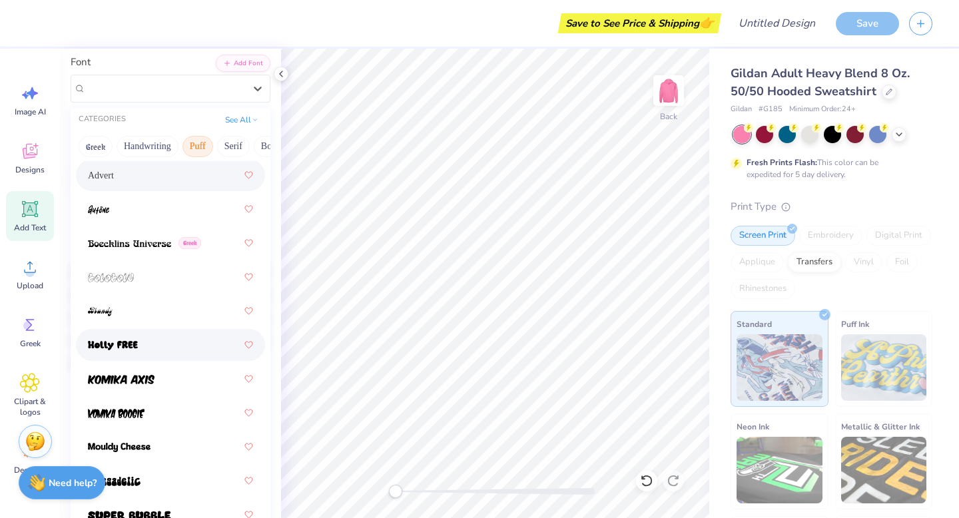
click at [129, 340] on span at bounding box center [113, 345] width 50 height 14
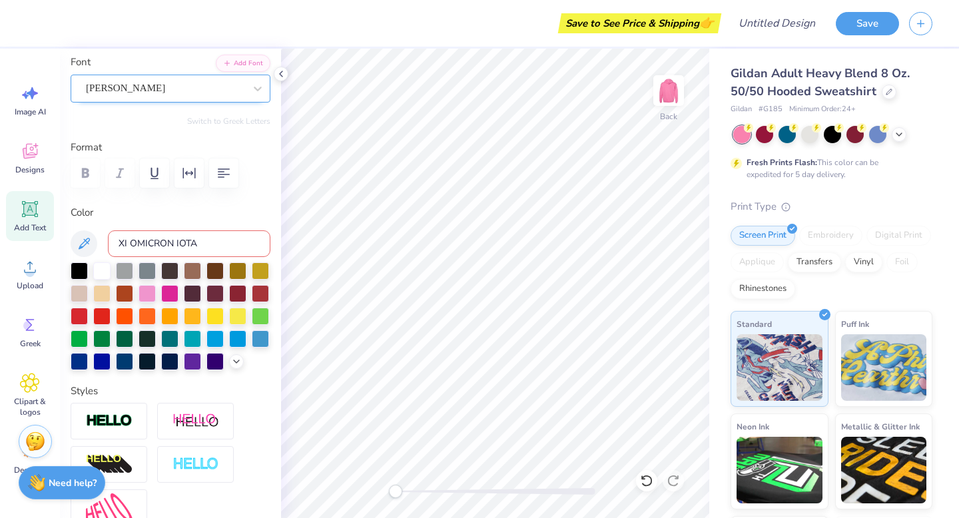
click at [206, 93] on div "Holly FREE" at bounding box center [165, 88] width 161 height 21
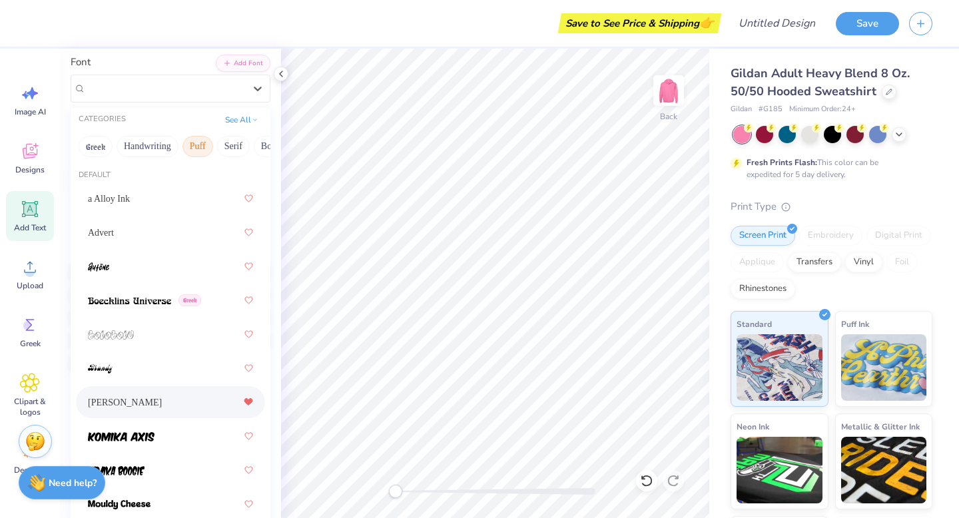
click at [249, 402] on icon at bounding box center [248, 402] width 8 height 7
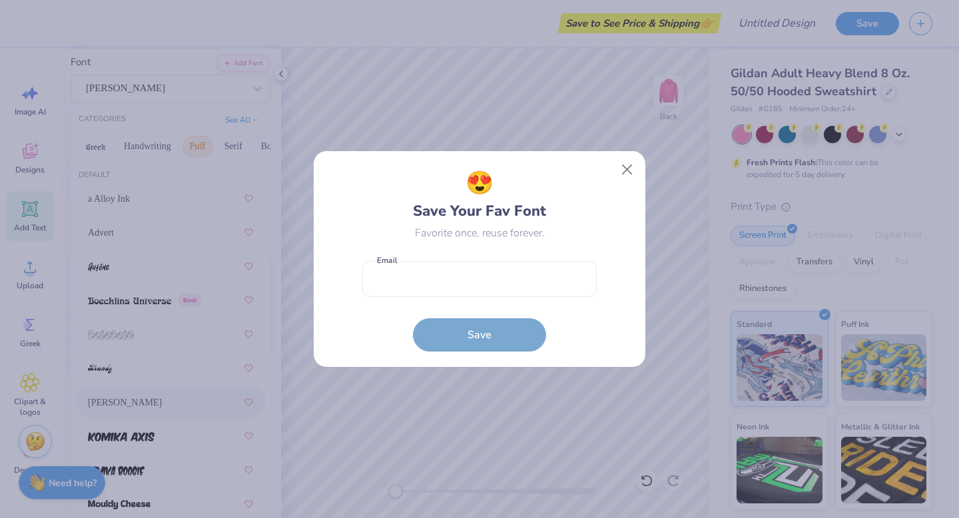
click at [497, 330] on form "Email is a required field Email Save" at bounding box center [479, 303] width 234 height 98
click at [625, 170] on button "Close" at bounding box center [627, 169] width 25 height 25
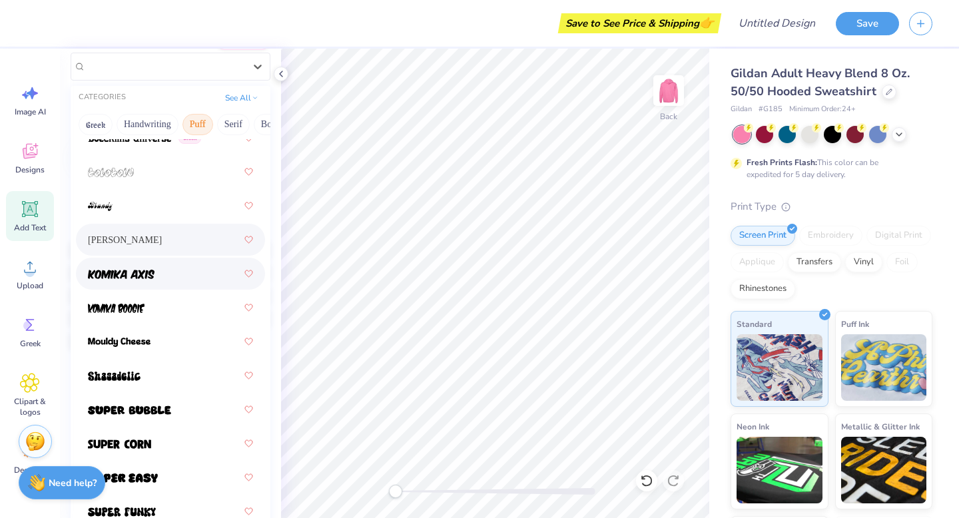
scroll to position [127, 0]
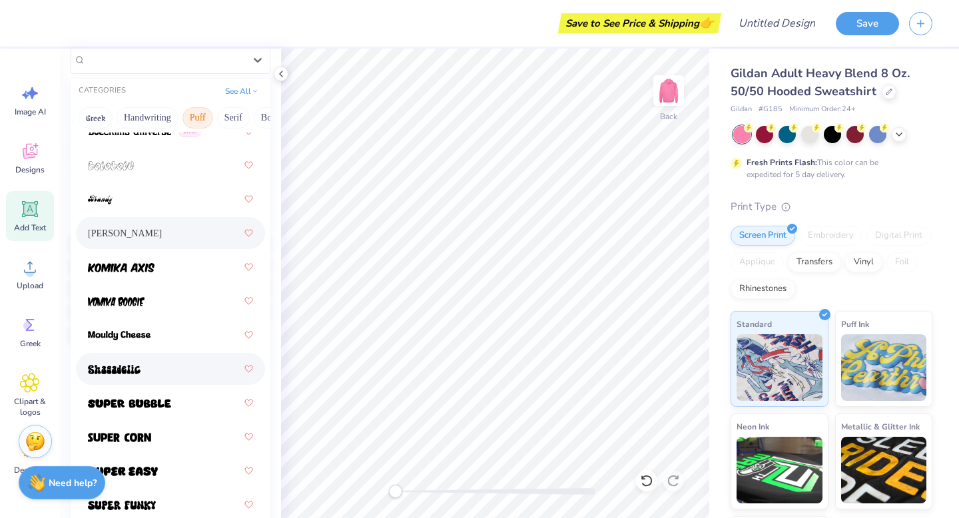
click at [143, 368] on div at bounding box center [170, 369] width 165 height 24
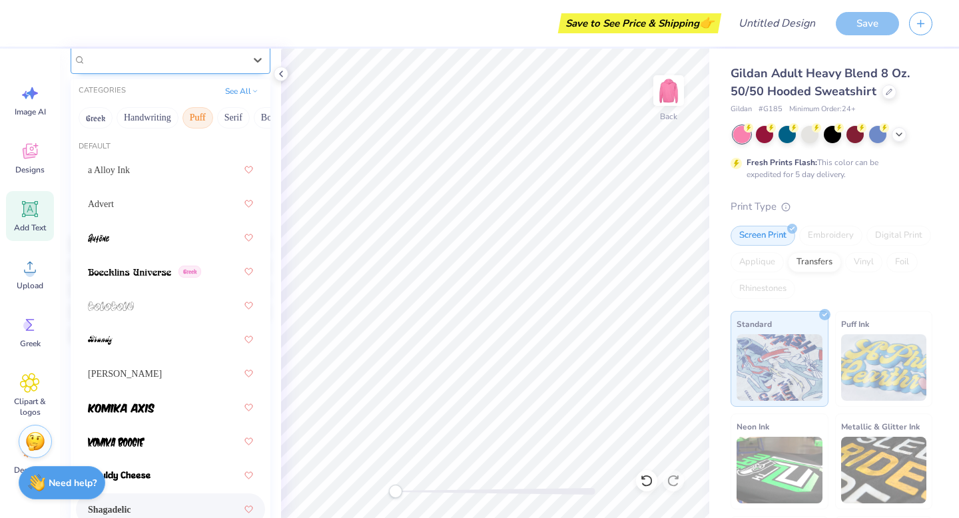
click at [157, 58] on div "Shagadelic" at bounding box center [165, 59] width 161 height 21
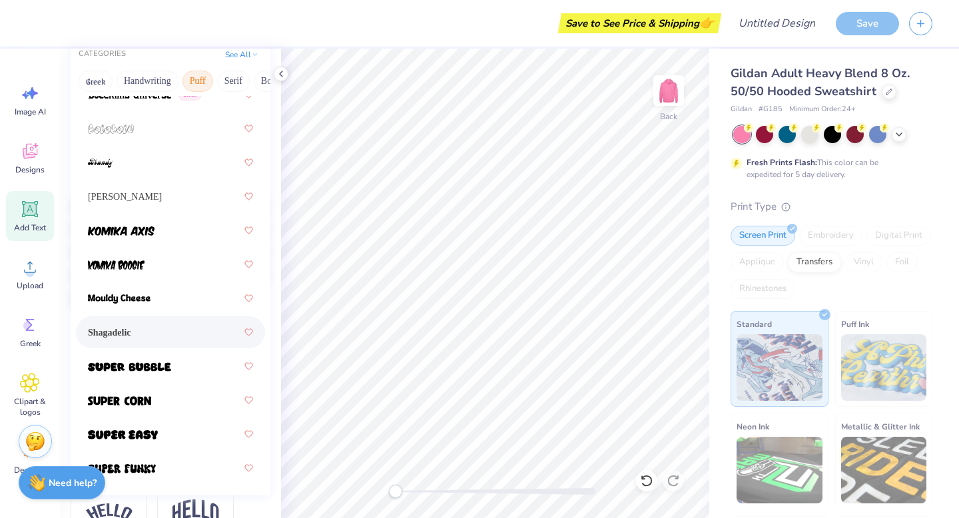
scroll to position [164, 0]
click at [157, 374] on div at bounding box center [170, 366] width 165 height 24
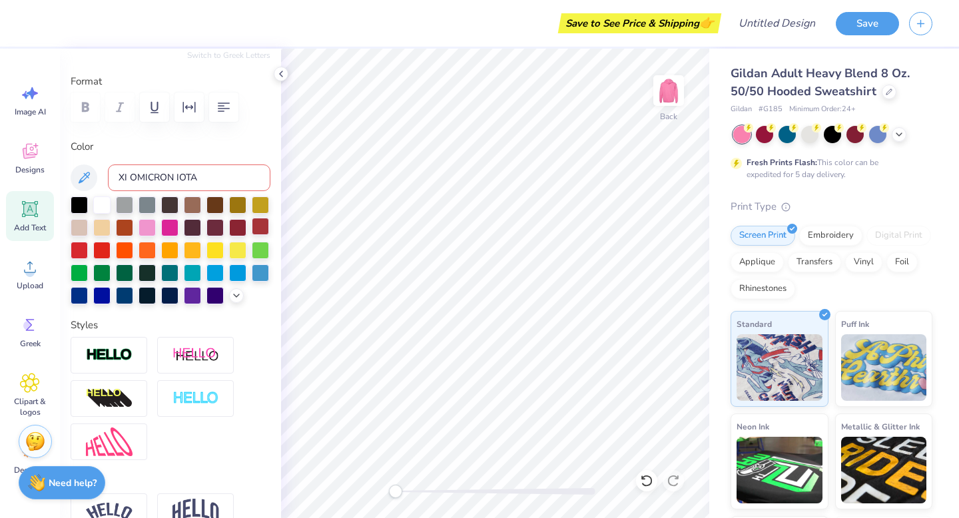
type input "5.85"
type input "1.75"
type input "7.22"
type textarea "XI OMICRON IOTA"
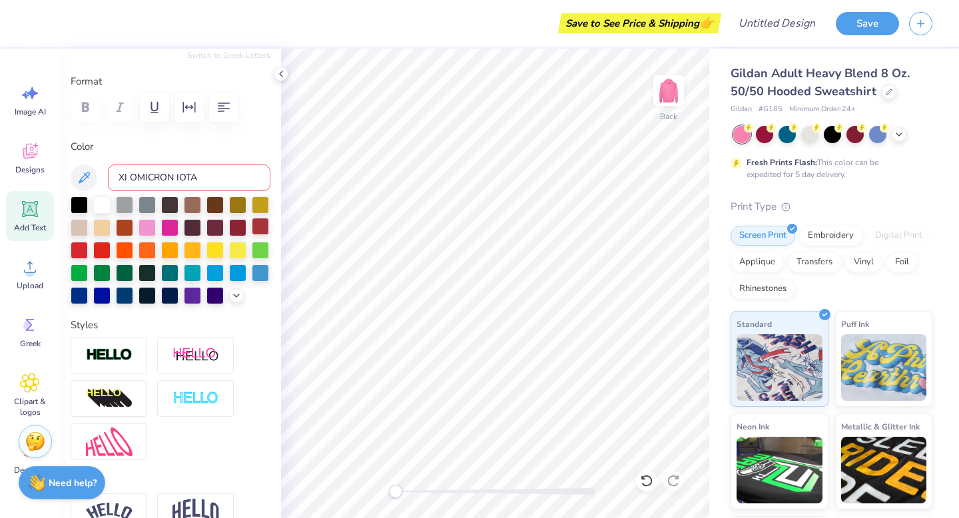
type textarea "XI OMICRON IOTA"
type input "3.82"
type input "4.85"
type input "1.71"
type input "2.40"
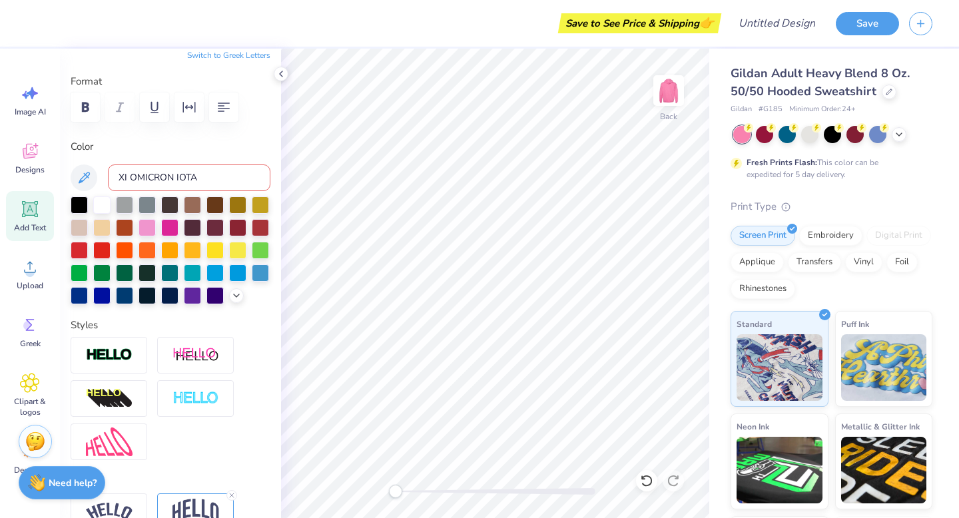
type input "5.85"
type input "1.75"
type input "4.38"
type textarea "XI OMICRON IOTA"
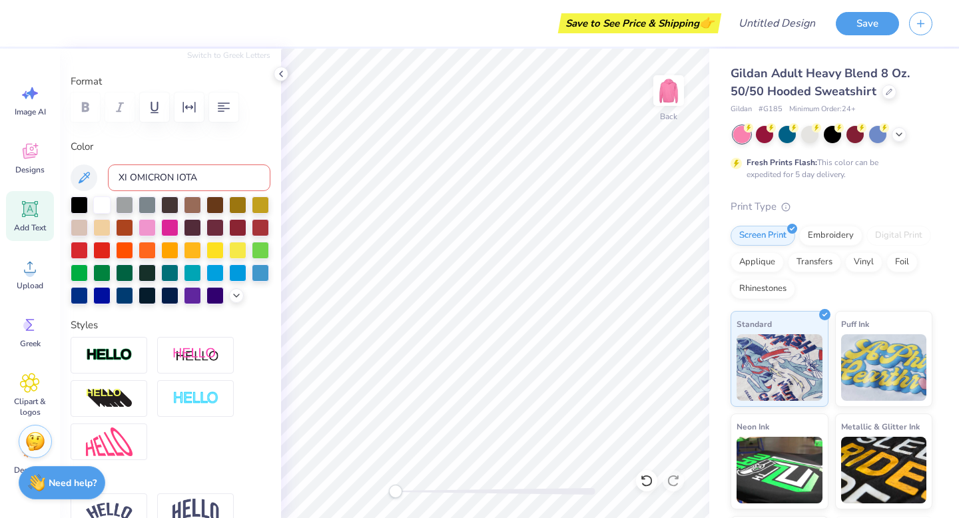
type input "4.85"
type input "1.71"
type input "4.92"
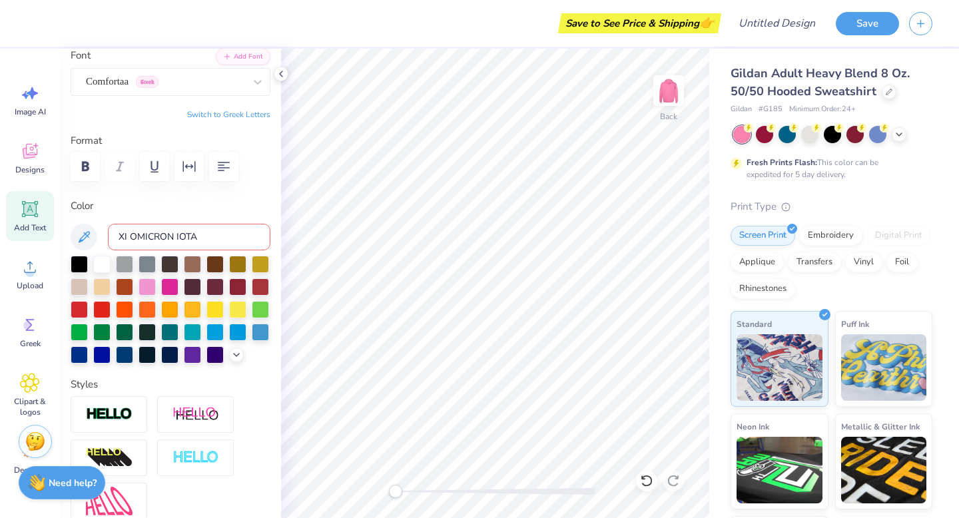
scroll to position [93, 0]
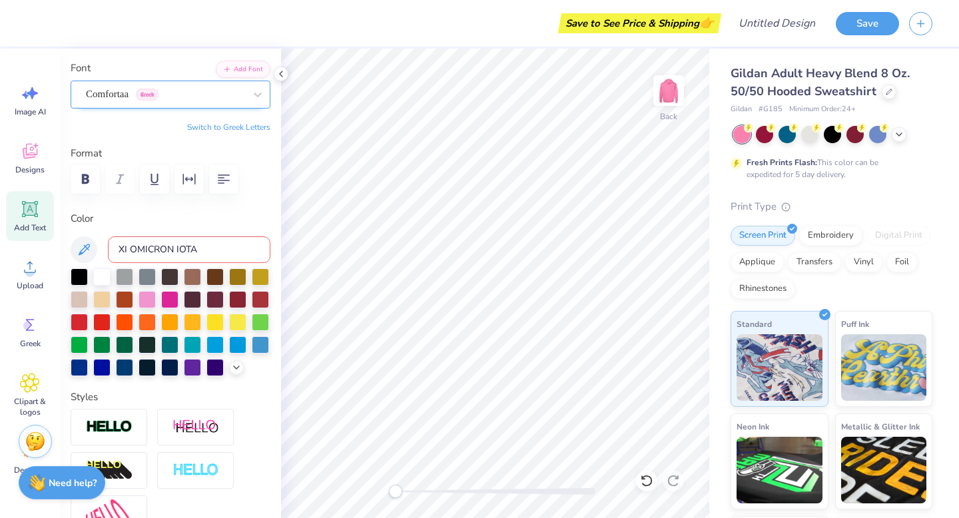
click at [177, 99] on div "Comfortaa Greek" at bounding box center [165, 94] width 161 height 21
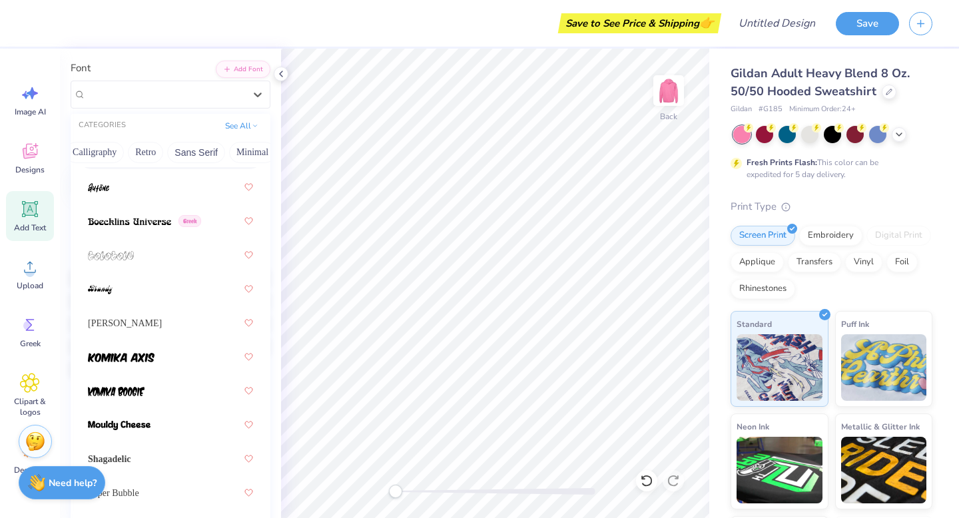
scroll to position [0, 226]
click at [145, 152] on button "Retro" at bounding box center [144, 152] width 35 height 21
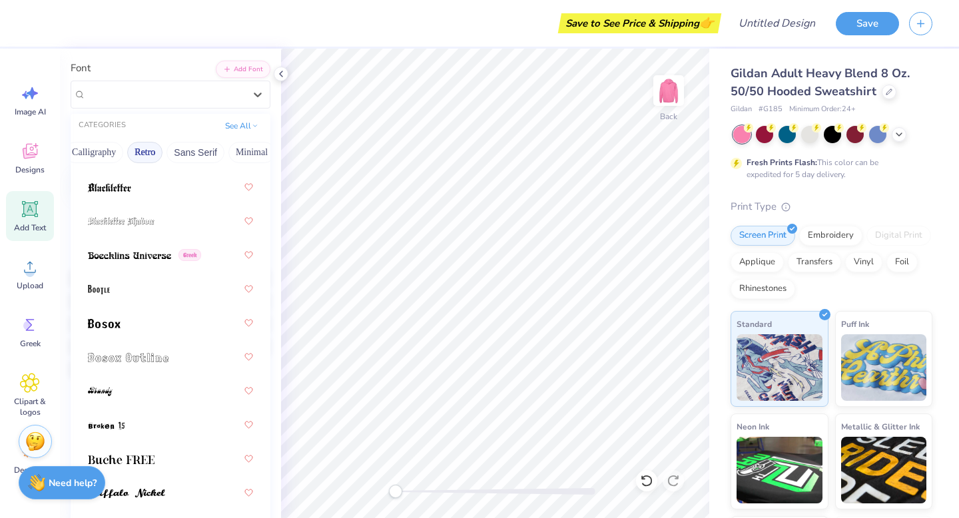
scroll to position [119, 0]
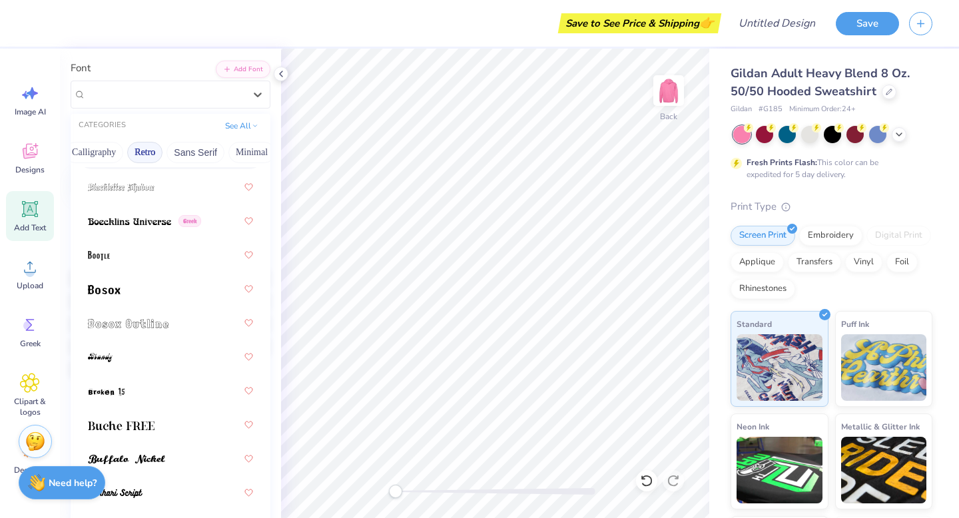
click at [143, 150] on button "Retro" at bounding box center [144, 152] width 35 height 21
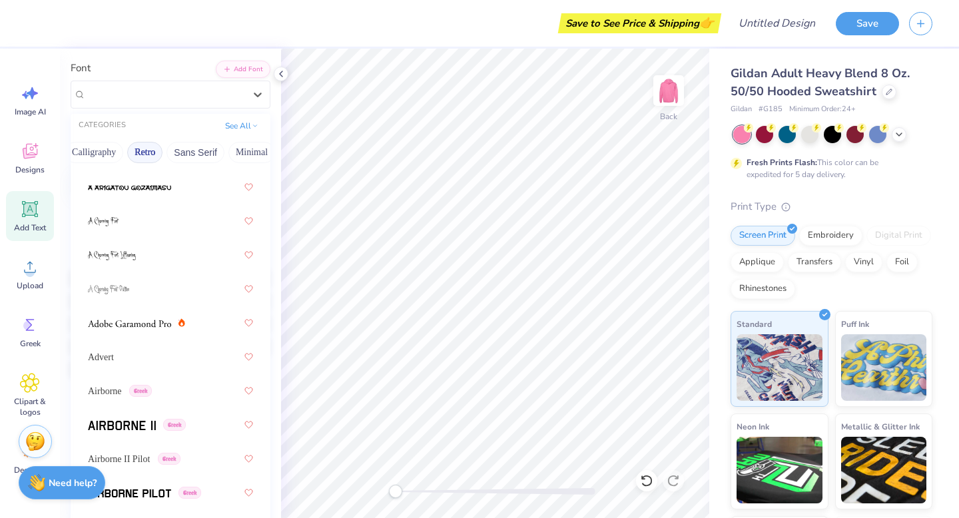
scroll to position [1070, 0]
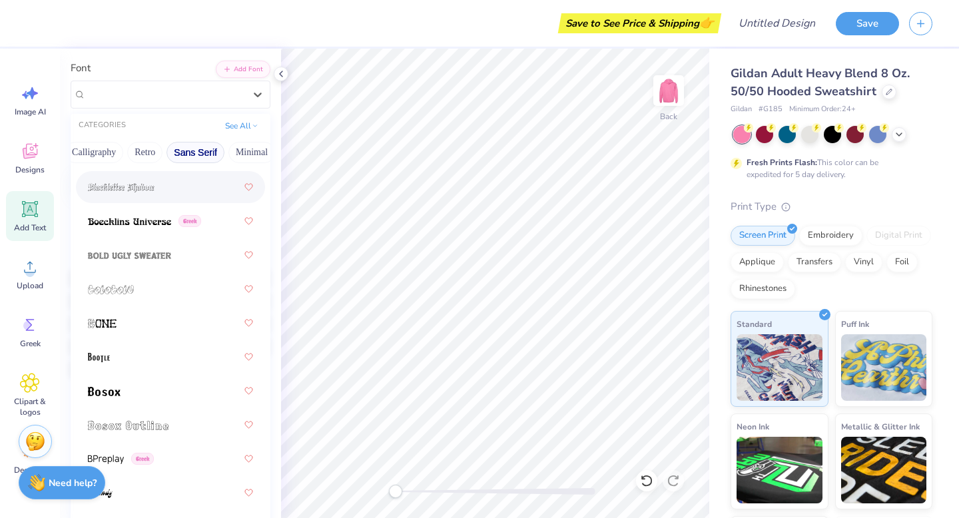
click at [212, 155] on button "Sans Serif" at bounding box center [195, 152] width 58 height 21
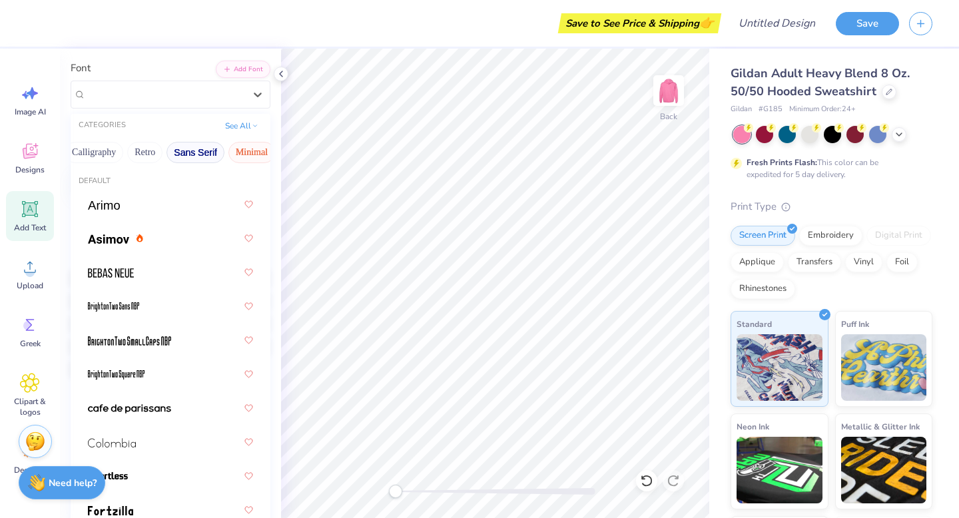
click at [252, 153] on button "Minimal" at bounding box center [251, 152] width 47 height 21
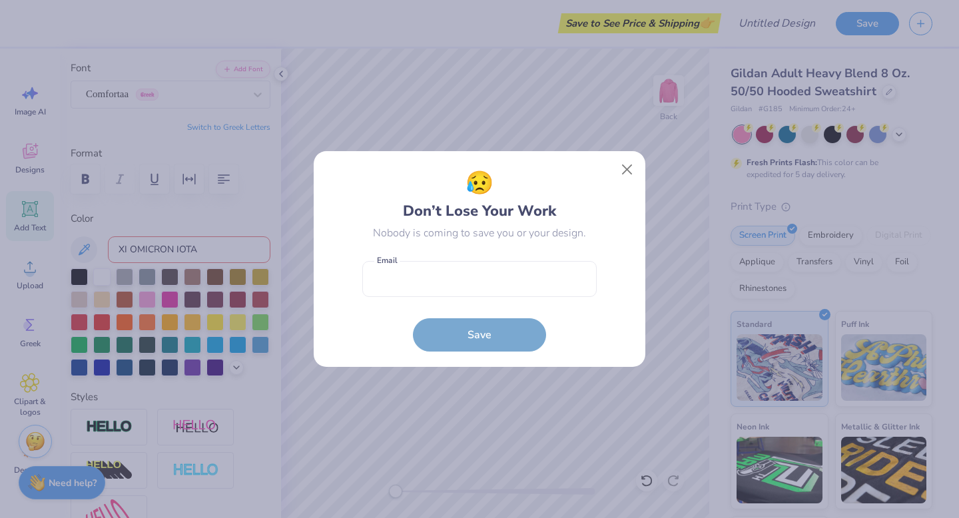
click at [639, 164] on div "😥 Don’t Lose Your Work Nobody is coming to save you or your design. Email is a …" at bounding box center [480, 259] width 332 height 216
click at [629, 168] on button "Close" at bounding box center [627, 169] width 25 height 25
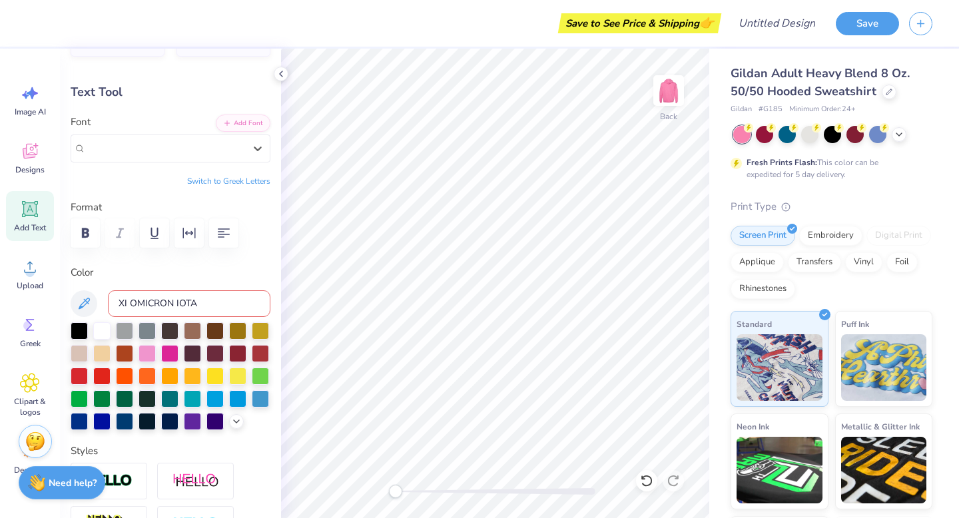
scroll to position [29, 0]
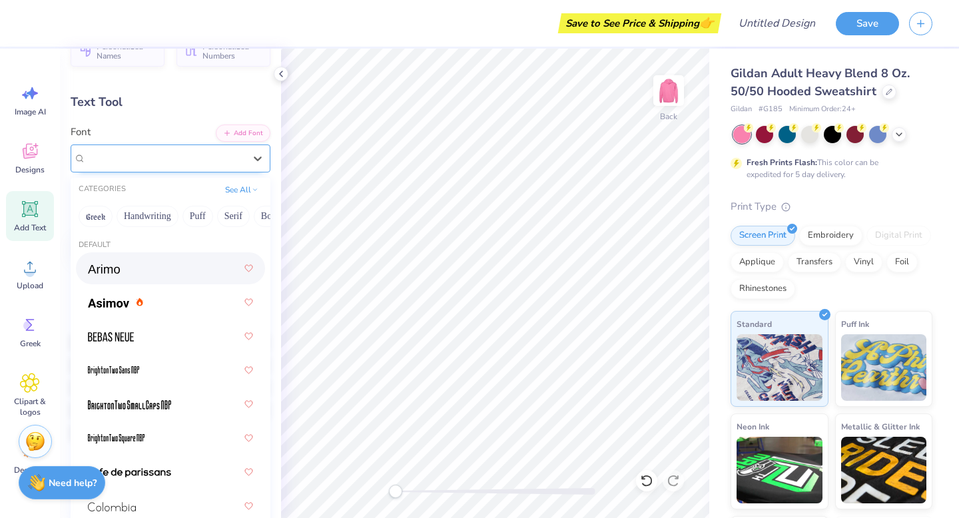
click at [188, 162] on div "Comfortaa Greek" at bounding box center [165, 158] width 159 height 15
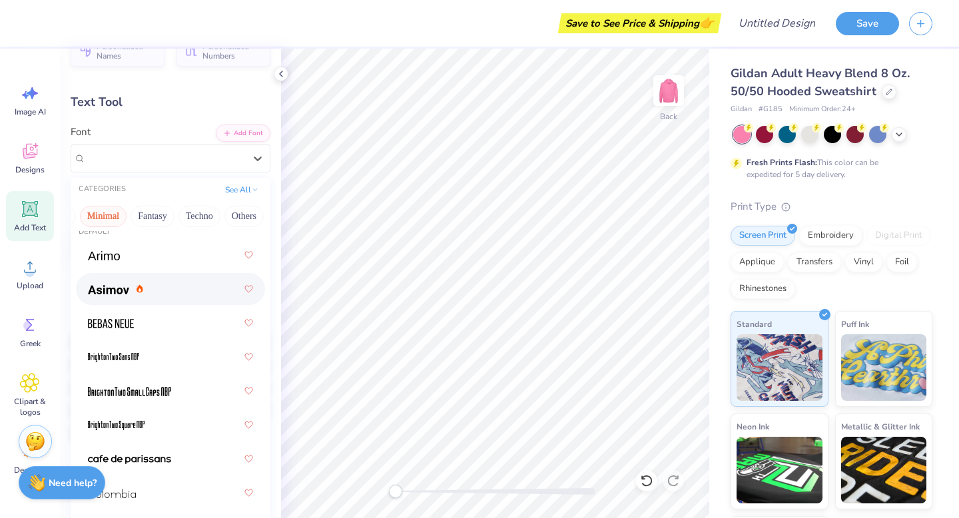
scroll to position [14, 0]
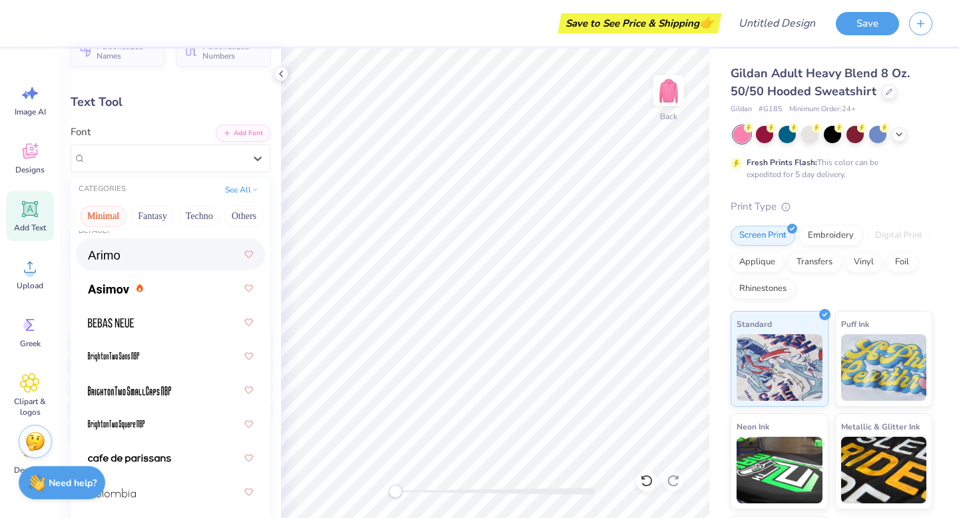
click at [138, 249] on div at bounding box center [170, 254] width 165 height 24
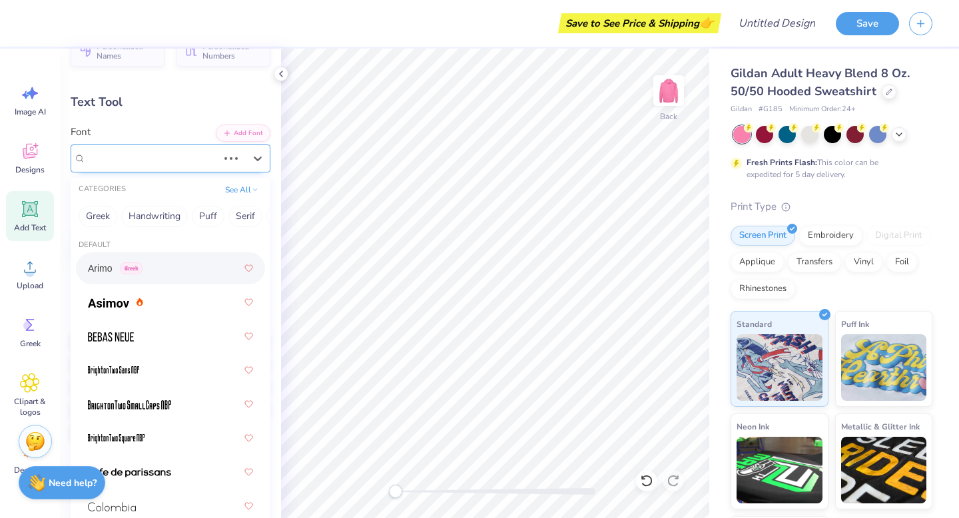
click at [142, 164] on div "Comfortaa Greek" at bounding box center [152, 158] width 135 height 21
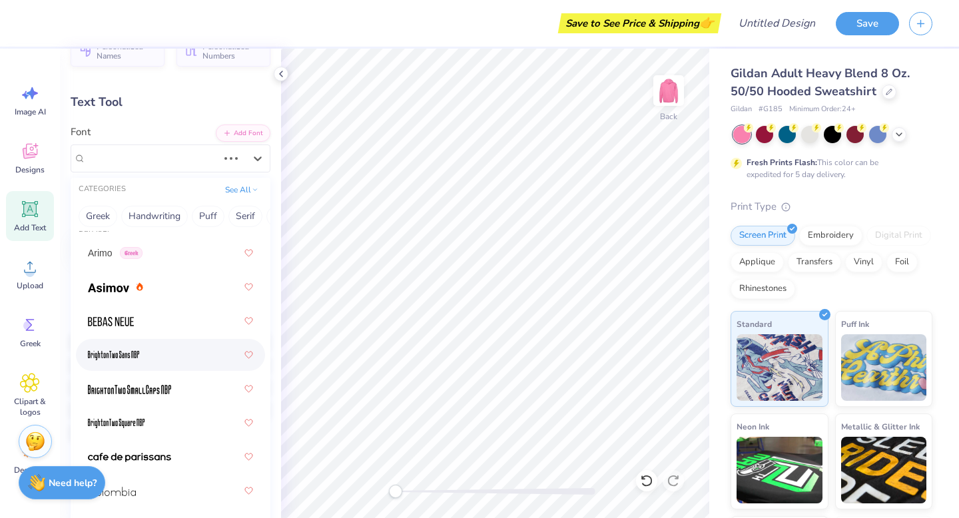
scroll to position [17, 0]
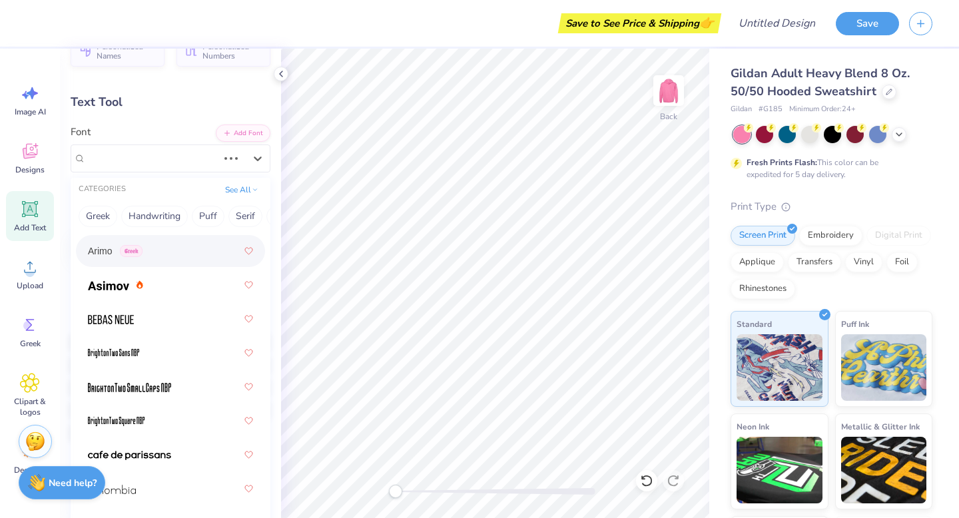
click at [179, 259] on div "Arimo Greek" at bounding box center [170, 251] width 165 height 24
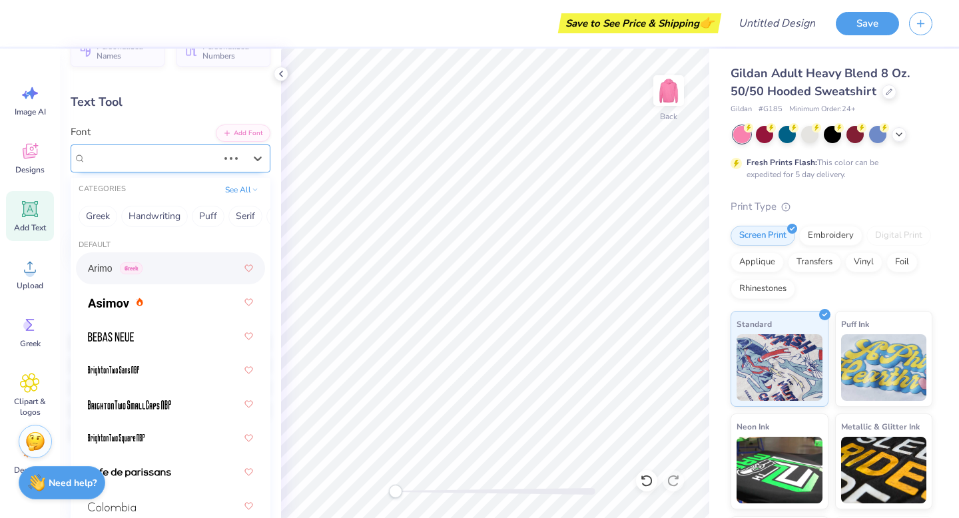
click at [181, 166] on div at bounding box center [152, 158] width 132 height 18
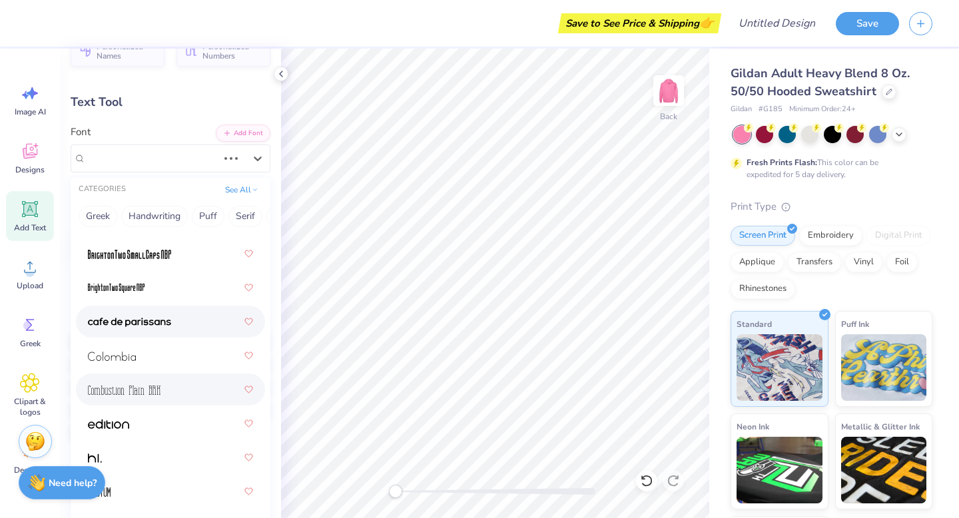
scroll to position [184, 0]
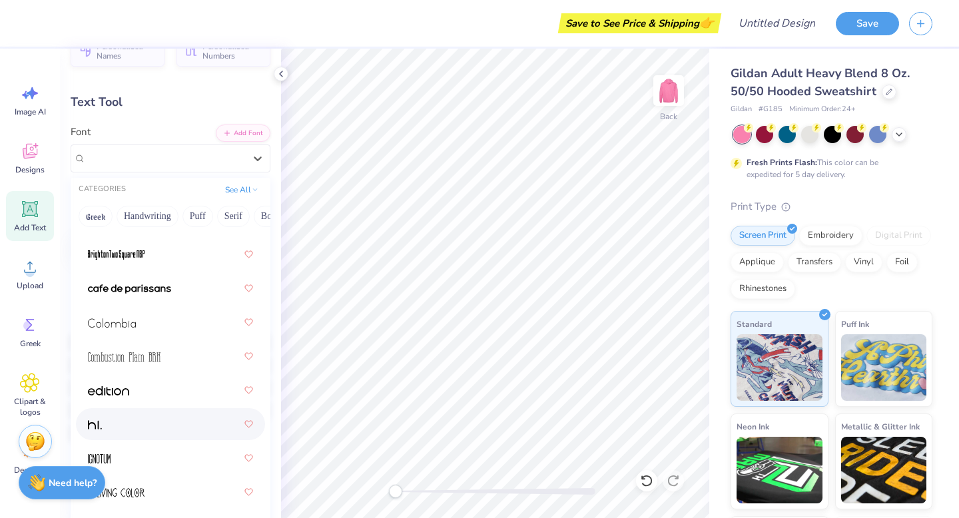
click at [134, 429] on div at bounding box center [170, 424] width 165 height 24
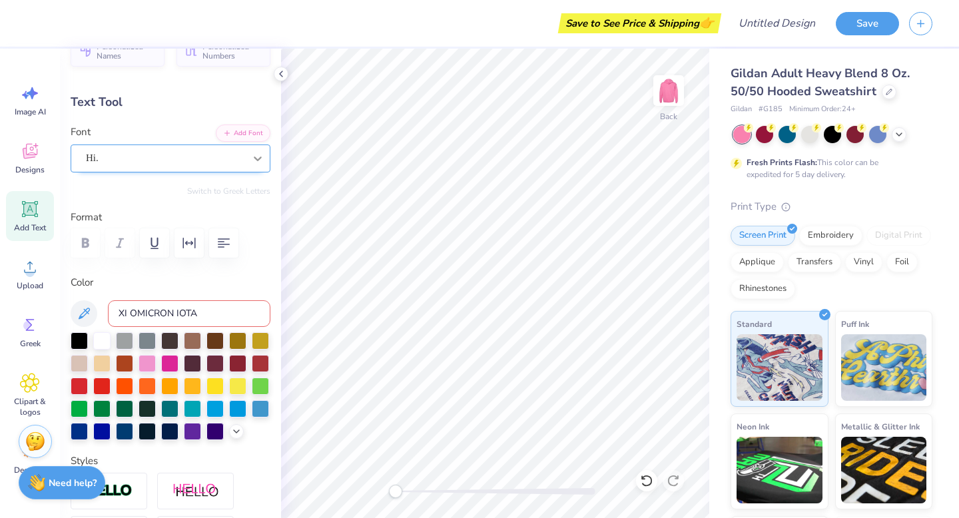
click at [256, 164] on icon at bounding box center [257, 158] width 13 height 13
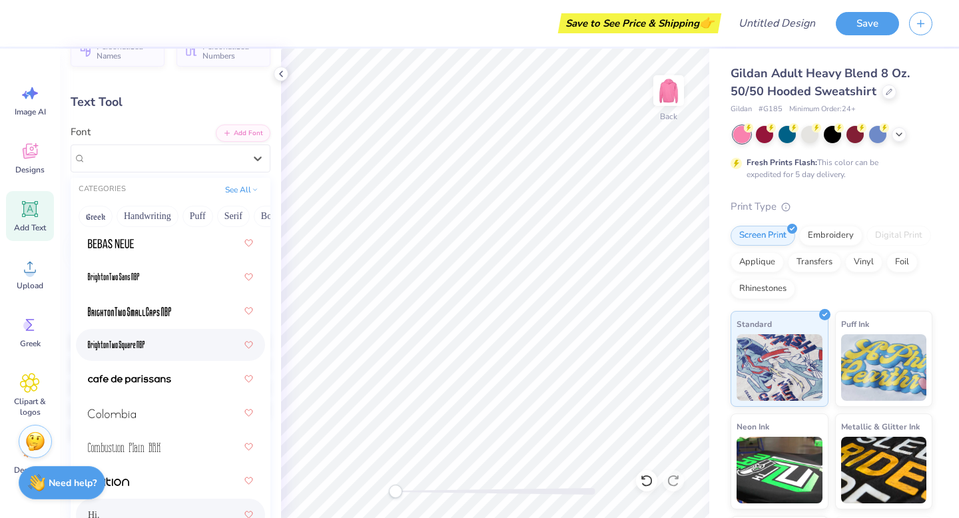
scroll to position [94, 0]
click at [161, 384] on span at bounding box center [129, 379] width 83 height 14
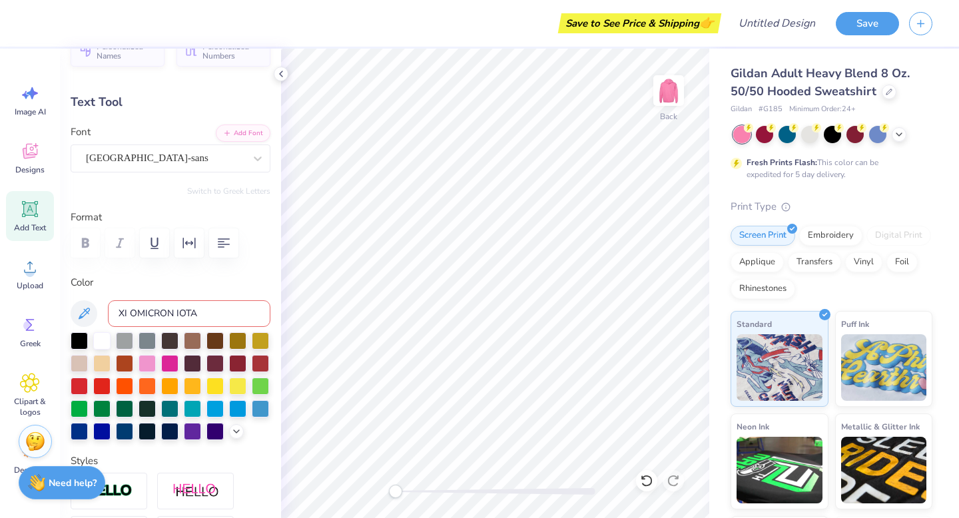
type input "11.17"
type input "3.81"
type input "5.21"
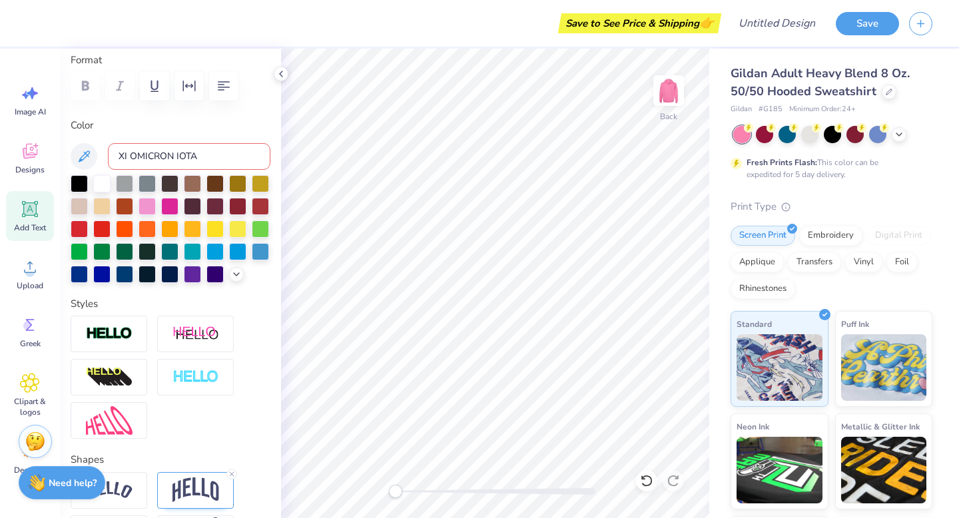
scroll to position [278, 0]
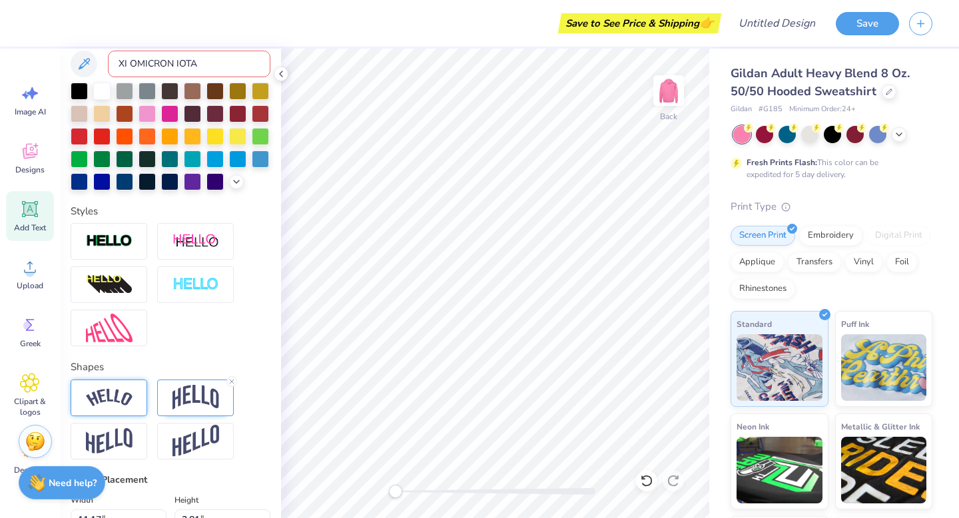
click at [121, 406] on div at bounding box center [109, 398] width 77 height 37
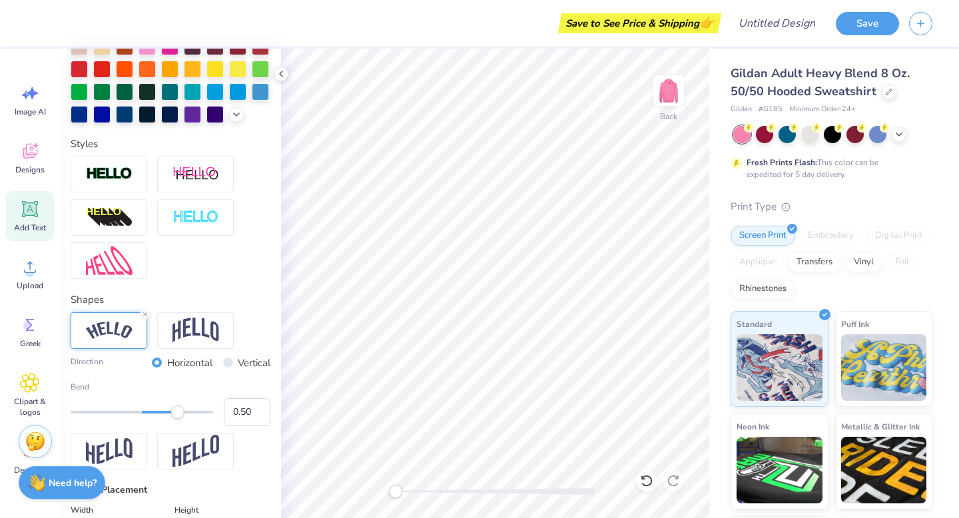
scroll to position [360, 0]
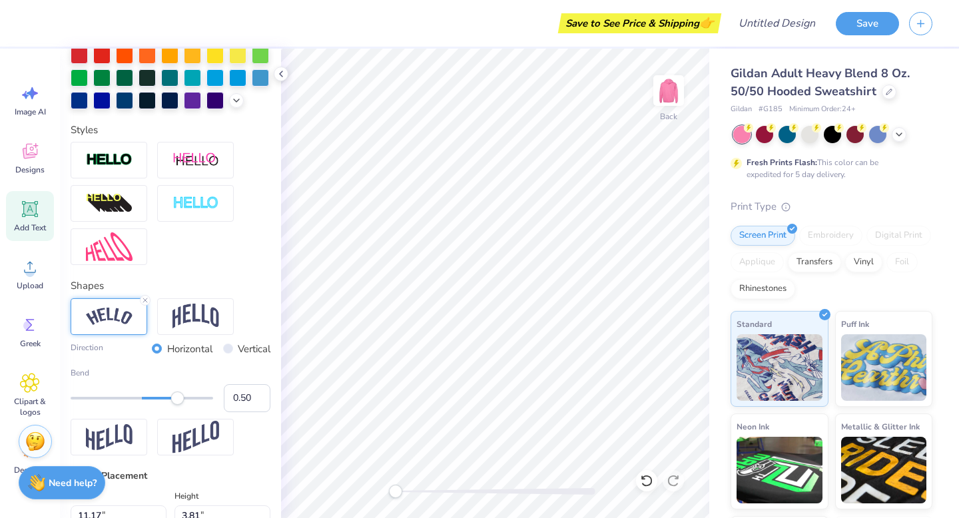
type input "12.76"
type input "3.13"
type input "3.34"
type input "7.19"
type input "1.77"
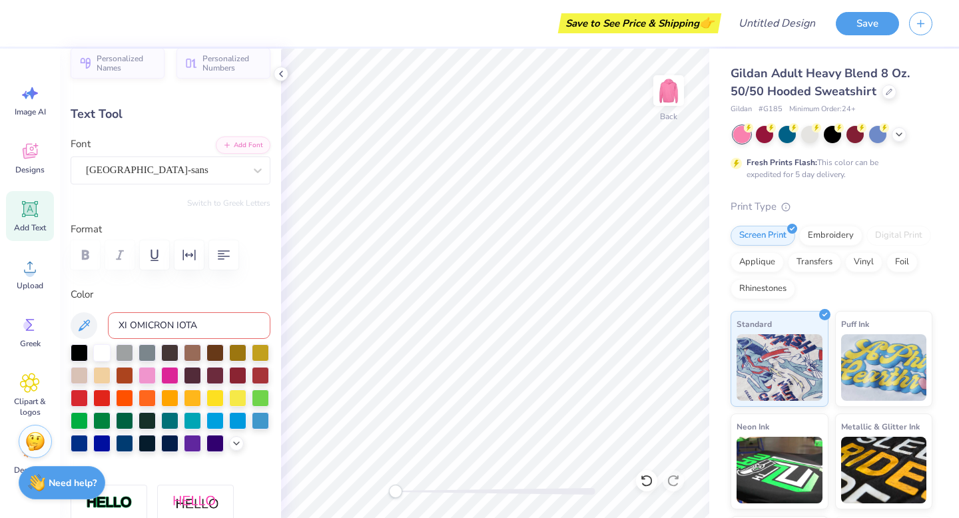
scroll to position [16, 0]
type input "5.85"
type input "1.75"
type input "4.38"
type input "7.19"
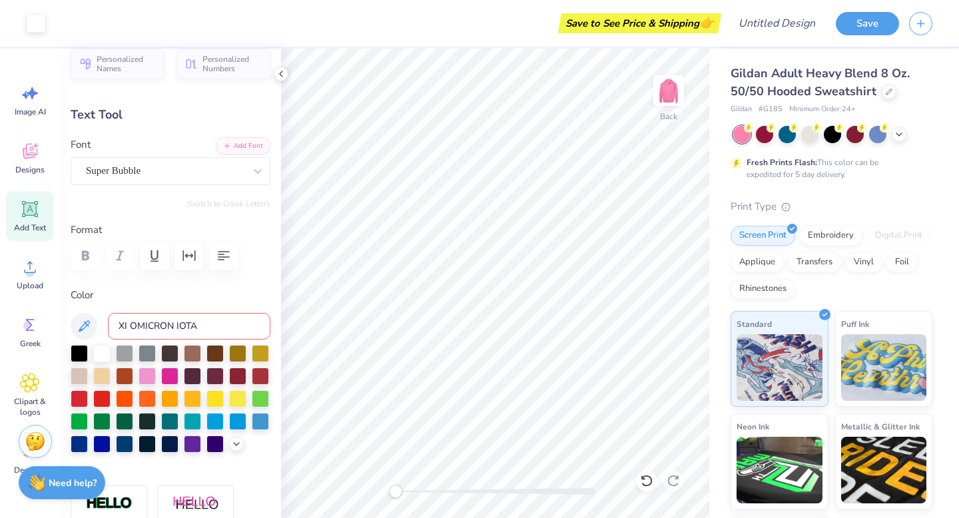
type input "1.77"
type input "3.34"
type input "5.85"
type input "1.75"
type input "4.38"
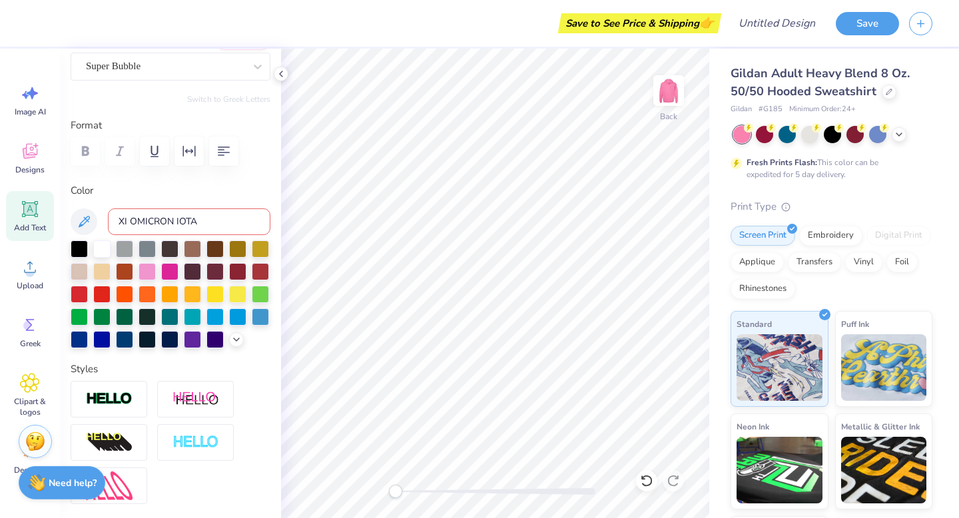
scroll to position [129, 0]
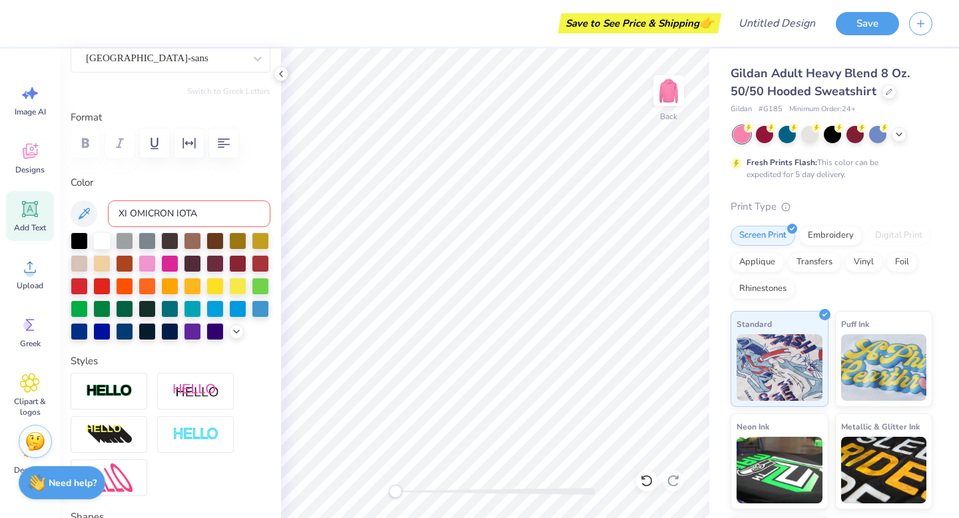
type input "7.19"
type input "1.77"
type input "3.34"
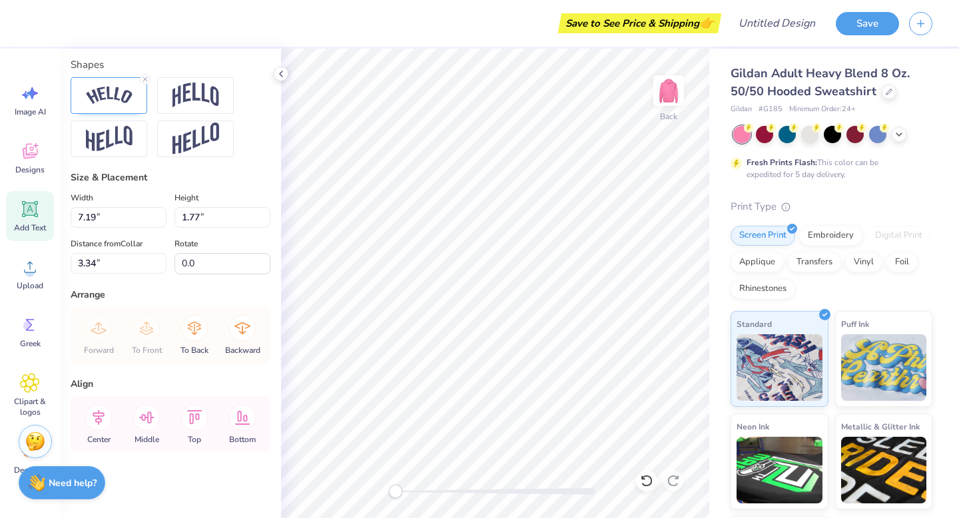
scroll to position [581, 0]
click at [111, 83] on div at bounding box center [109, 95] width 77 height 37
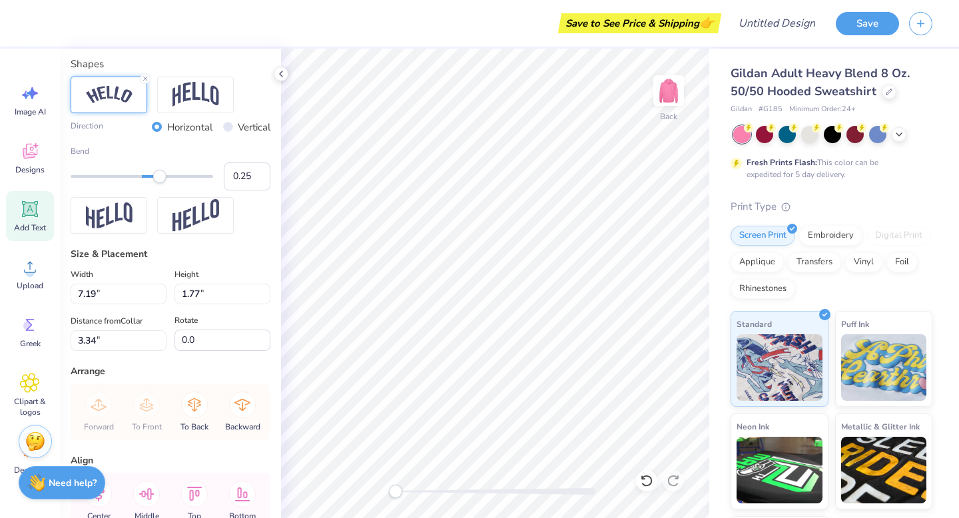
type input "0.26"
drag, startPoint x: 180, startPoint y: 178, endPoint x: 161, endPoint y: 192, distance: 23.8
click at [161, 192] on div "Direction Horizontal Vertical Bend 0.26" at bounding box center [171, 156] width 200 height 158
type input "0.36"
drag, startPoint x: 160, startPoint y: 178, endPoint x: 167, endPoint y: 178, distance: 7.3
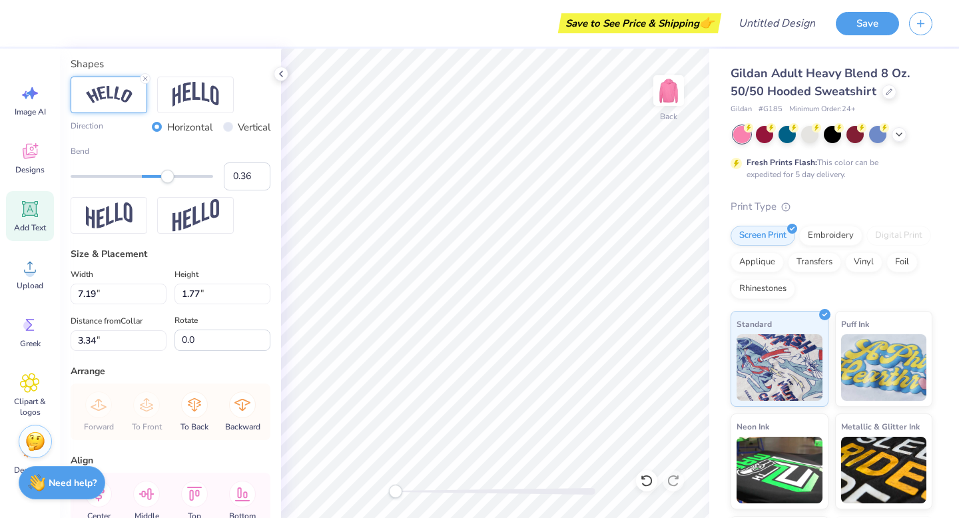
click at [167, 178] on div "Accessibility label" at bounding box center [167, 176] width 13 height 13
type input "0.60"
drag, startPoint x: 167, startPoint y: 178, endPoint x: 184, endPoint y: 177, distance: 17.4
click at [184, 177] on div "Accessibility label" at bounding box center [184, 176] width 13 height 13
type input "0.55"
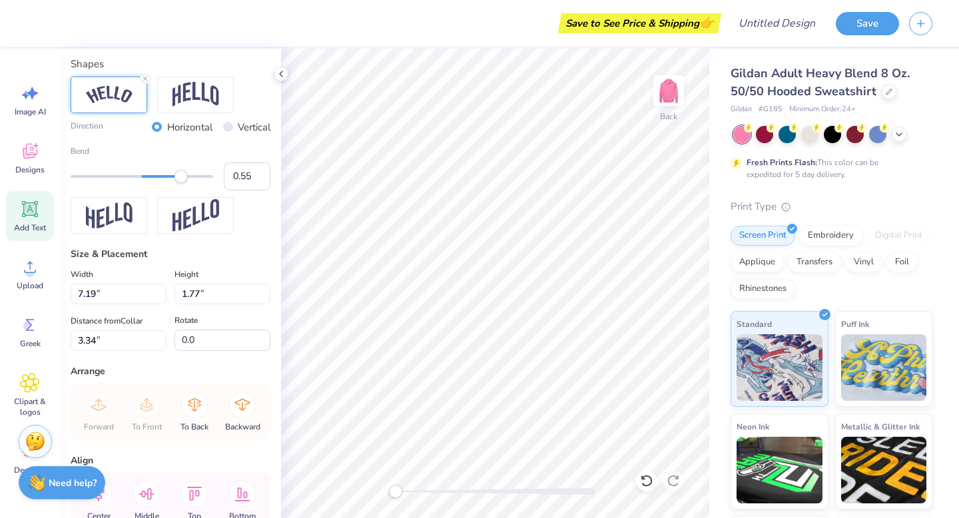
click at [181, 178] on div "Accessibility label" at bounding box center [180, 176] width 13 height 13
type input "7.27"
type input "1.94"
type input "3.25"
type input "5.85"
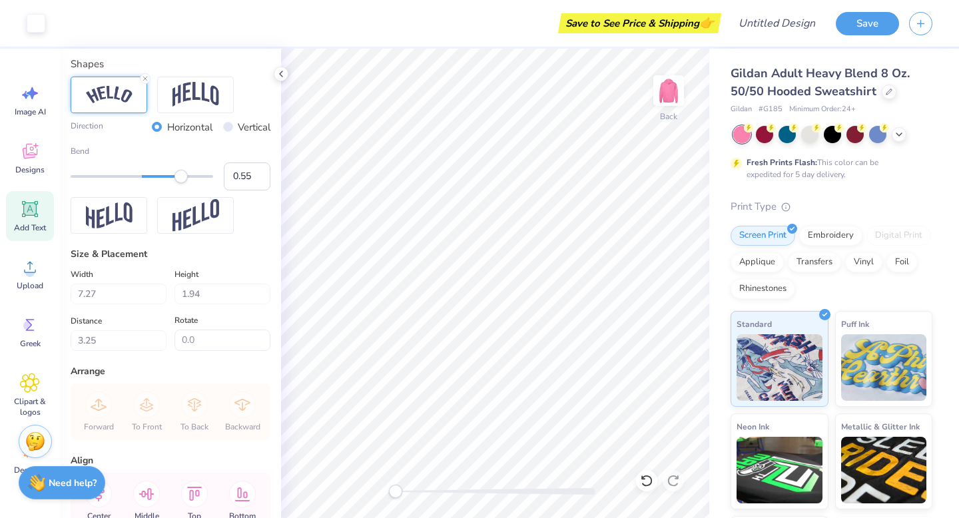
type input "1.75"
type input "5.10"
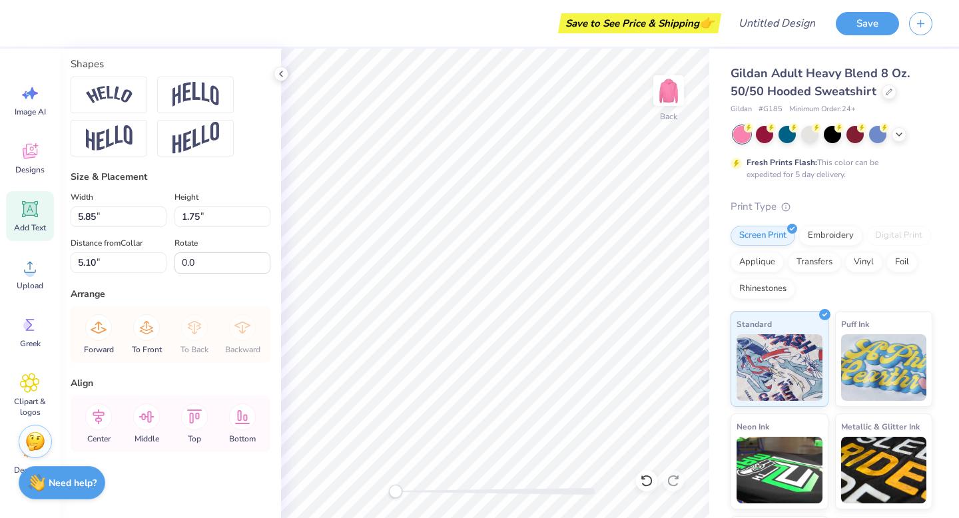
type input "7.27"
type input "1.94"
type input "3.00"
click at [105, 87] on img at bounding box center [109, 95] width 47 height 18
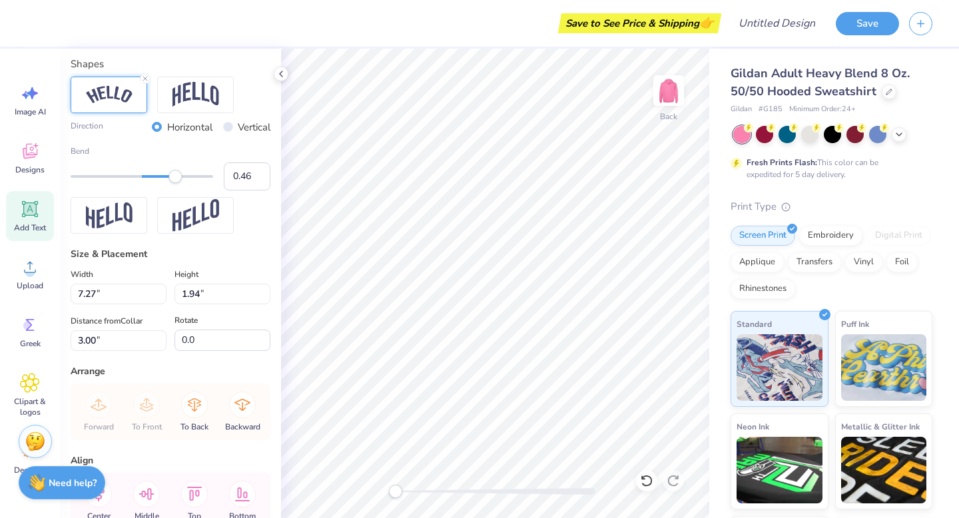
type input "0.45"
click at [174, 178] on div "Accessibility label" at bounding box center [173, 176] width 13 height 13
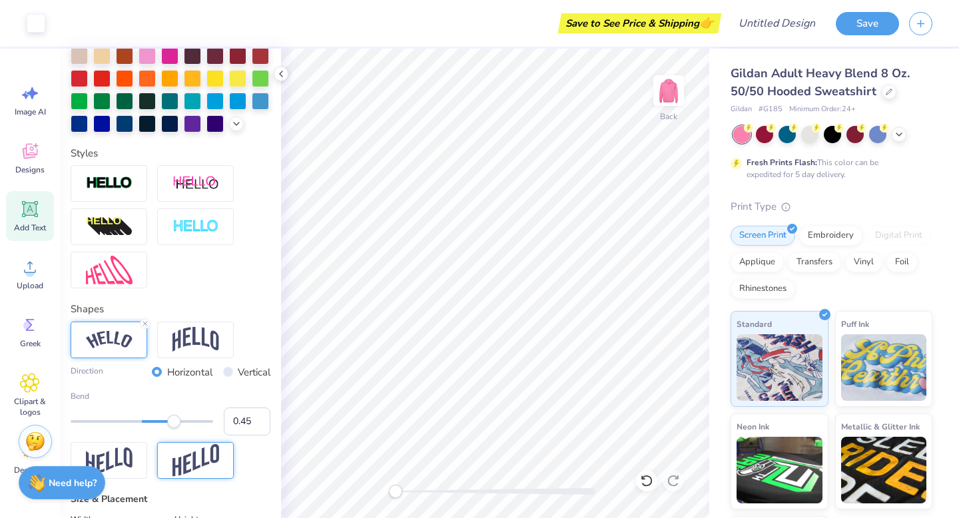
scroll to position [0, 0]
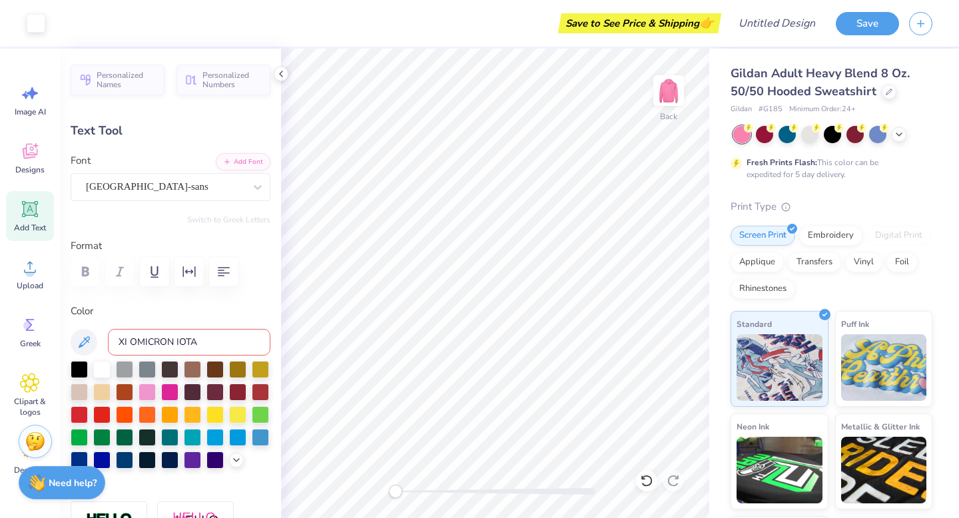
type input "7.11"
type input "1.61"
type input "3.17"
click at [173, 193] on div "cafe de paris-sans" at bounding box center [165, 186] width 161 height 21
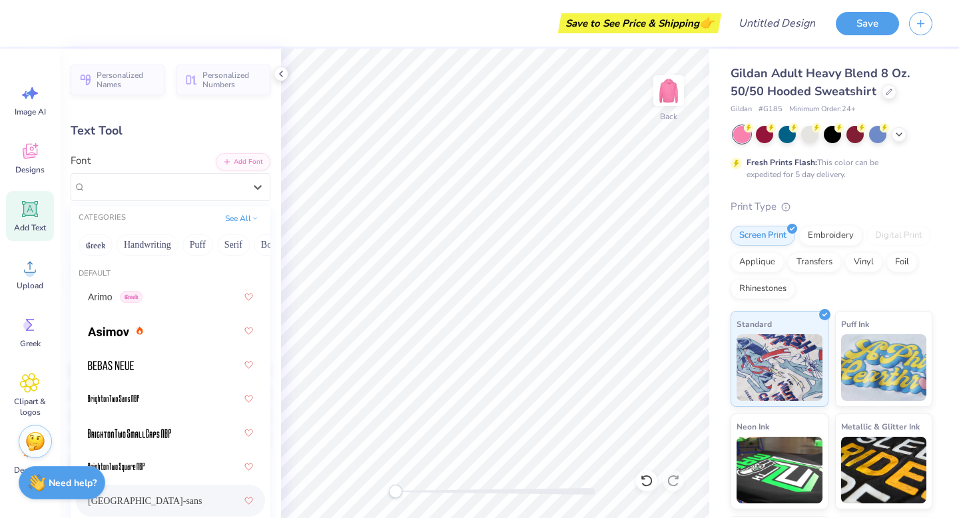
click at [266, 115] on div "Personalized Names Personalized Numbers Text Tool Add Font Font option cafe de …" at bounding box center [170, 284] width 221 height 470
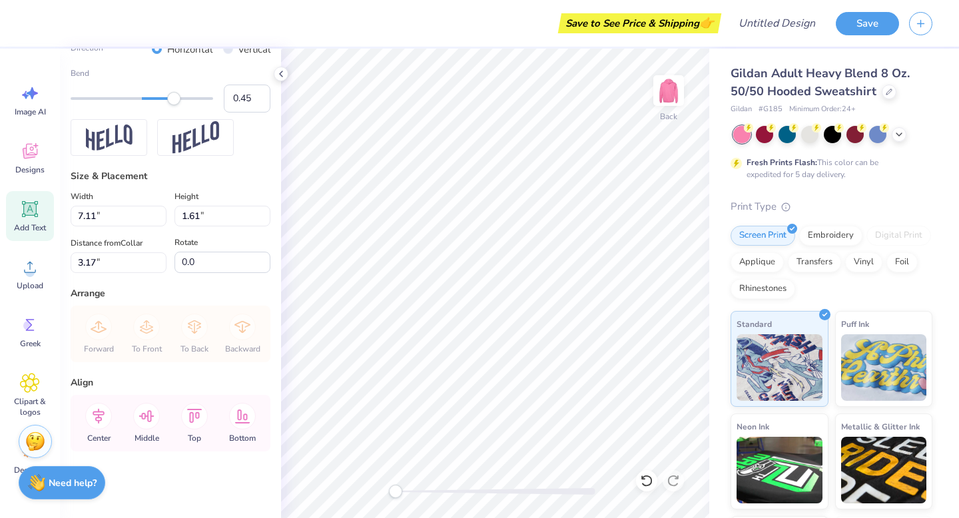
scroll to position [0, 2]
type textarea "s i n c e 2 0 0 2"
type input "9.34"
type input "1.84"
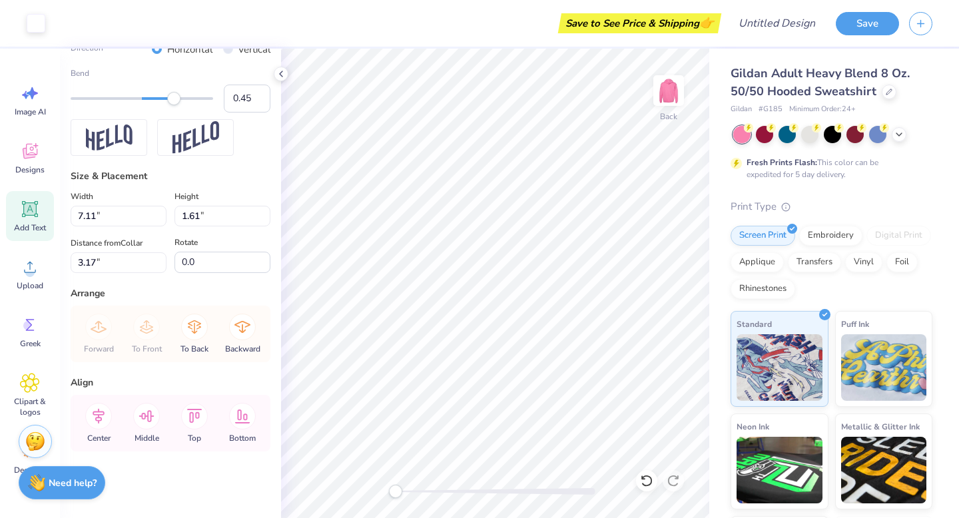
type input "3.22"
type input "5.85"
type input "1.75"
type input "4.13"
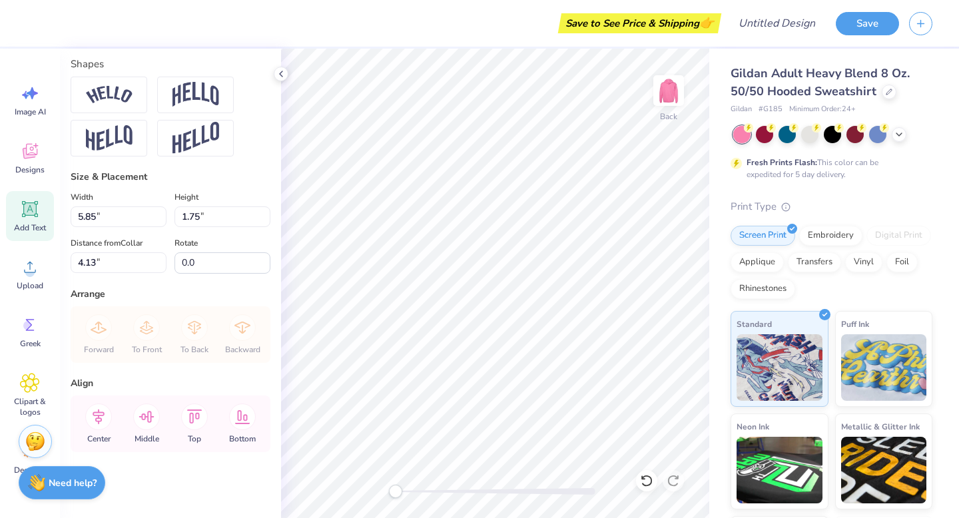
scroll to position [1, 2]
type textarea "XI OMICRON IOTA!"
click at [20, 208] on icon at bounding box center [30, 209] width 20 height 20
type input "6.48"
type input "1.88"
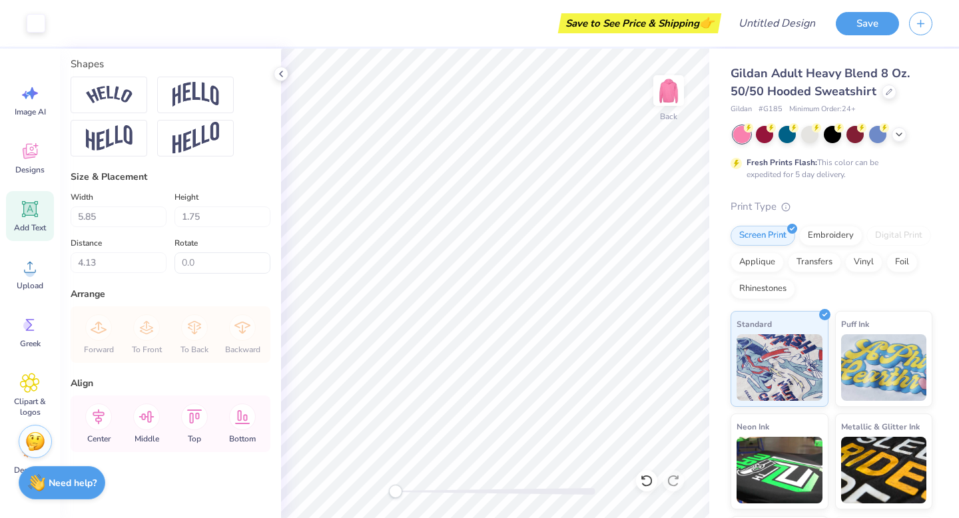
type input "6.31"
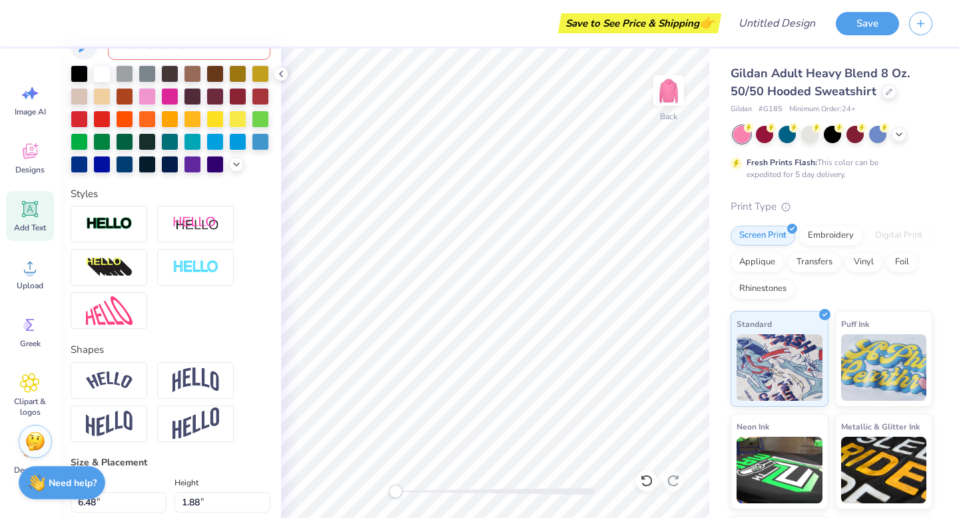
scroll to position [0, 0]
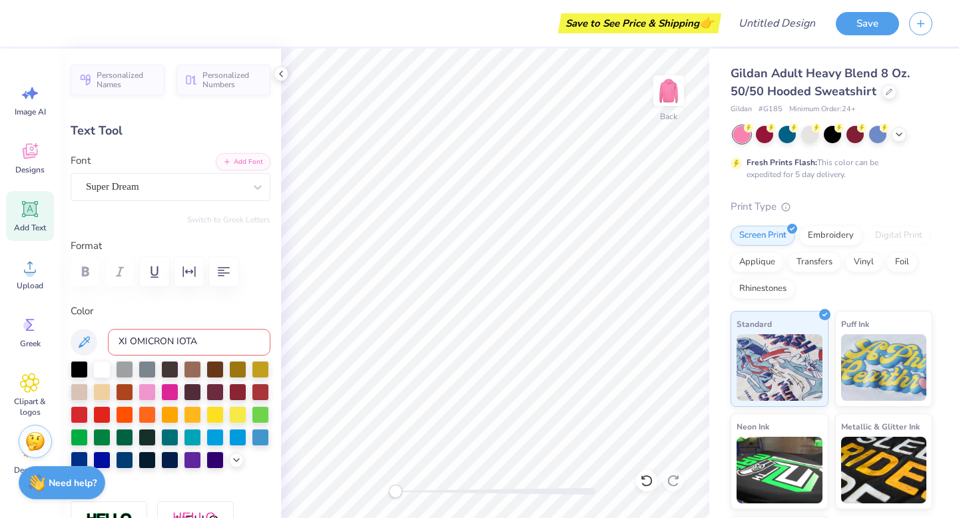
click at [30, 210] on icon at bounding box center [30, 209] width 13 height 13
type textarea "T"
type textarea "est. 2002"
type input "11.90"
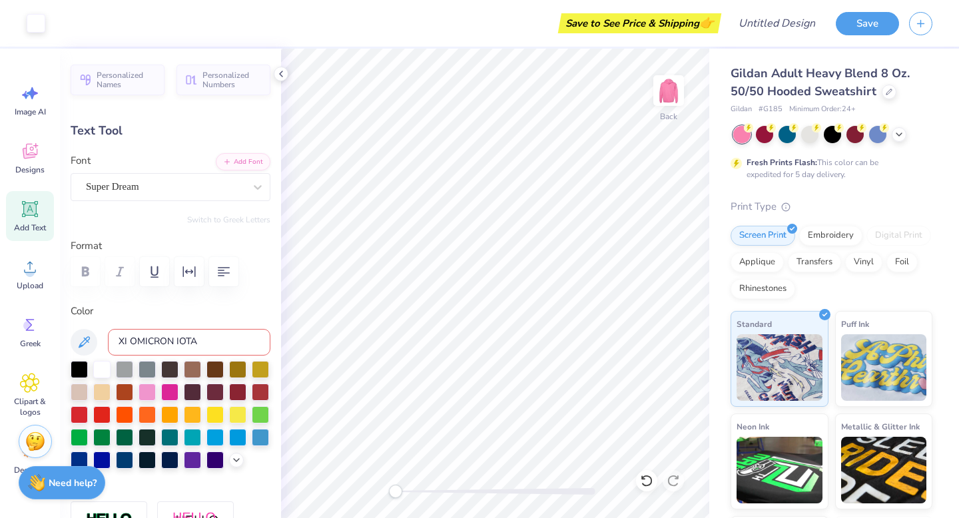
type input "1.87"
type input "2.63"
type input "0.41"
type input "7.77"
type input "5.85"
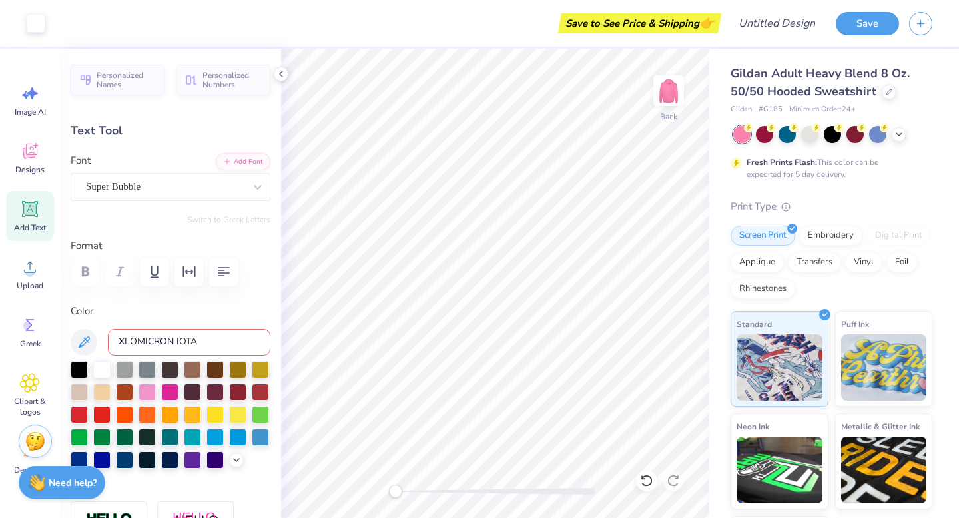
type input "1.75"
type input "3.75"
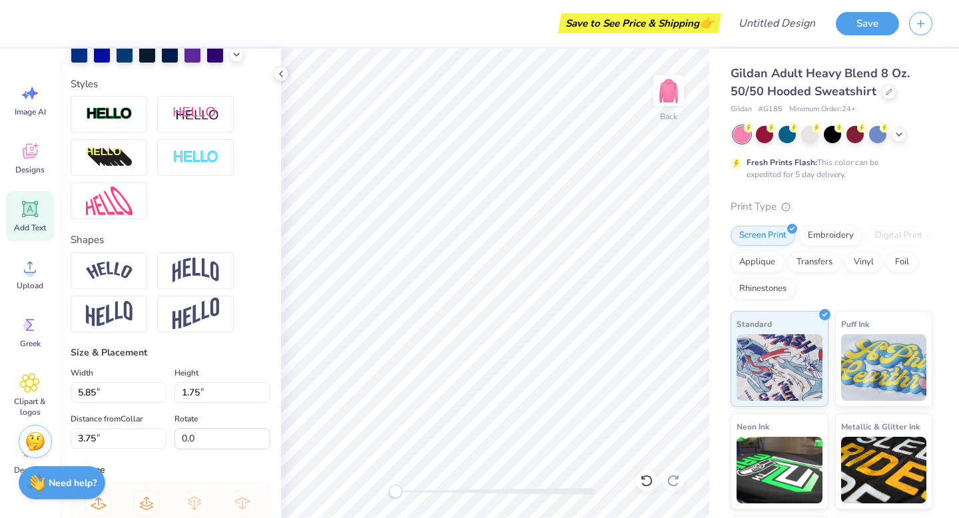
scroll to position [405, 0]
click at [123, 315] on img at bounding box center [109, 315] width 47 height 26
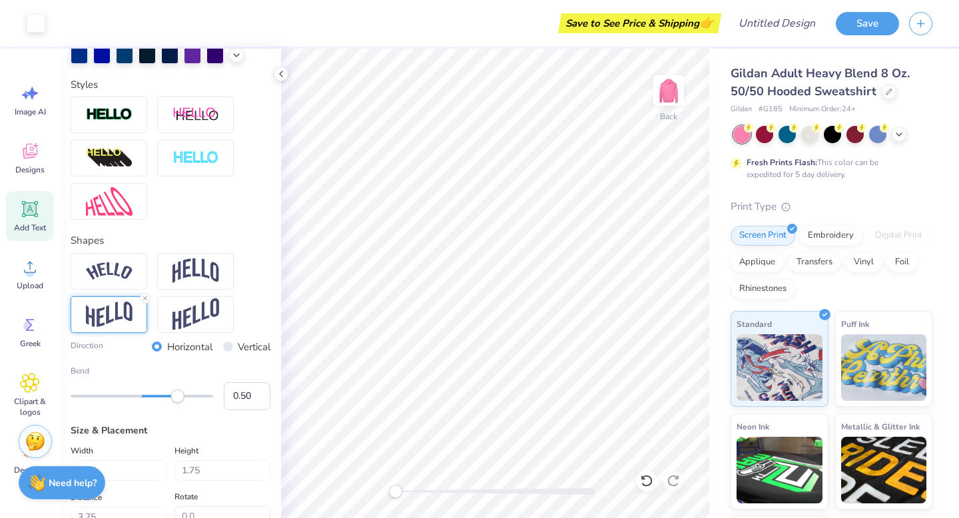
type input "2.46"
type input "3.39"
type input "2.63"
type input "0.41"
type input "5.99"
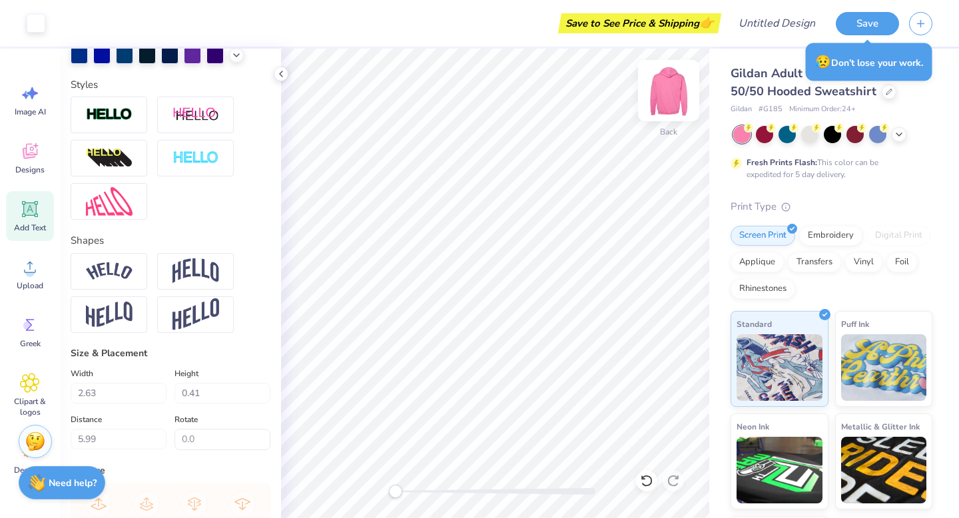
click at [673, 93] on img at bounding box center [668, 90] width 53 height 53
click at [37, 163] on div "Designs" at bounding box center [30, 158] width 48 height 50
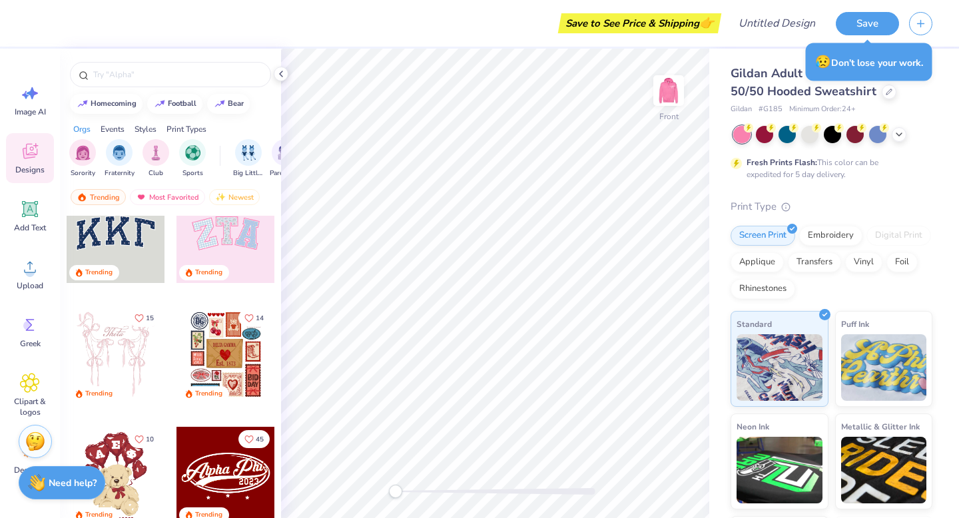
scroll to position [0, 0]
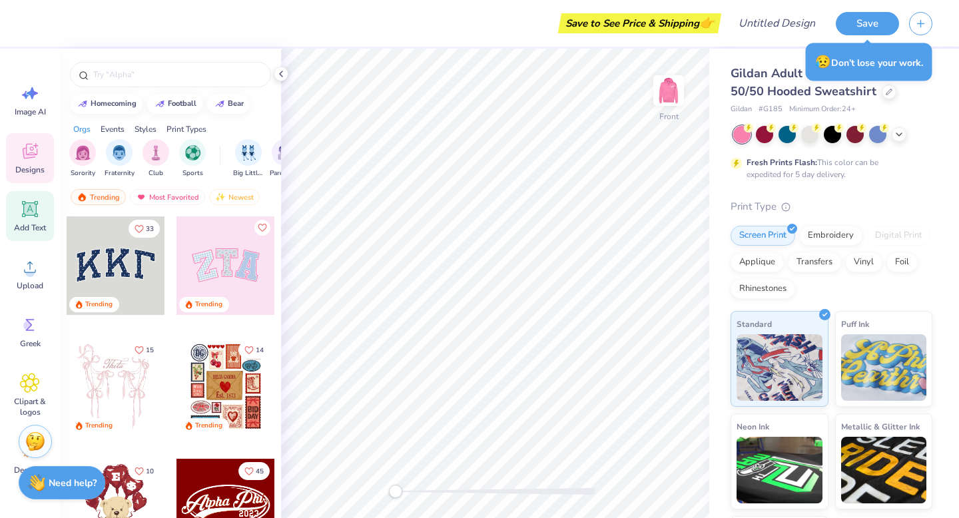
click at [25, 217] on icon at bounding box center [30, 209] width 20 height 20
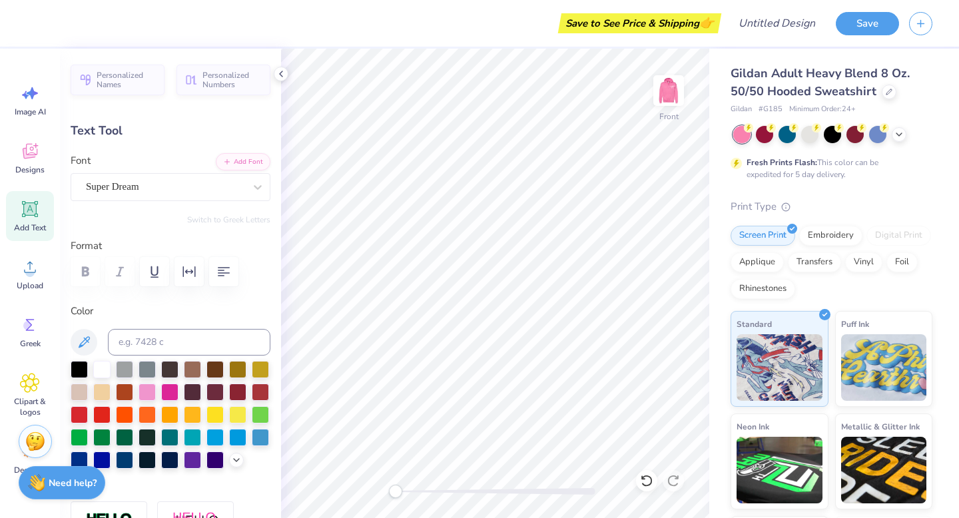
click at [232, 225] on div "Personalized Names Personalized Numbers Text Tool Add Font Font Super Dream Swi…" at bounding box center [170, 284] width 221 height 470
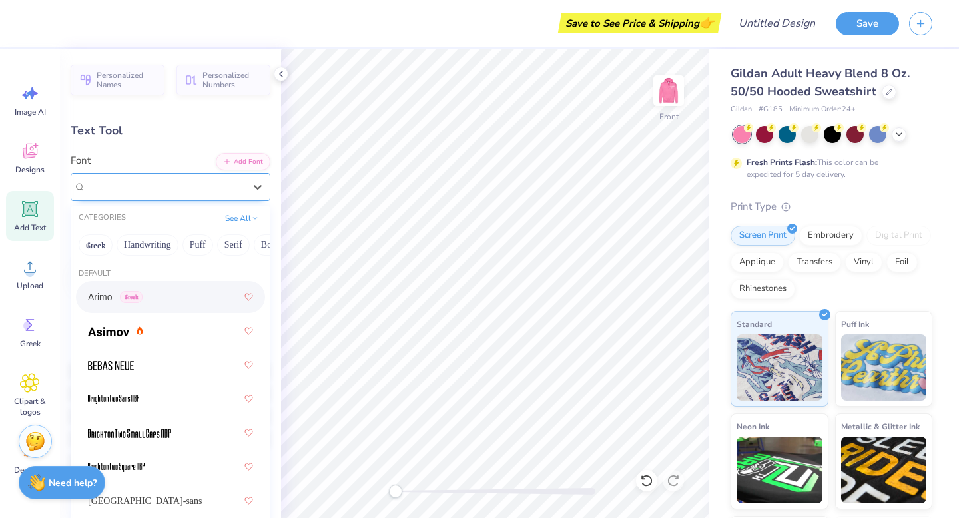
click at [225, 181] on div "Super Dream" at bounding box center [165, 186] width 161 height 21
click at [90, 250] on button "Greek" at bounding box center [96, 244] width 34 height 21
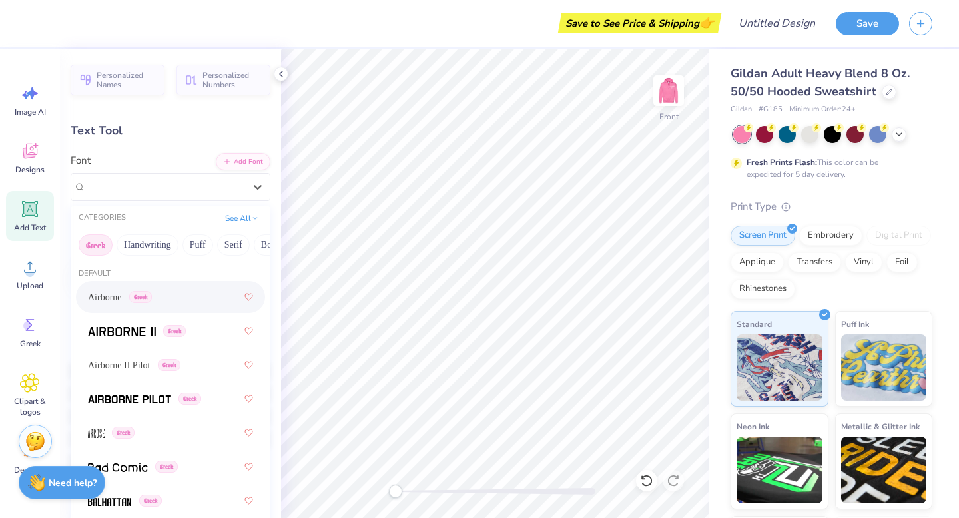
click at [105, 302] on span "Airborne" at bounding box center [105, 297] width 34 height 14
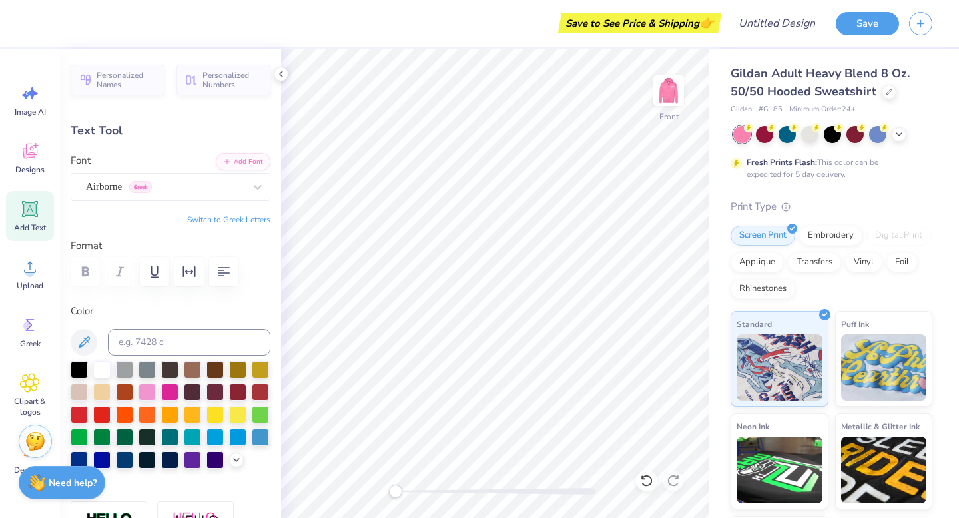
click at [222, 221] on button "Switch to Greek Letters" at bounding box center [228, 219] width 83 height 11
type textarea "Τ"
type textarea "ΞΟΙ"
click at [198, 189] on div "Airborne Greek" at bounding box center [165, 186] width 161 height 21
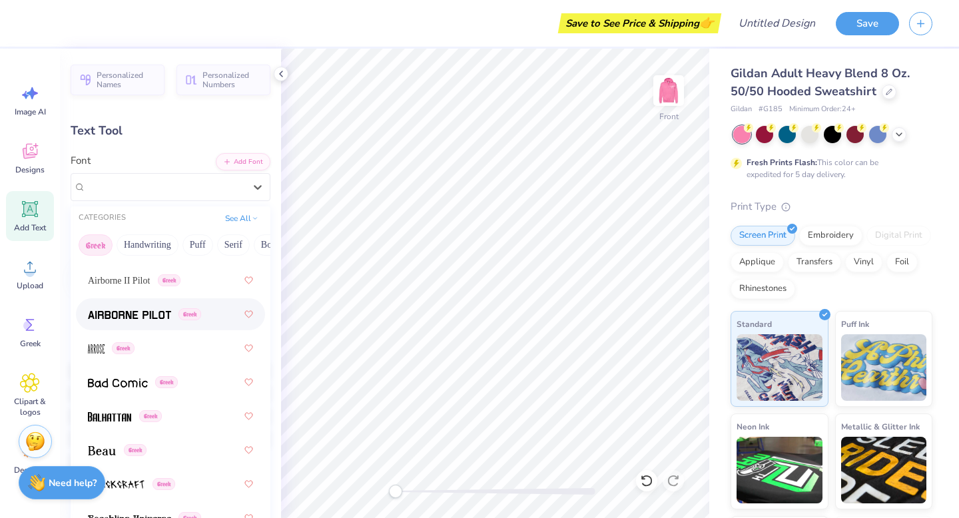
scroll to position [85, 0]
click at [101, 354] on span at bounding box center [96, 348] width 17 height 14
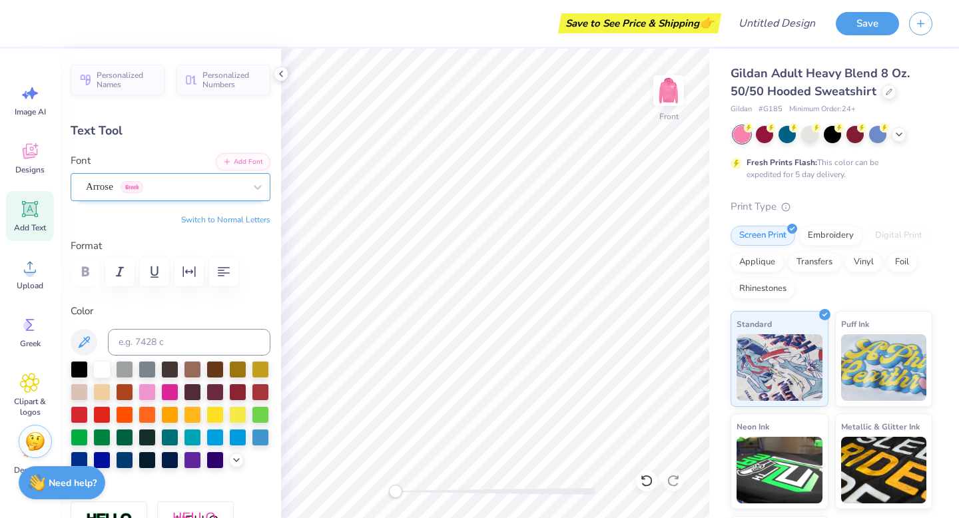
click at [127, 182] on div "Arrose Greek" at bounding box center [165, 186] width 161 height 21
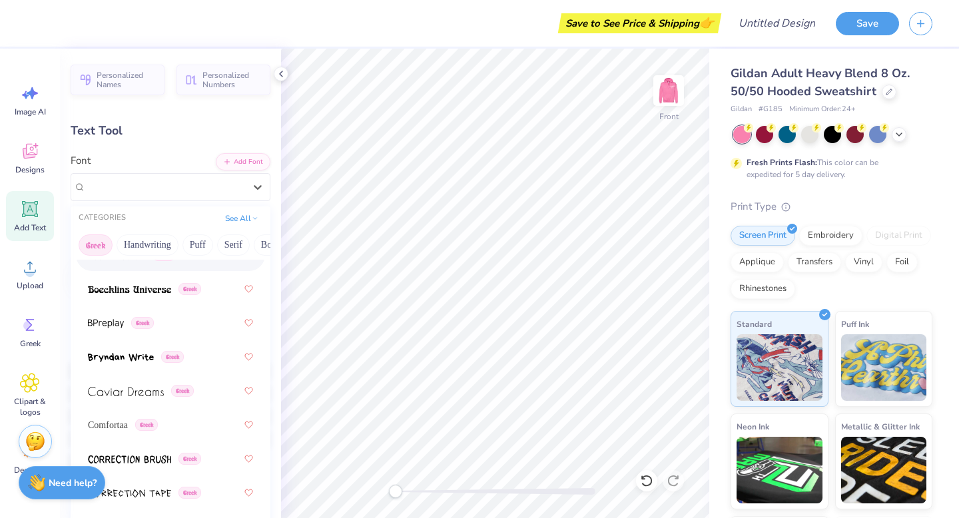
scroll to position [314, 0]
click at [151, 290] on img at bounding box center [129, 288] width 83 height 9
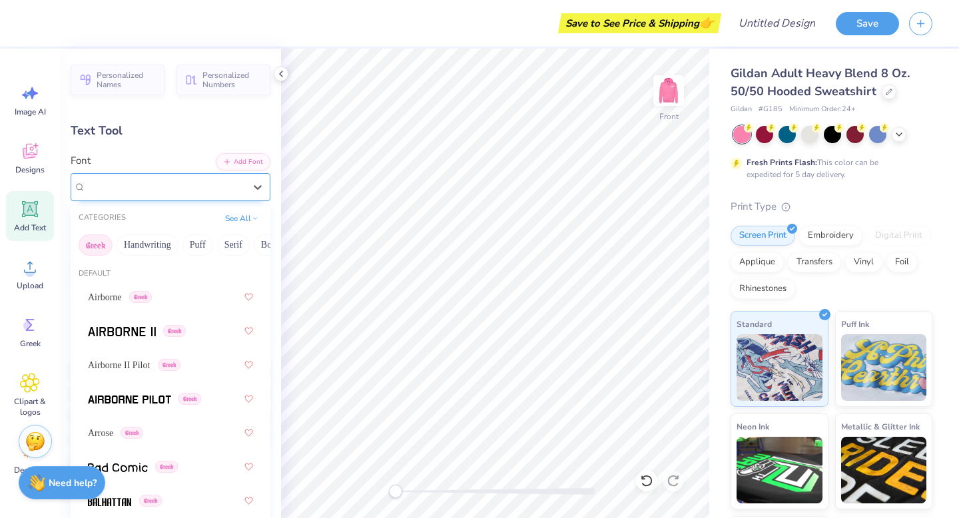
click at [168, 190] on div "Boecklins Universe Greek" at bounding box center [165, 186] width 161 height 21
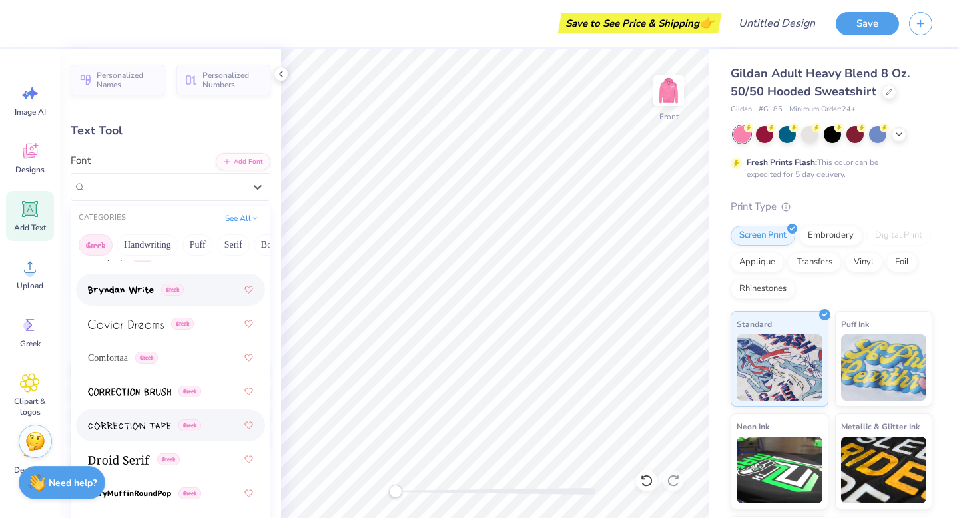
scroll to position [384, 0]
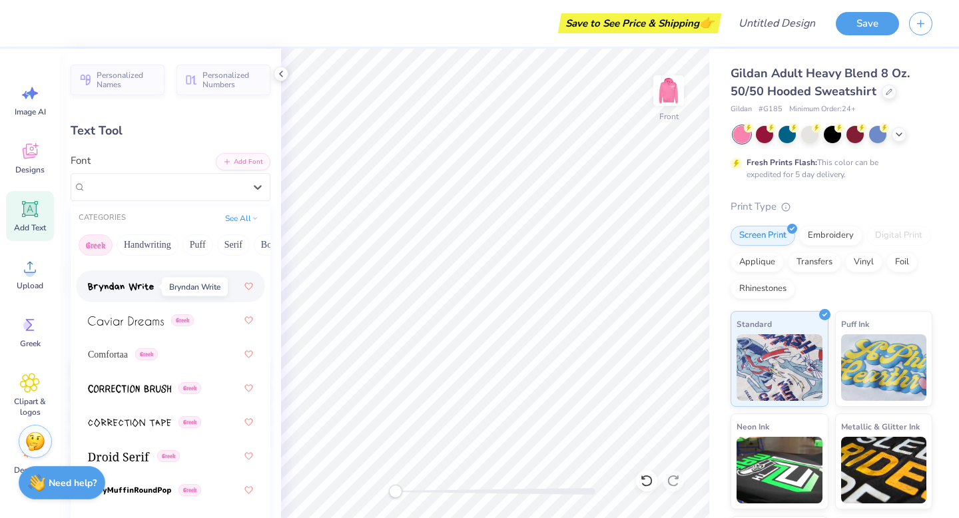
click at [123, 288] on img at bounding box center [121, 286] width 66 height 9
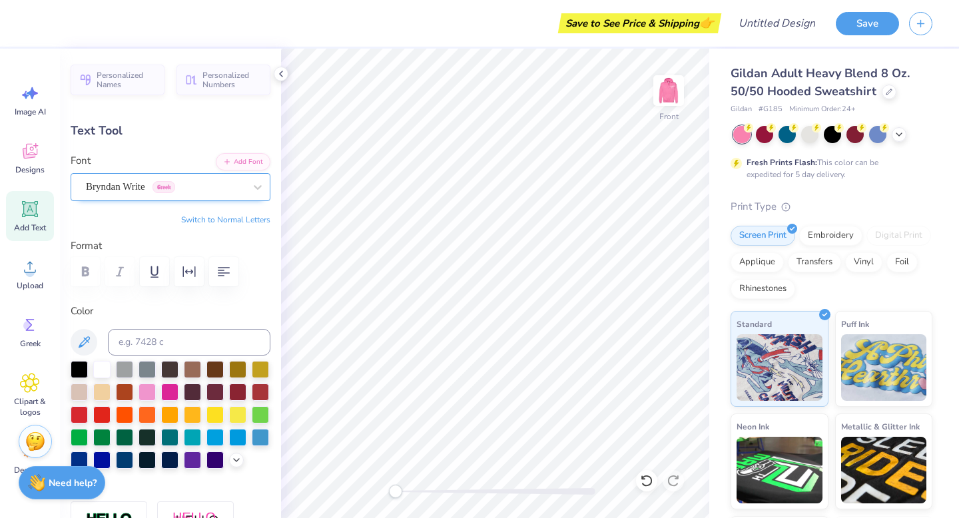
click at [129, 180] on div "Bryndan Write Greek" at bounding box center [165, 186] width 161 height 21
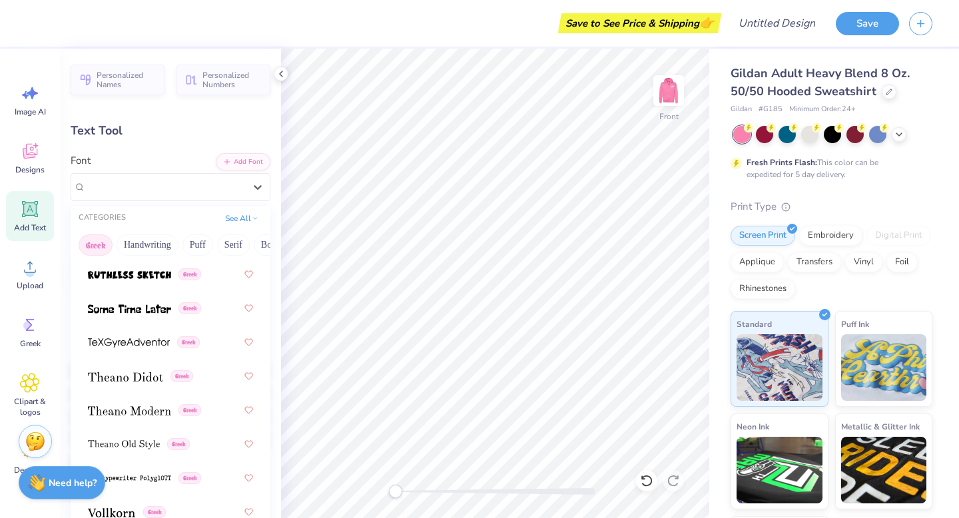
scroll to position [1280, 0]
click at [141, 279] on span at bounding box center [129, 274] width 83 height 14
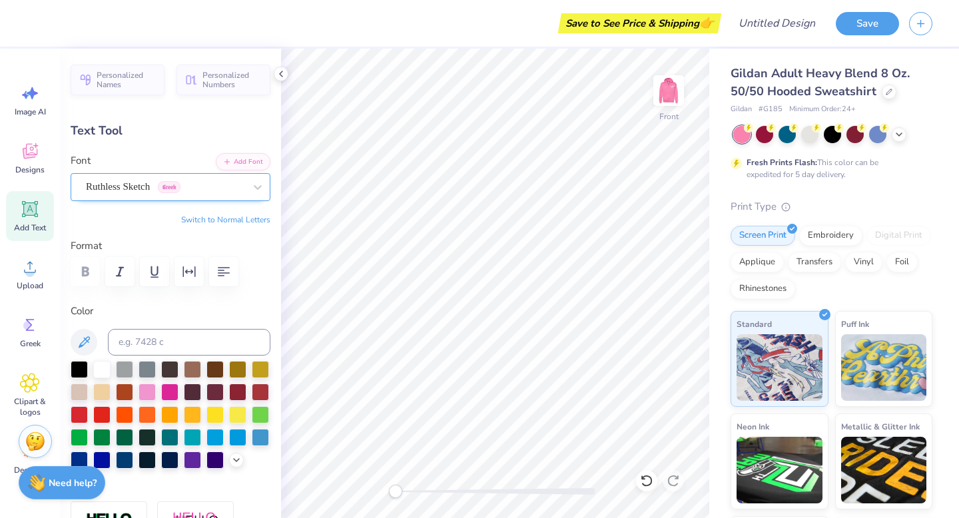
click at [149, 183] on div "Ruthless Sketch Greek" at bounding box center [165, 186] width 161 height 21
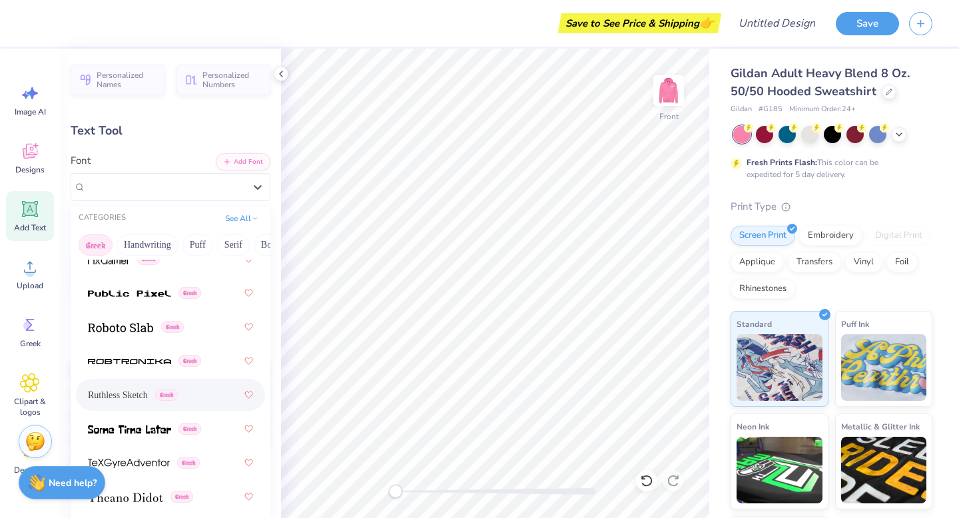
scroll to position [1207, 0]
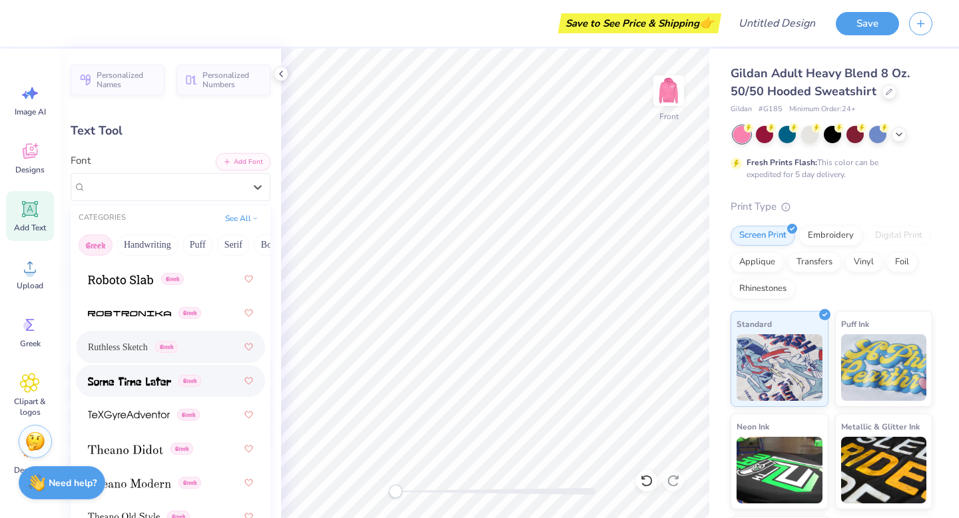
click at [130, 386] on img at bounding box center [129, 381] width 83 height 9
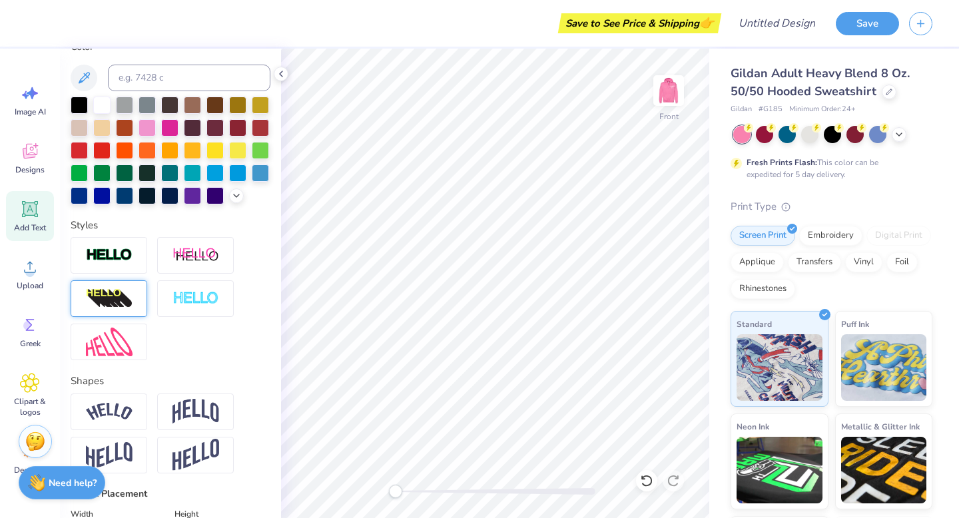
scroll to position [276, 0]
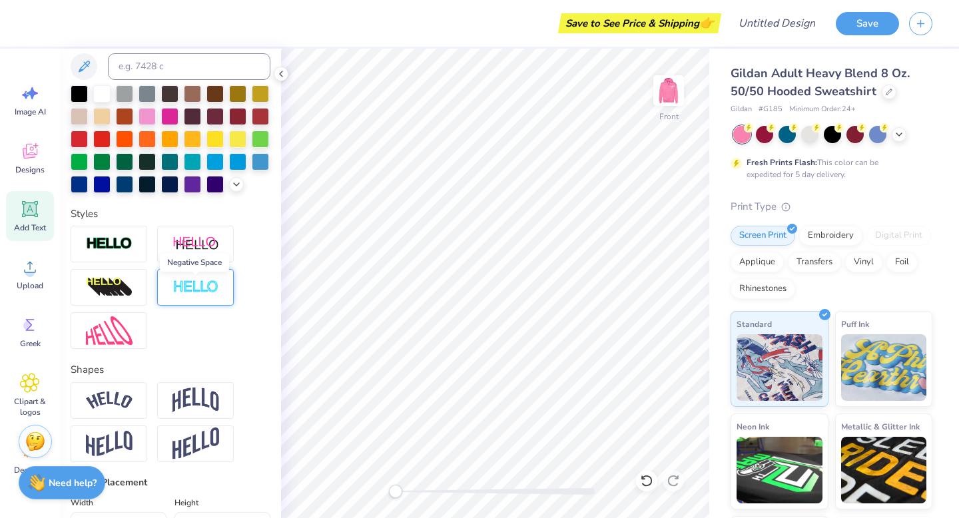
click at [218, 284] on img at bounding box center [195, 287] width 47 height 15
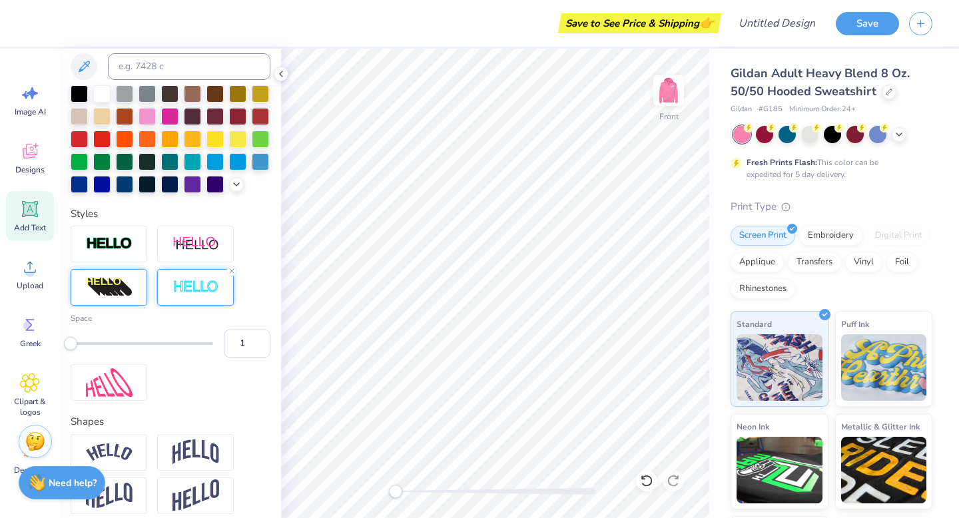
click at [119, 290] on img at bounding box center [109, 287] width 47 height 21
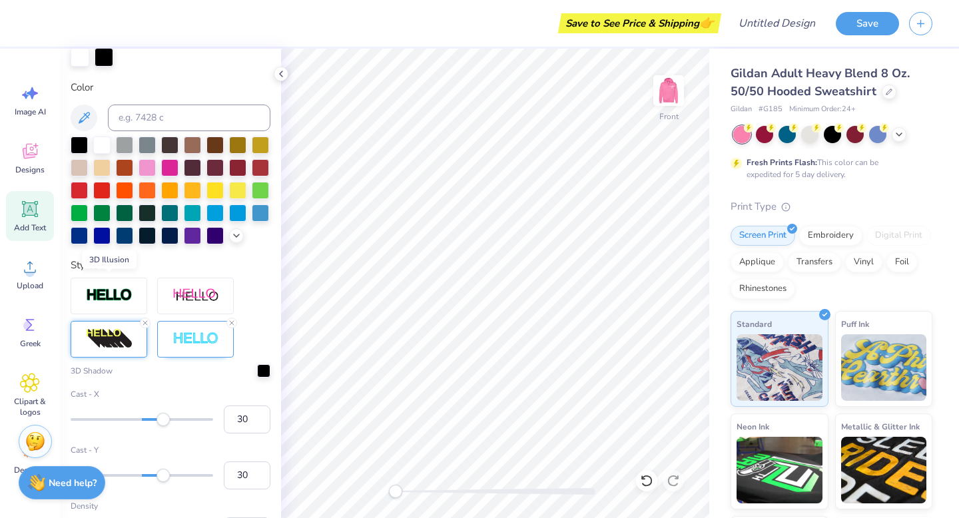
scroll to position [327, 0]
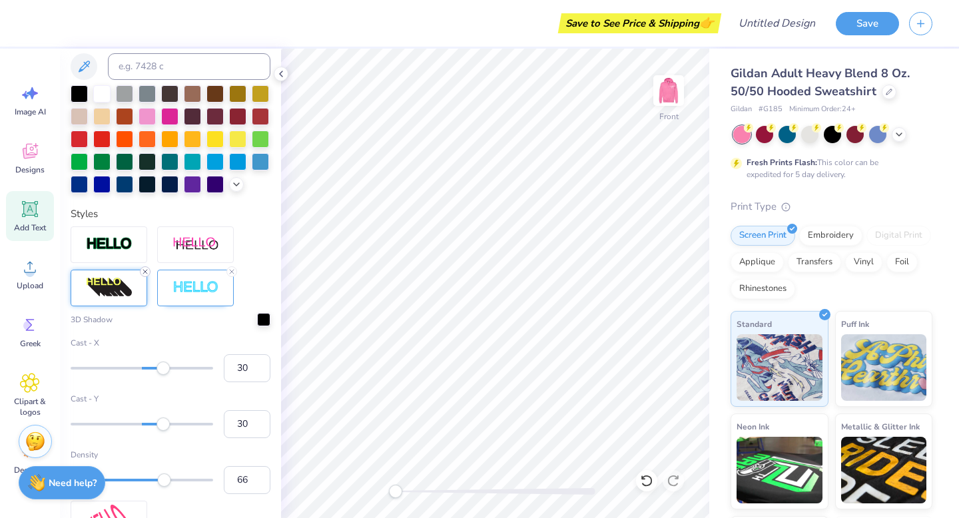
click at [143, 271] on icon at bounding box center [145, 272] width 8 height 8
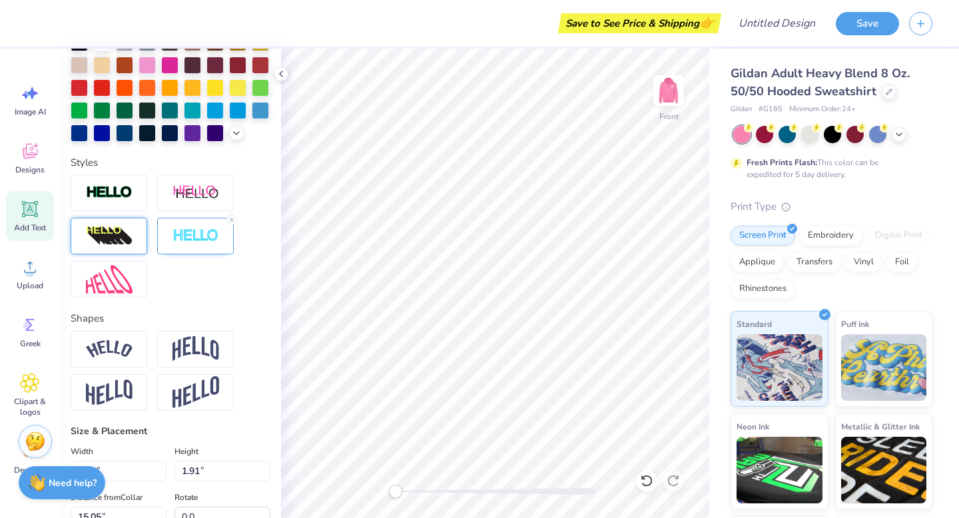
scroll to position [276, 0]
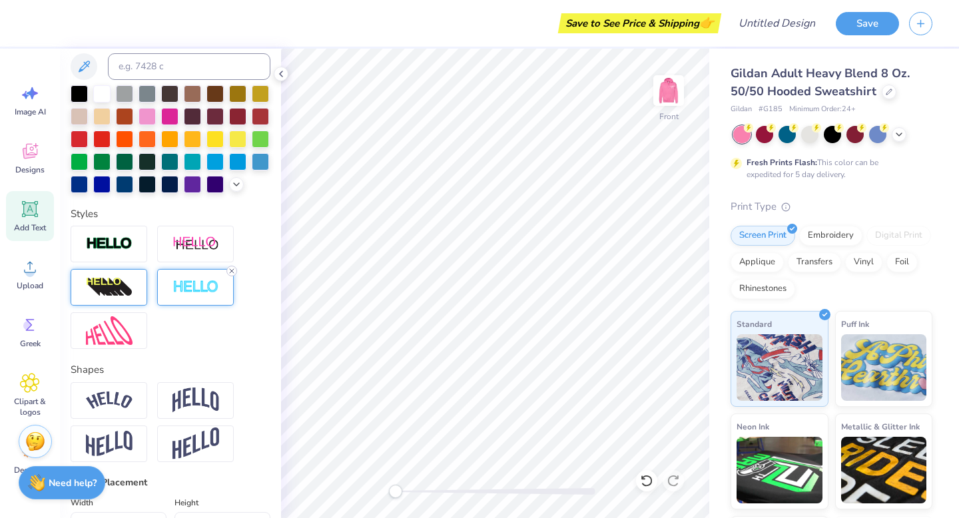
click at [232, 271] on line at bounding box center [232, 271] width 4 height 4
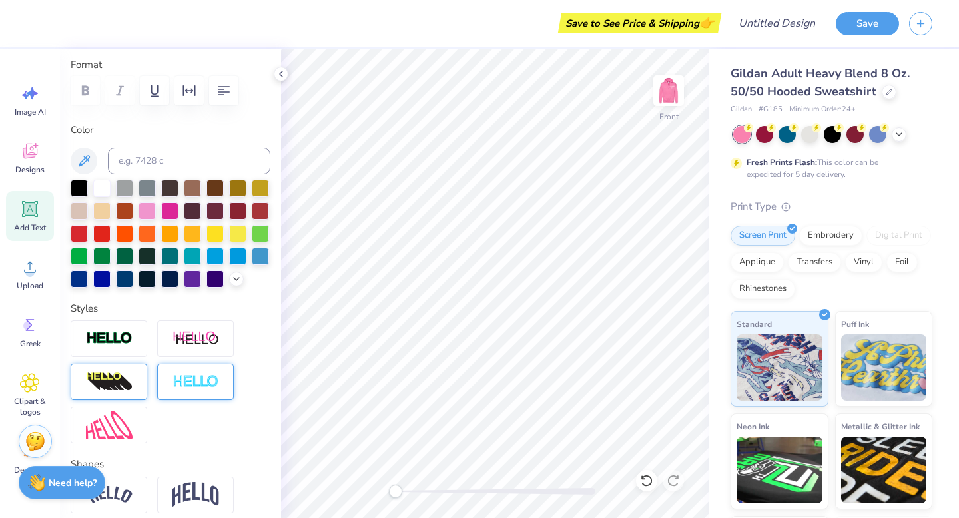
scroll to position [0, 0]
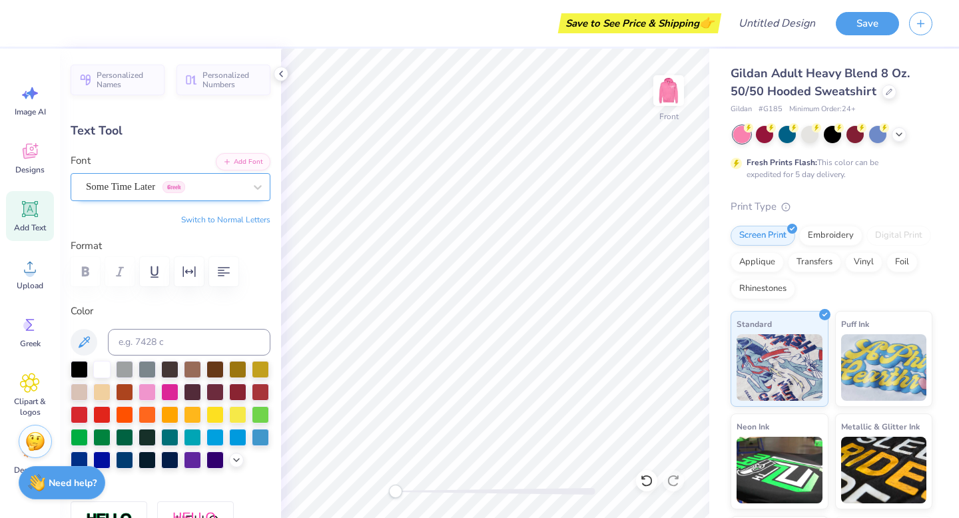
click at [140, 191] on div "Some Time Later Greek" at bounding box center [165, 186] width 161 height 21
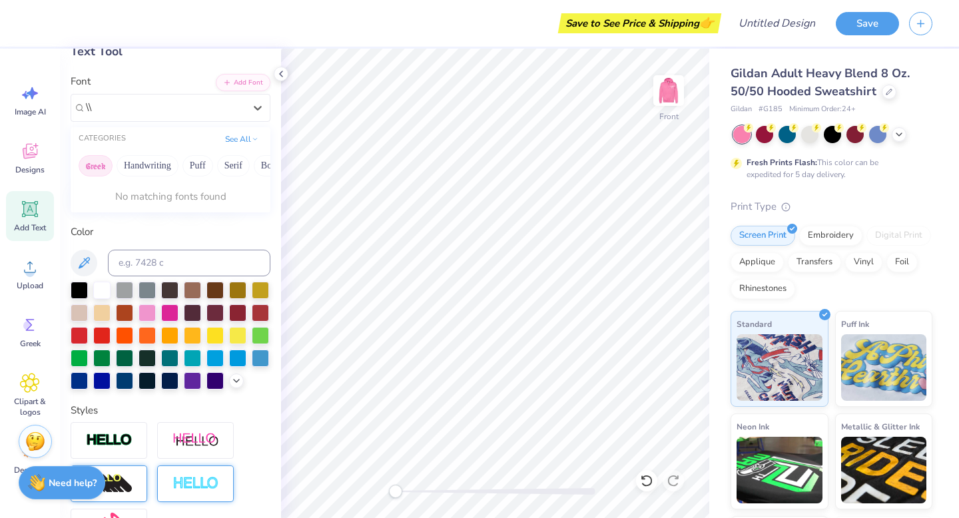
type input "\\"
type textarea "Ο"
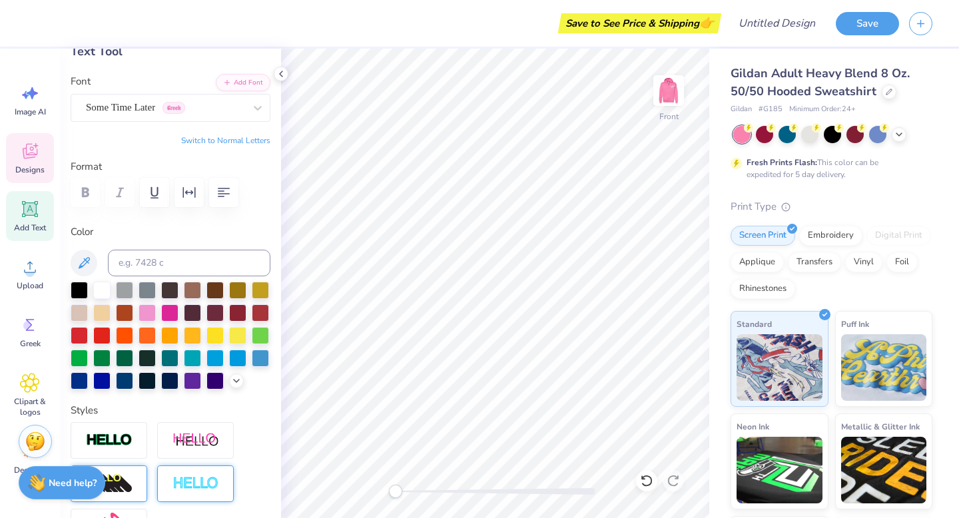
click at [22, 161] on div "Designs" at bounding box center [30, 158] width 48 height 50
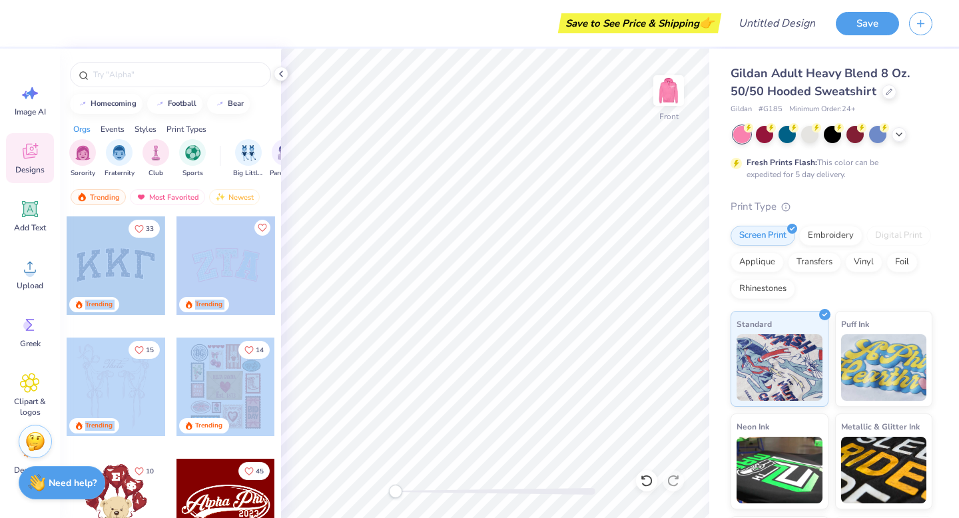
drag, startPoint x: 280, startPoint y: 279, endPoint x: 259, endPoint y: 338, distance: 63.0
click at [259, 338] on div "33 Trending Trending 15 Trending 14 Trending 10 Trending 45 Trending 5 Trending…" at bounding box center [170, 392] width 221 height 352
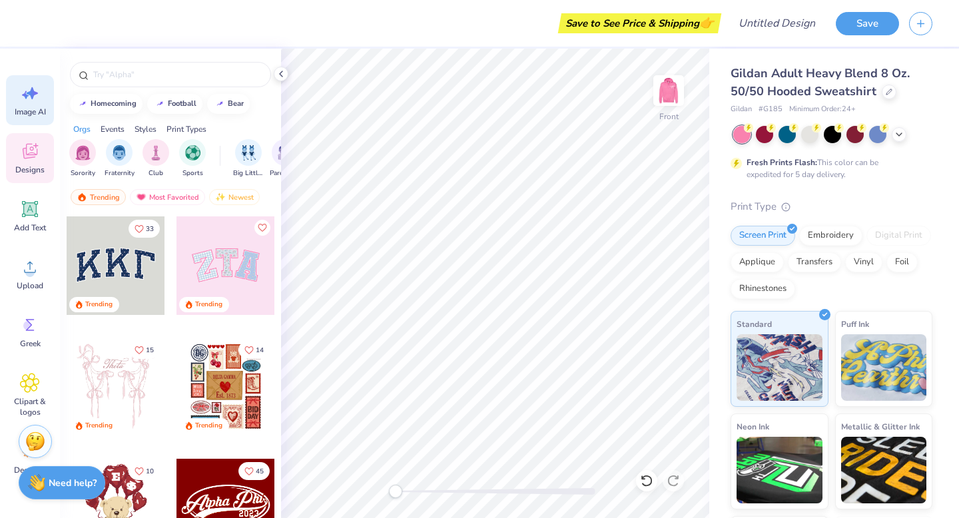
click at [30, 95] on icon at bounding box center [32, 93] width 11 height 12
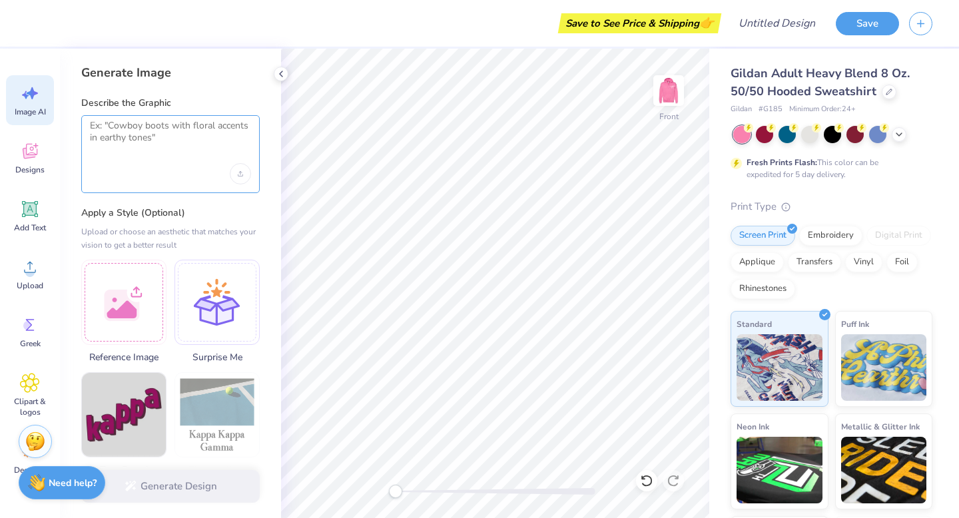
click at [148, 125] on textarea at bounding box center [170, 136] width 161 height 33
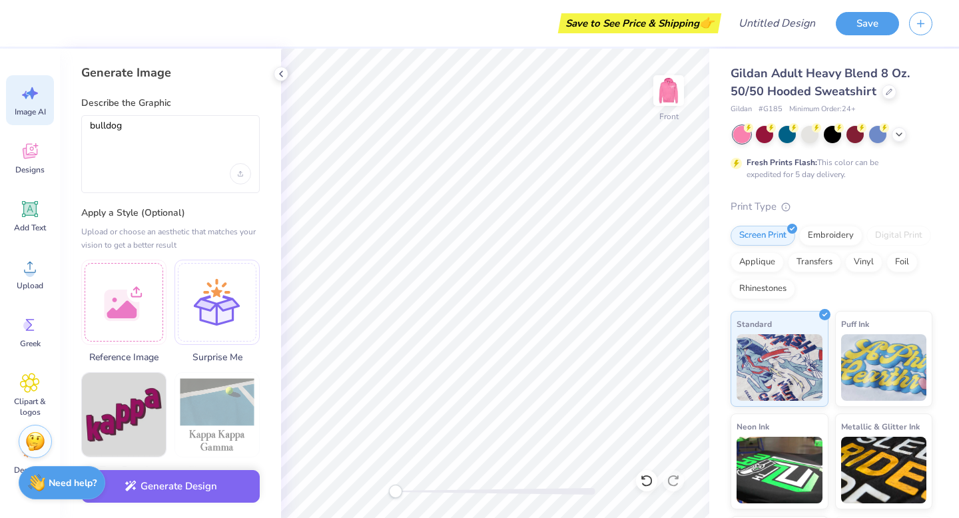
click at [209, 504] on div "Generate Design" at bounding box center [170, 486] width 221 height 65
click at [200, 494] on button "Generate Design" at bounding box center [170, 483] width 178 height 33
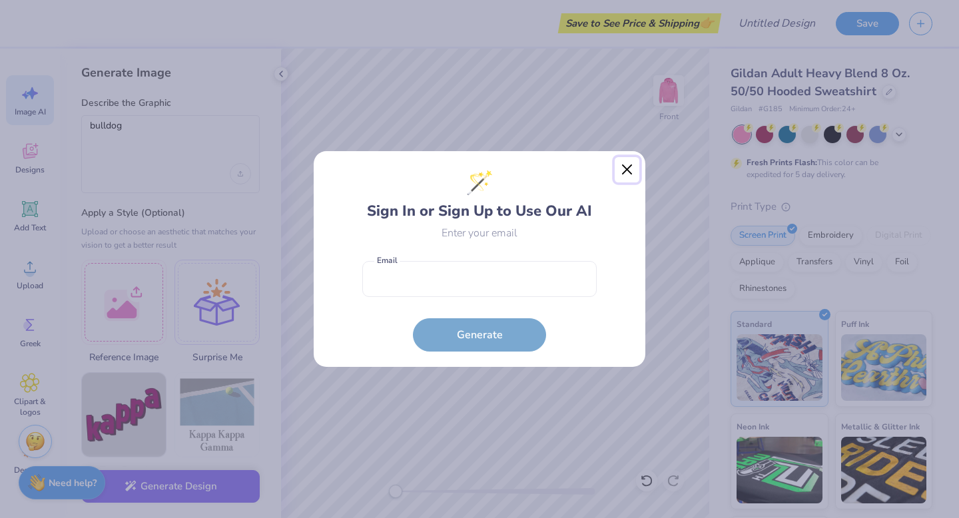
click at [622, 168] on button "Close" at bounding box center [627, 169] width 25 height 25
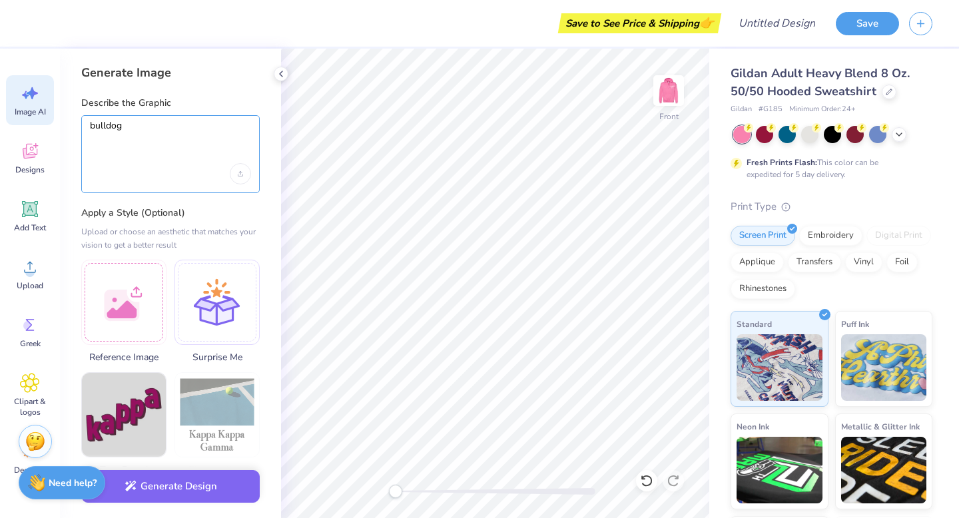
click at [209, 129] on textarea "bulldog" at bounding box center [170, 136] width 161 height 33
type textarea "b"
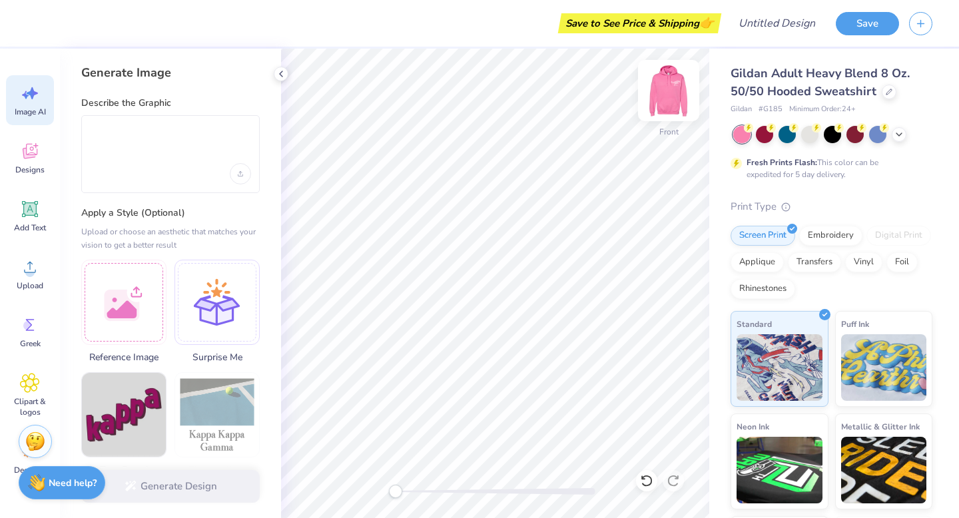
click at [667, 95] on img at bounding box center [668, 90] width 53 height 53
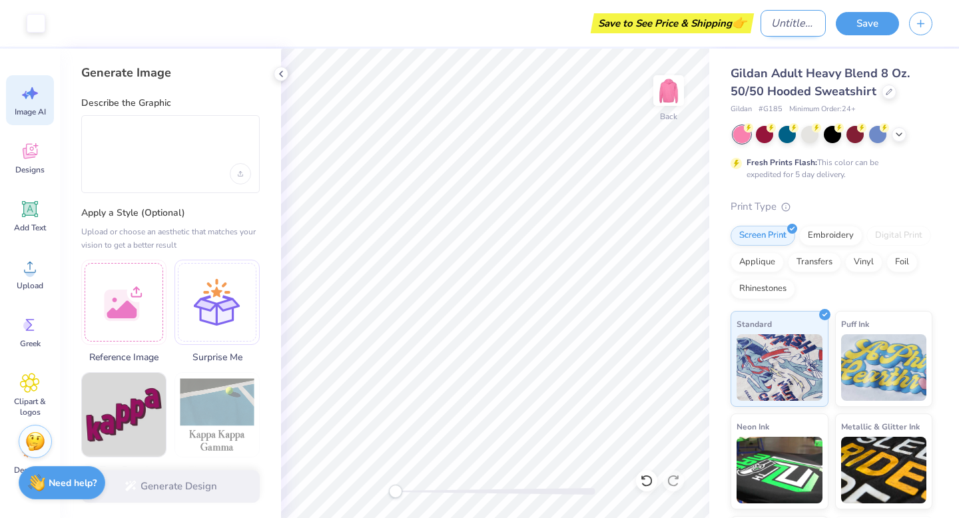
click at [769, 25] on input "Design Title" at bounding box center [793, 23] width 65 height 27
type input "p"
type input "dark pink sweat"
click at [858, 23] on button "Save" at bounding box center [867, 21] width 63 height 23
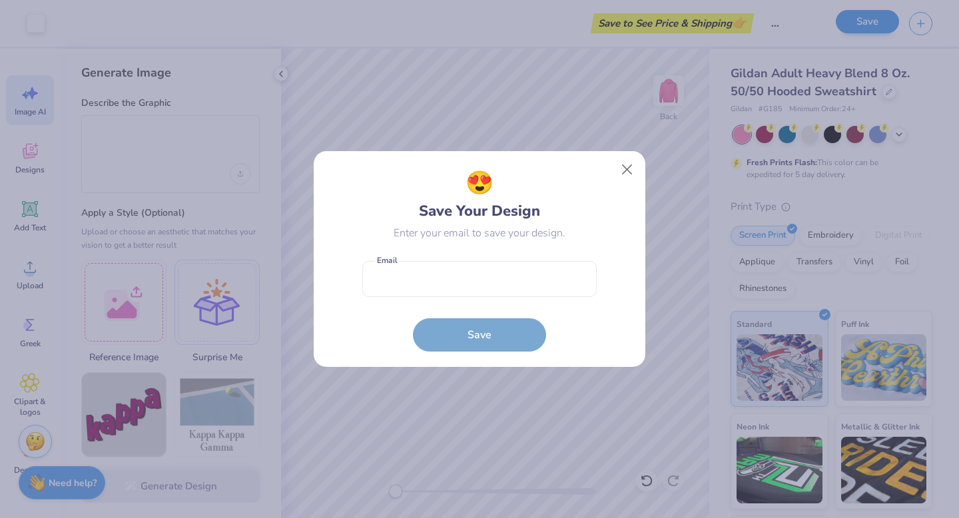
scroll to position [0, 0]
click at [458, 278] on input "email" at bounding box center [479, 279] width 234 height 37
type input "woodmanninat@gmail.com"
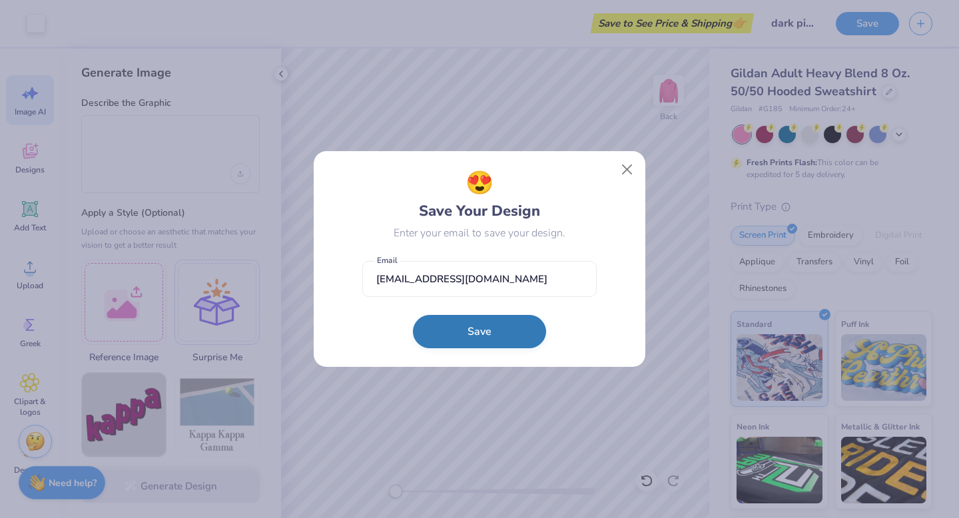
click at [481, 336] on button "Save" at bounding box center [479, 331] width 133 height 33
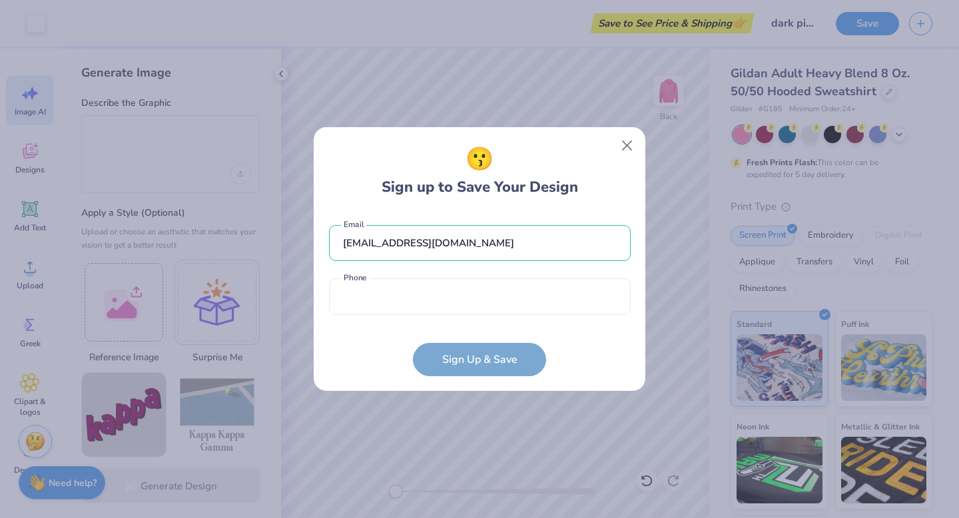
click at [454, 316] on div "woodmanninat@gmail.com Email Phone is a required field Phone" at bounding box center [480, 267] width 302 height 110
click at [446, 294] on input "tel" at bounding box center [480, 296] width 302 height 37
type input "(131) 436-9211"
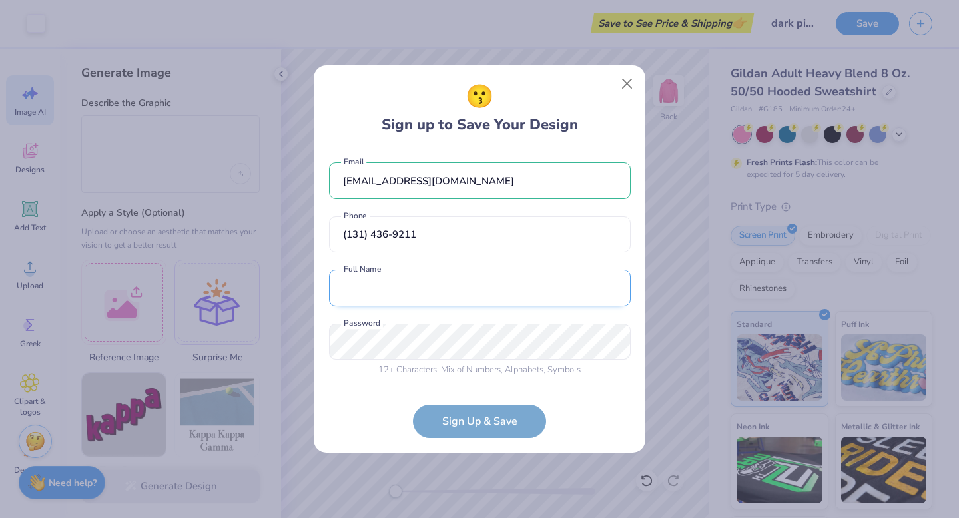
click at [422, 292] on input "text" at bounding box center [480, 288] width 302 height 37
type input "Nina Theresa Woodman"
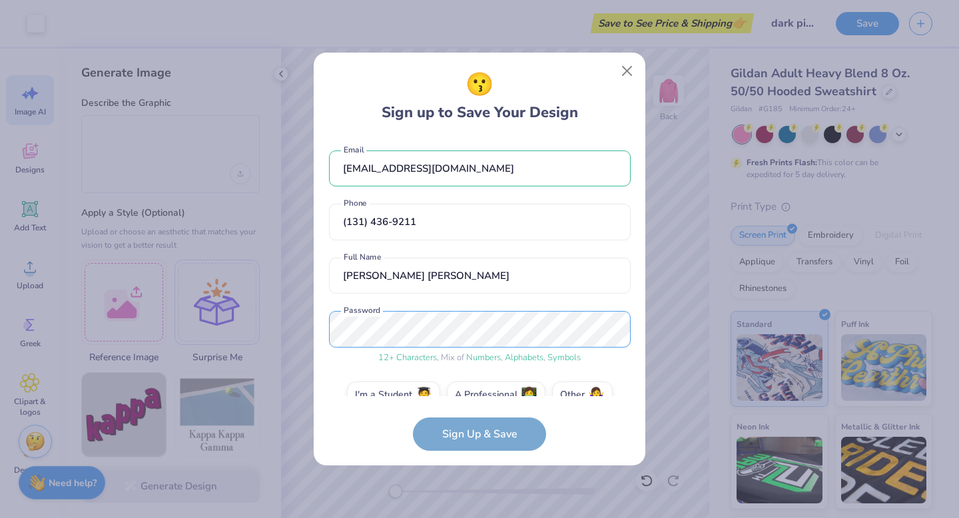
scroll to position [25, 0]
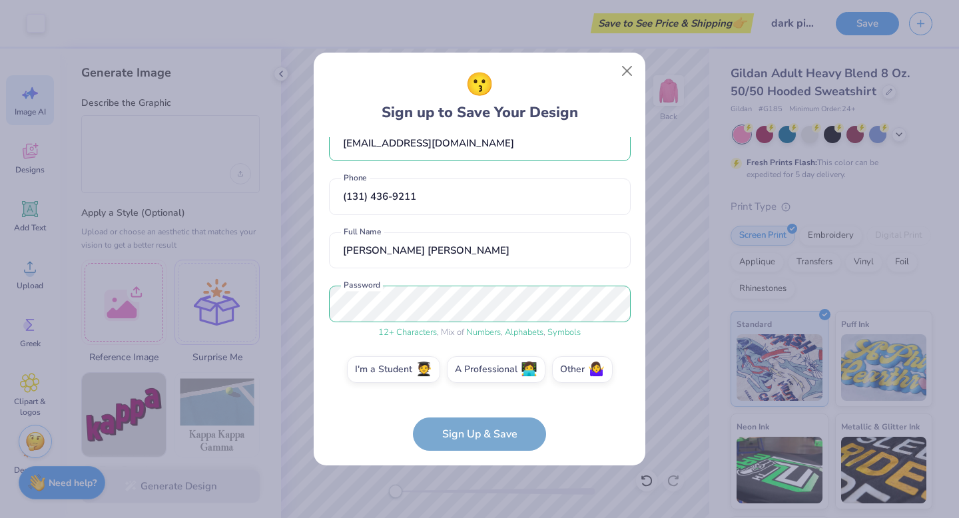
click at [499, 435] on form "woodmanninat@gmail.com Email (131) 436-9211 Phone Nina Theresa Woodman Full Nam…" at bounding box center [480, 294] width 302 height 314
click at [397, 360] on label "I'm a Student 🧑‍🎓" at bounding box center [393, 367] width 93 height 27
click at [476, 394] on input "I'm a Student 🧑‍🎓" at bounding box center [480, 398] width 9 height 9
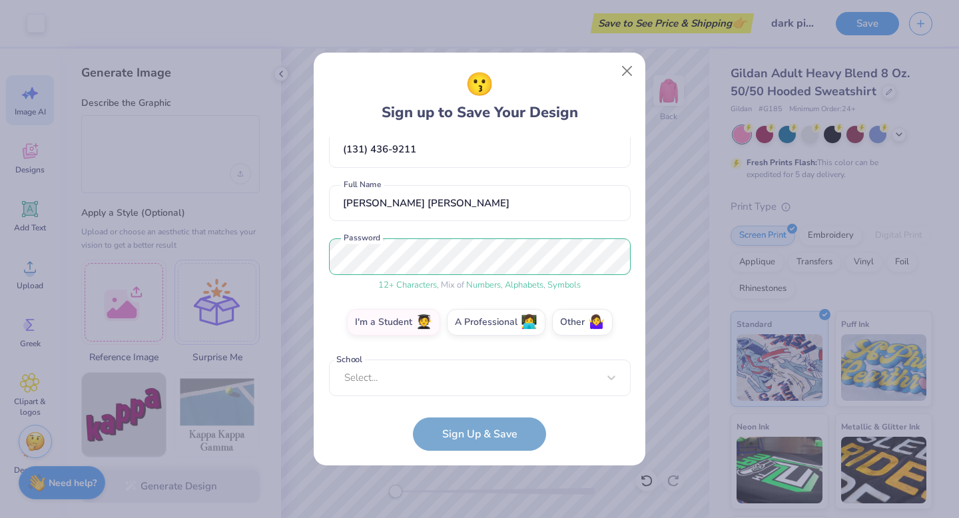
click at [482, 424] on form "woodmanninat@gmail.com Email (131) 436-9211 Phone Nina Theresa Woodman Full Nam…" at bounding box center [480, 294] width 302 height 314
click at [493, 451] on div "😗 Sign up to Save Your Design woodmanninat@gmail.com Email (131) 436-9211 Phone…" at bounding box center [480, 259] width 332 height 413
click at [483, 429] on form "woodmanninat@gmail.com Email (131) 436-9211 Phone Nina Theresa Woodman Full Nam…" at bounding box center [480, 294] width 302 height 314
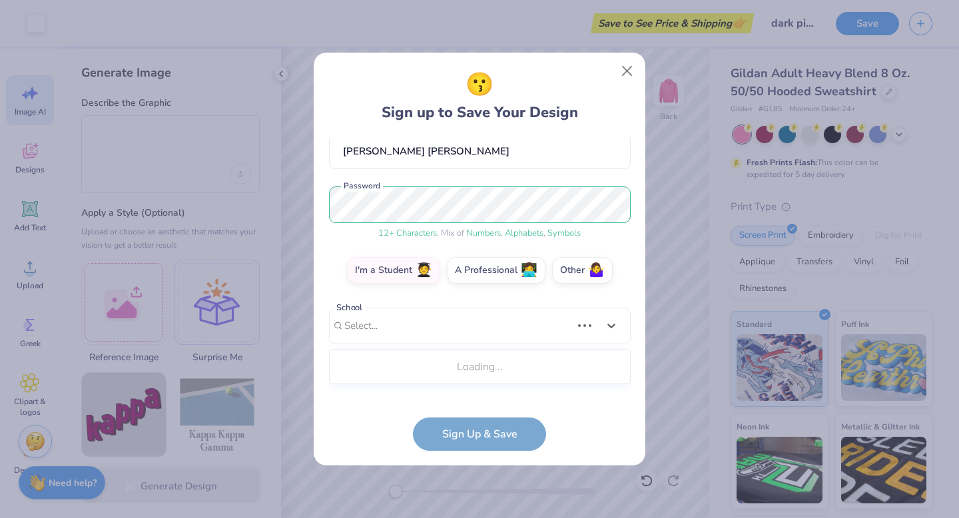
click at [432, 394] on div "woodmanninat@gmail.com Email (131) 436-9211 Phone Nina Theresa Woodman Full Nam…" at bounding box center [480, 266] width 302 height 259
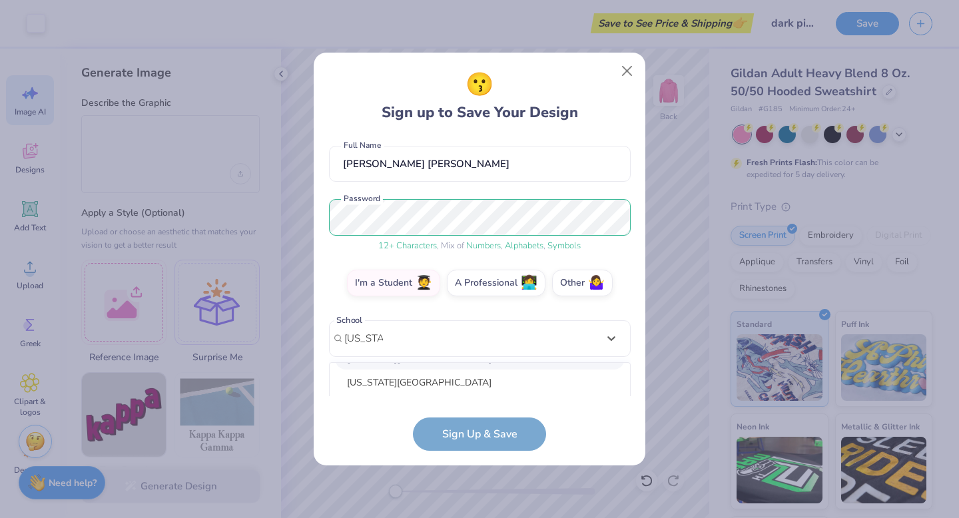
scroll to position [47, 0]
click at [430, 378] on div "Missouri State University" at bounding box center [480, 381] width 290 height 22
type input "missouri"
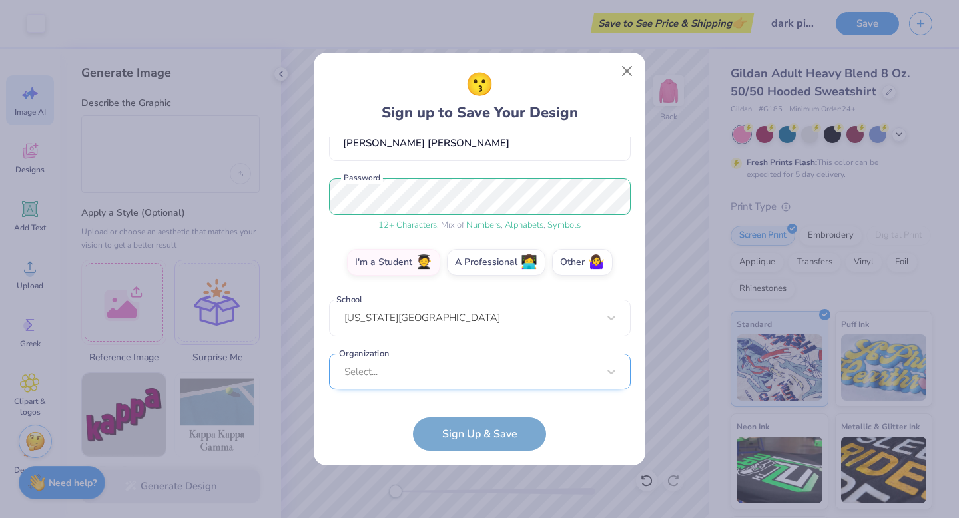
click at [453, 382] on div "Select..." at bounding box center [480, 372] width 302 height 37
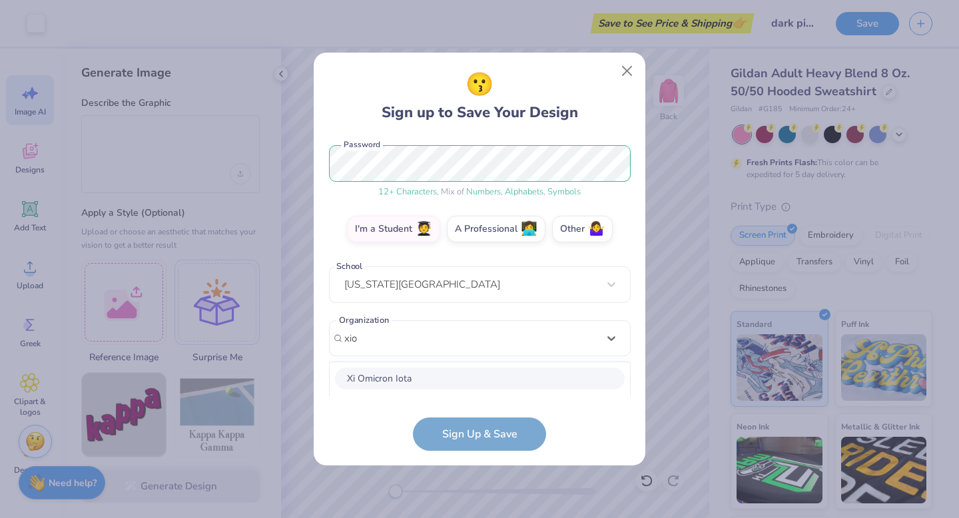
scroll to position [332, 0]
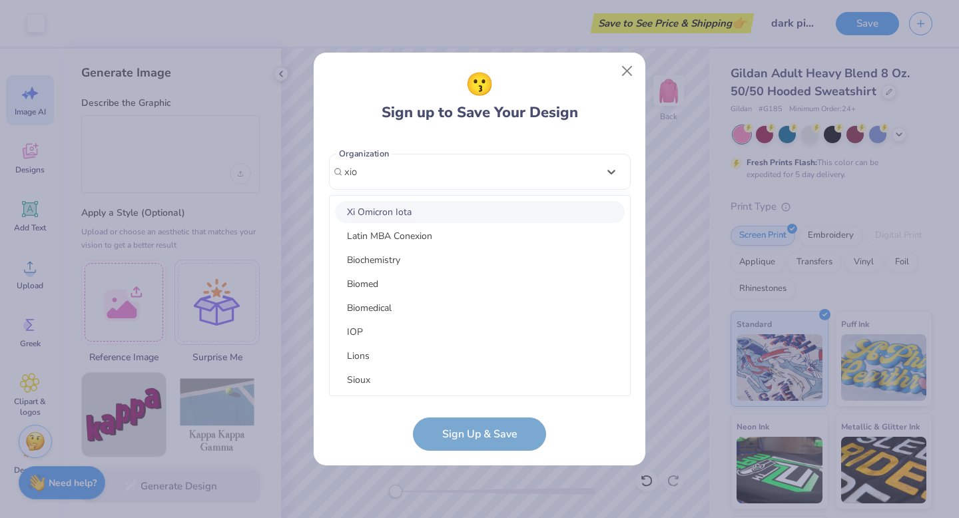
click at [428, 211] on div "Xi Omicron Iota" at bounding box center [480, 212] width 290 height 22
type input "xio"
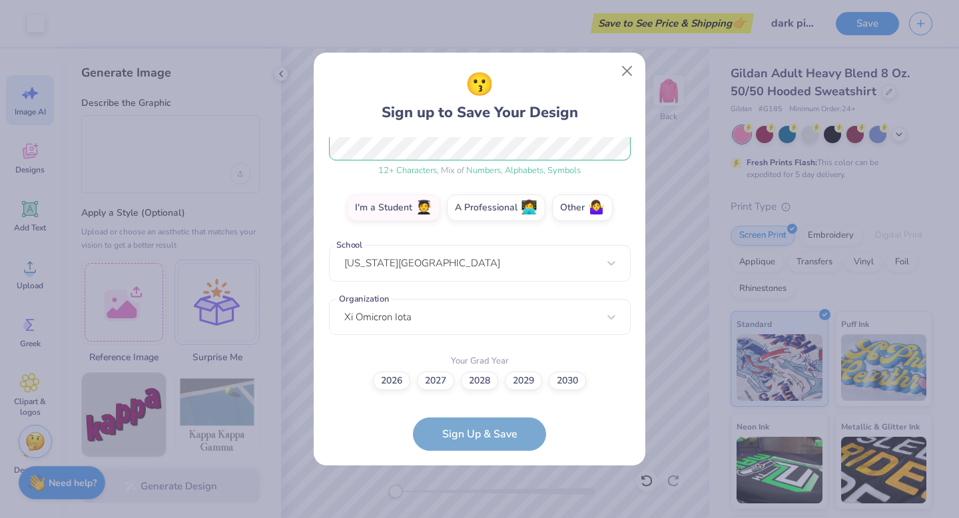
click at [477, 432] on form "woodmanninat@gmail.com Email (131) 436-9211 Phone Nina Theresa Woodman Full Nam…" at bounding box center [480, 294] width 302 height 314
click at [394, 377] on label "2026" at bounding box center [391, 379] width 37 height 19
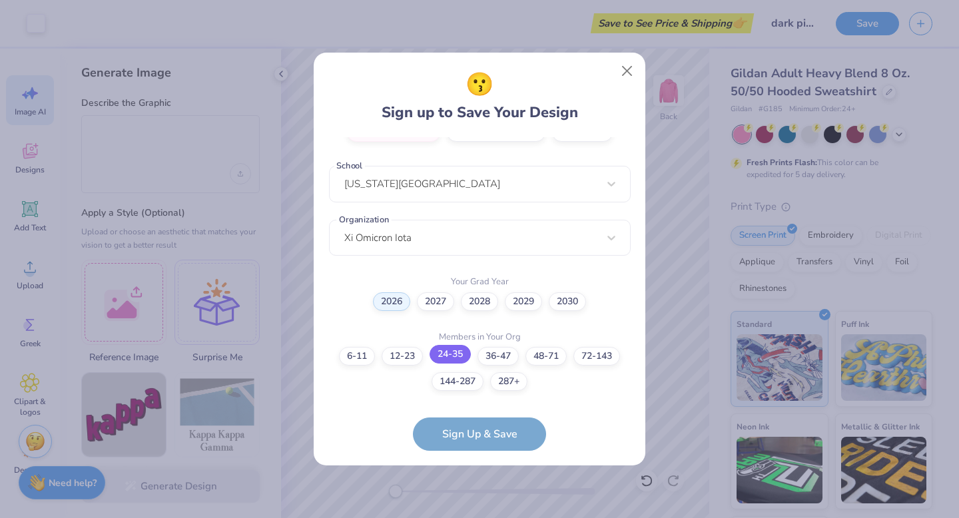
click at [439, 359] on label "24-35" at bounding box center [450, 354] width 41 height 19
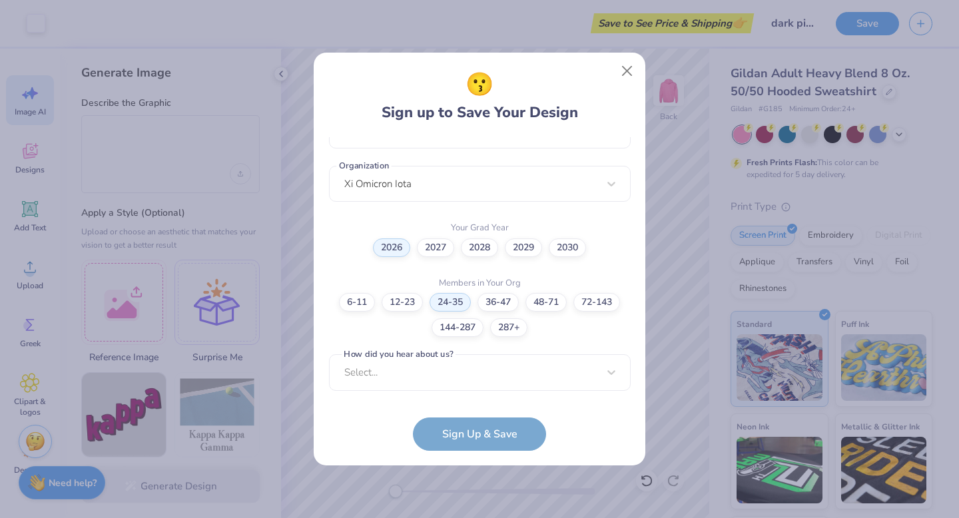
click at [478, 429] on form "woodmanninat@gmail.com Email (131) 436-9211 Phone Nina Theresa Woodman Full Nam…" at bounding box center [480, 294] width 302 height 314
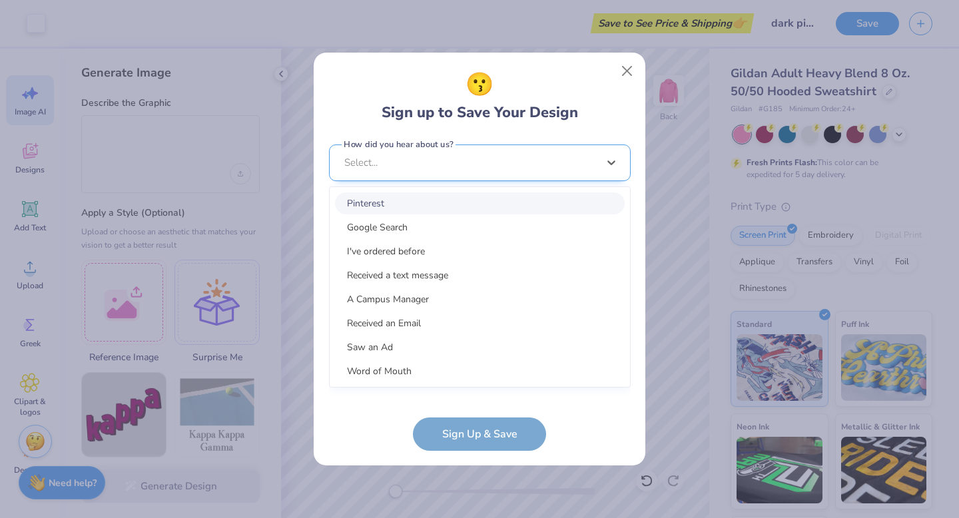
click at [485, 387] on div "option Pinterest focused, 1 of 15. 15 results available. Use Up and Down to cho…" at bounding box center [480, 266] width 302 height 243
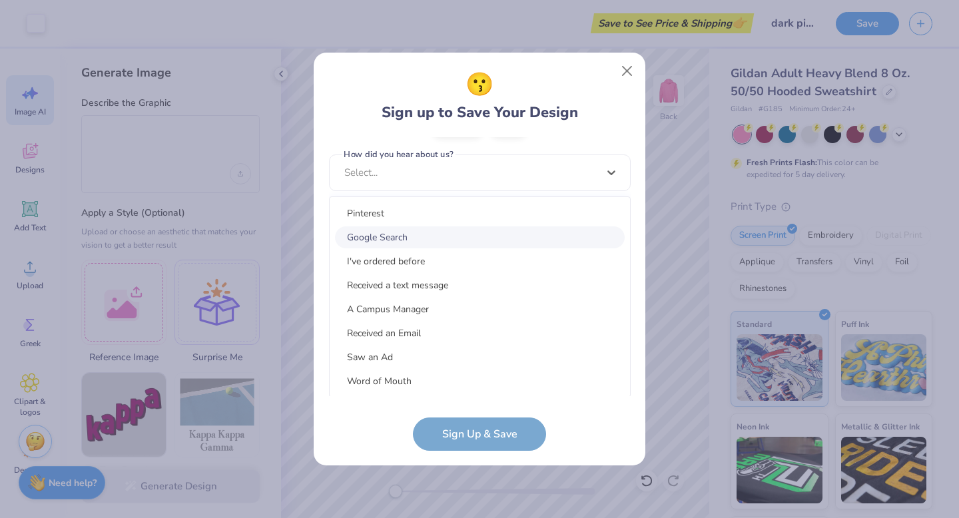
click at [423, 234] on div "Google Search" at bounding box center [480, 237] width 290 height 22
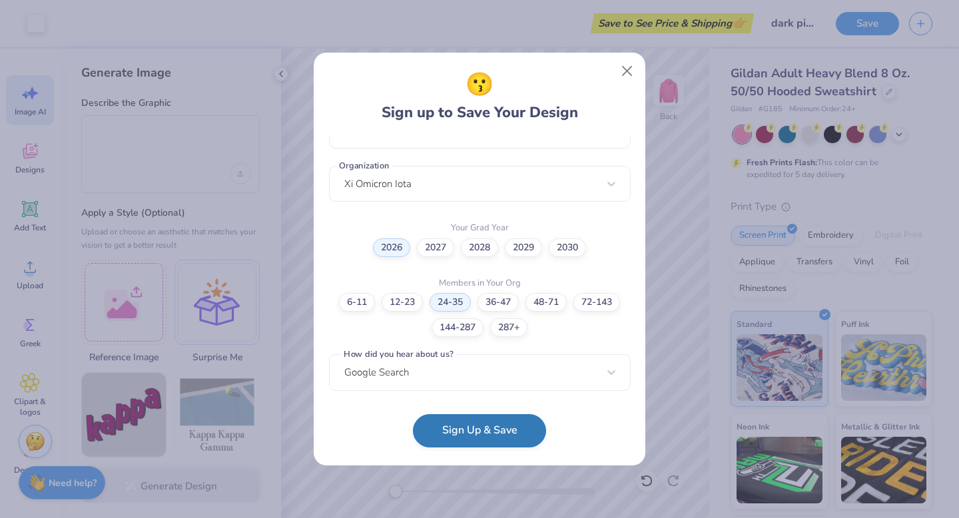
click at [497, 428] on button "Sign Up & Save" at bounding box center [479, 430] width 133 height 33
